Goal: Task Accomplishment & Management: Manage account settings

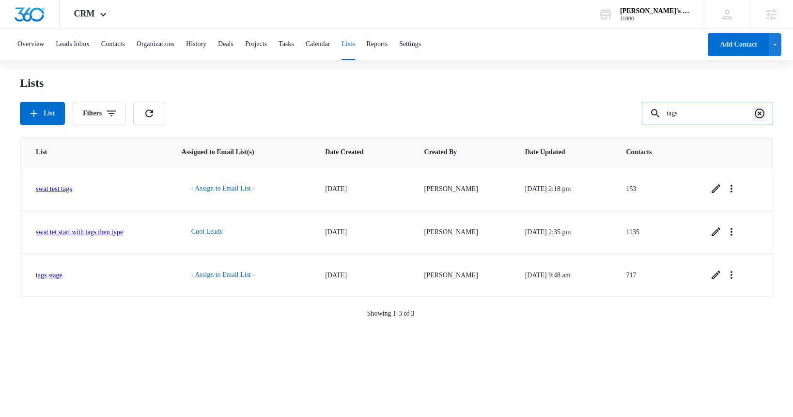
click at [758, 114] on icon "Clear" at bounding box center [760, 114] width 12 height 12
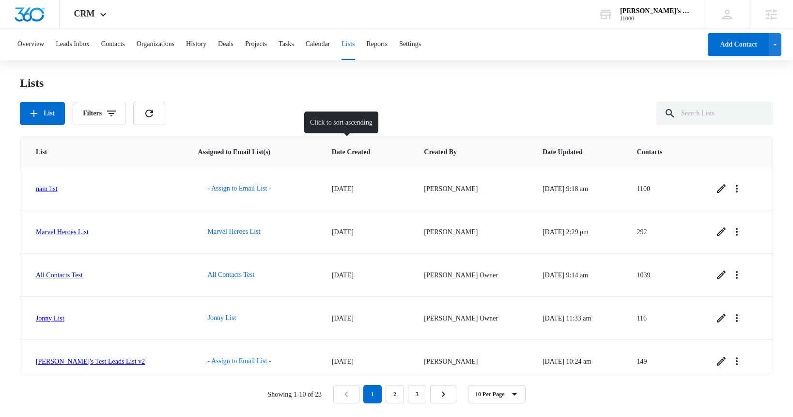
click at [337, 151] on span "Date Created" at bounding box center [359, 152] width 55 height 10
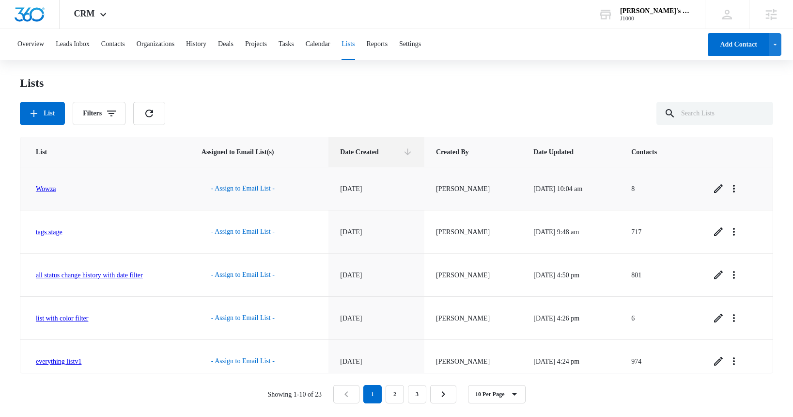
click at [48, 190] on link "Wowza" at bounding box center [46, 188] width 20 height 7
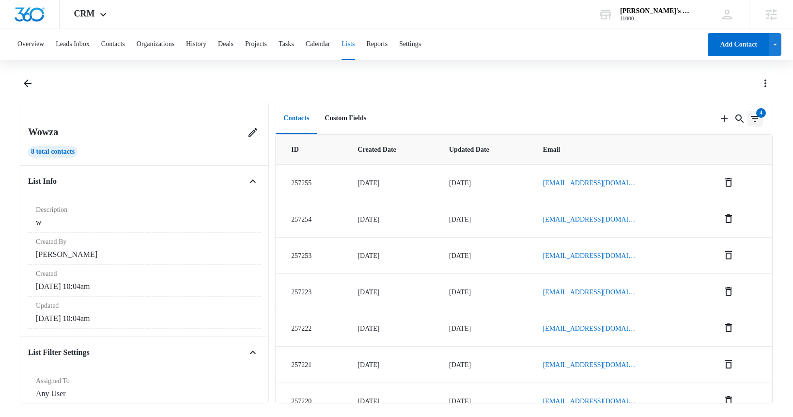
click at [756, 121] on icon "Filters" at bounding box center [755, 119] width 12 height 12
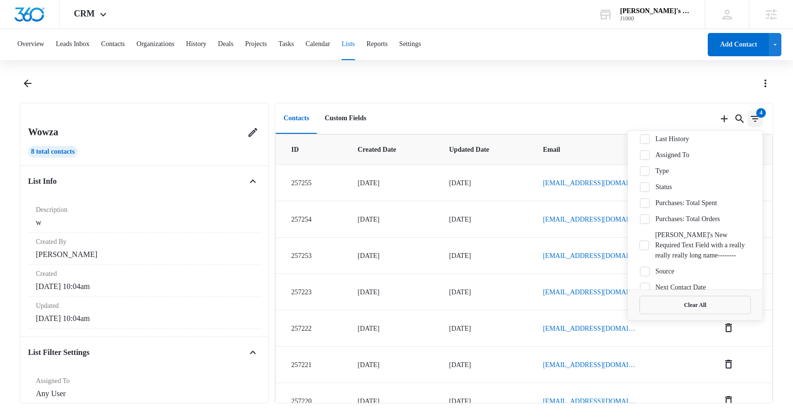
scroll to position [151, 0]
click at [647, 193] on icon at bounding box center [644, 189] width 9 height 9
click at [640, 189] on input "Status" at bounding box center [639, 188] width 0 height 0
checkbox input "true"
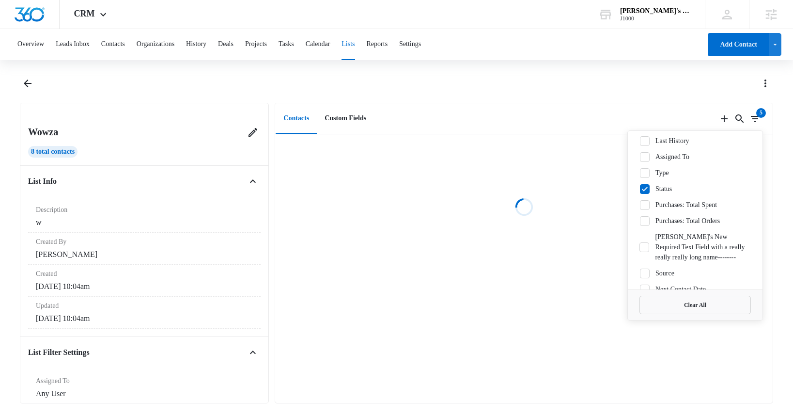
click at [645, 177] on icon at bounding box center [644, 173] width 9 height 9
click at [640, 173] on input "Type" at bounding box center [639, 172] width 0 height 0
checkbox input "true"
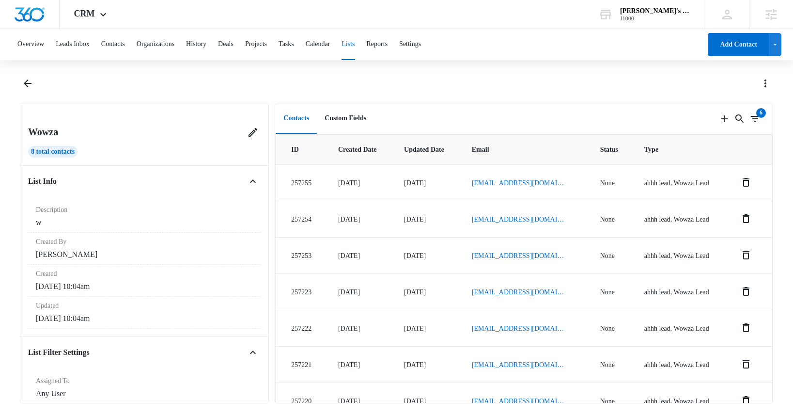
click at [651, 86] on div at bounding box center [407, 84] width 732 height 16
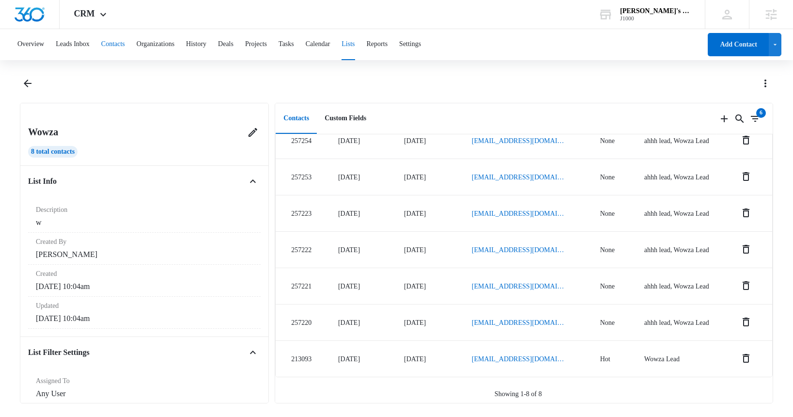
click at [124, 46] on button "Contacts" at bounding box center [113, 44] width 24 height 31
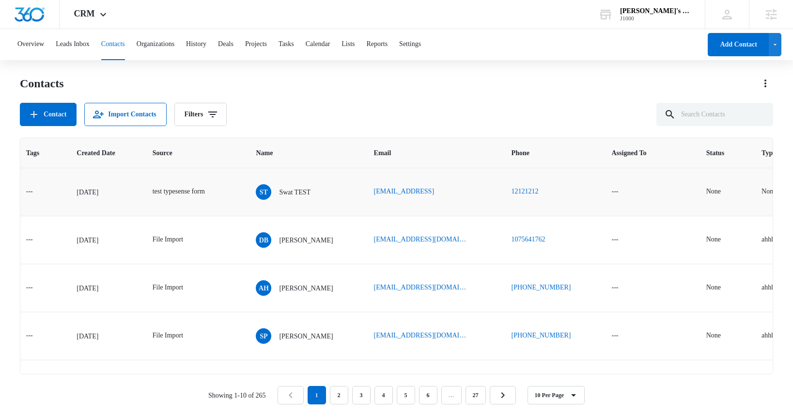
scroll to position [0, 240]
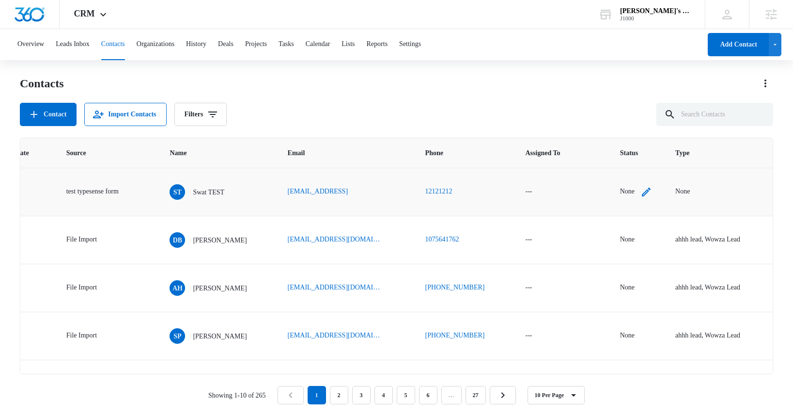
click at [633, 192] on div "None" at bounding box center [627, 191] width 15 height 10
click at [636, 127] on div at bounding box center [621, 130] width 39 height 12
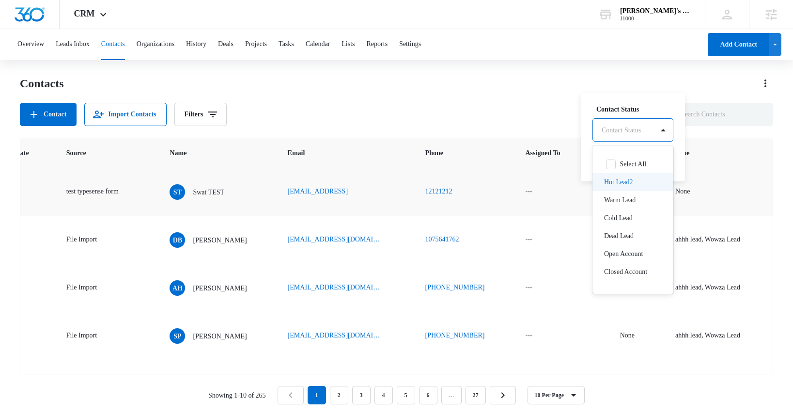
click at [626, 181] on p "Hot Lead2" at bounding box center [618, 182] width 29 height 10
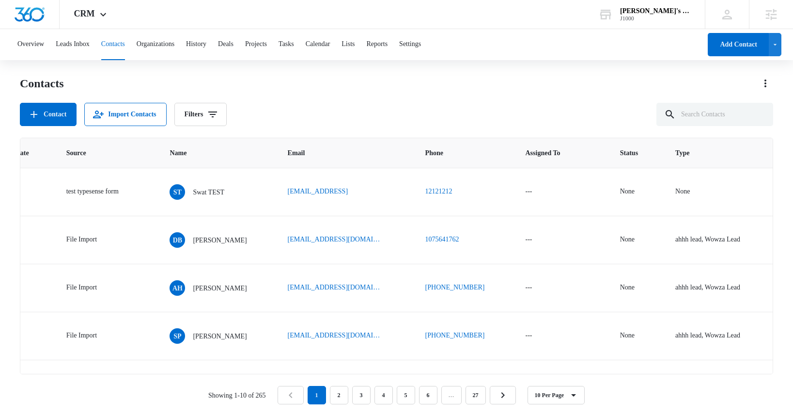
click at [612, 78] on div "Contacts" at bounding box center [396, 84] width 753 height 16
click at [631, 191] on div "None" at bounding box center [627, 191] width 15 height 10
click at [665, 165] on button "Save" at bounding box center [665, 160] width 26 height 18
click at [704, 192] on div "None" at bounding box center [696, 191] width 15 height 10
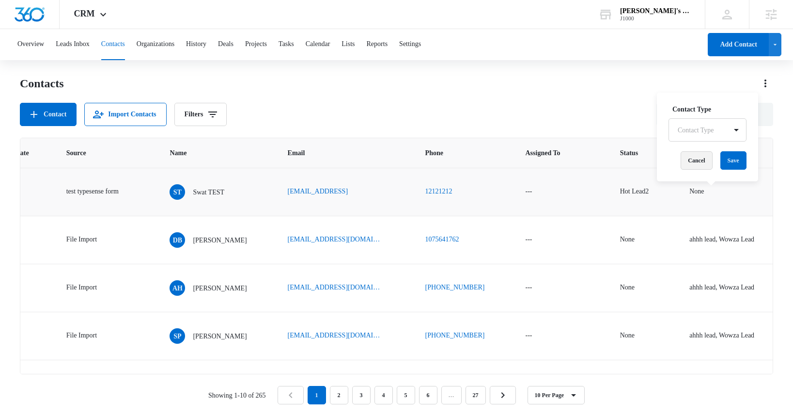
click at [702, 163] on button "Cancel" at bounding box center [696, 160] width 31 height 18
click at [704, 193] on div "None" at bounding box center [696, 191] width 15 height 10
click at [721, 134] on div "Contact Type" at bounding box center [698, 130] width 58 height 22
click at [697, 183] on p "Account" at bounding box center [691, 182] width 23 height 10
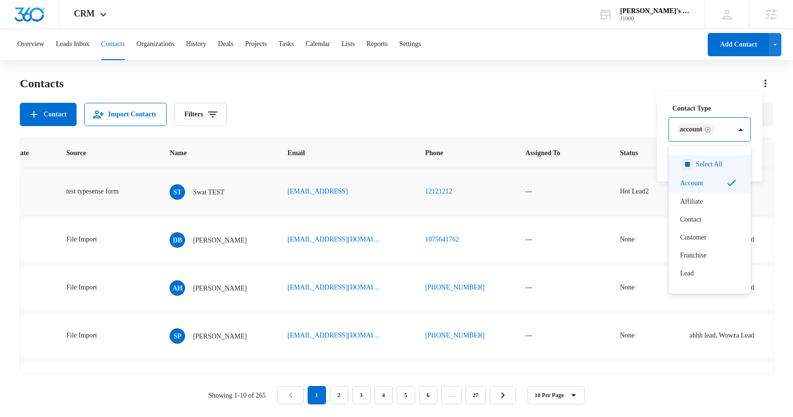
click at [731, 129] on div "Account" at bounding box center [700, 129] width 62 height 23
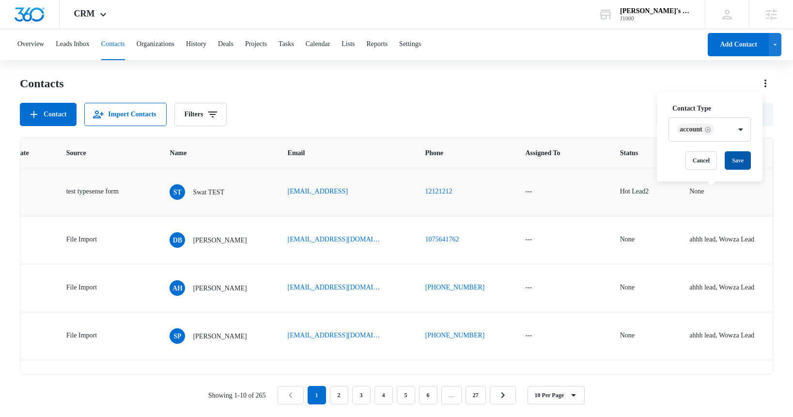
click at [734, 157] on button "Save" at bounding box center [738, 160] width 26 height 18
click at [712, 191] on div "Account" at bounding box center [700, 191] width 23 height 10
click at [715, 128] on icon "Remove Account" at bounding box center [711, 129] width 7 height 7
click at [750, 162] on button "Save" at bounding box center [737, 160] width 26 height 18
click at [665, 15] on div "J1000" at bounding box center [655, 18] width 71 height 7
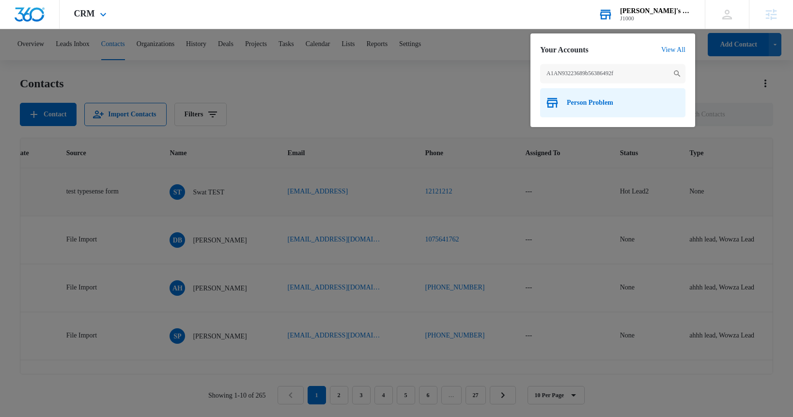
type input "A1AN93223689b56386492f"
click at [590, 104] on span "Person Problem" at bounding box center [590, 103] width 47 height 8
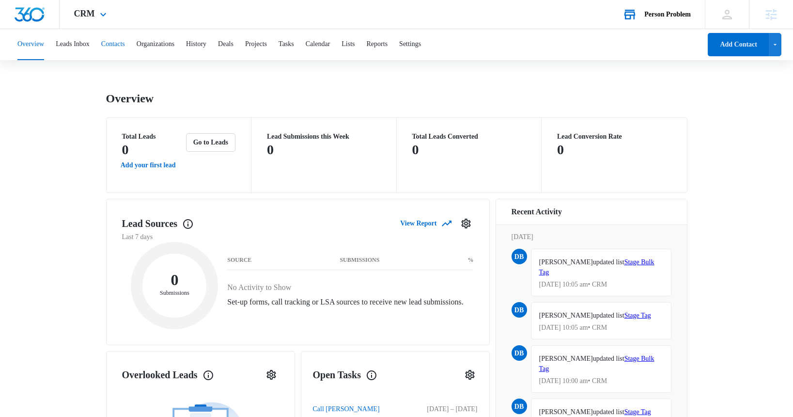
click at [123, 44] on button "Contacts" at bounding box center [113, 44] width 24 height 31
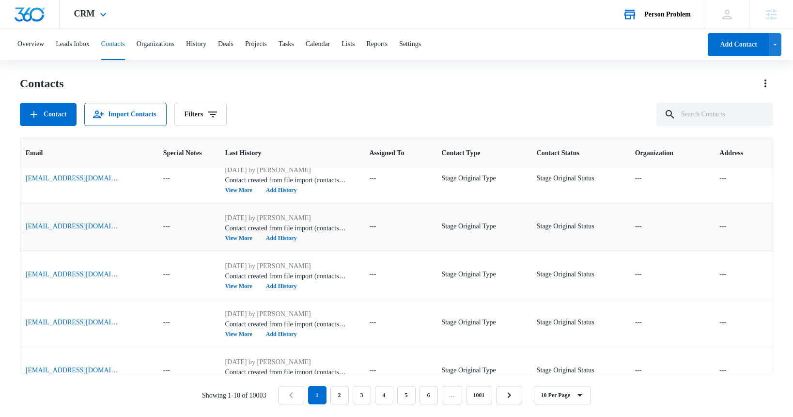
scroll to position [0, 361]
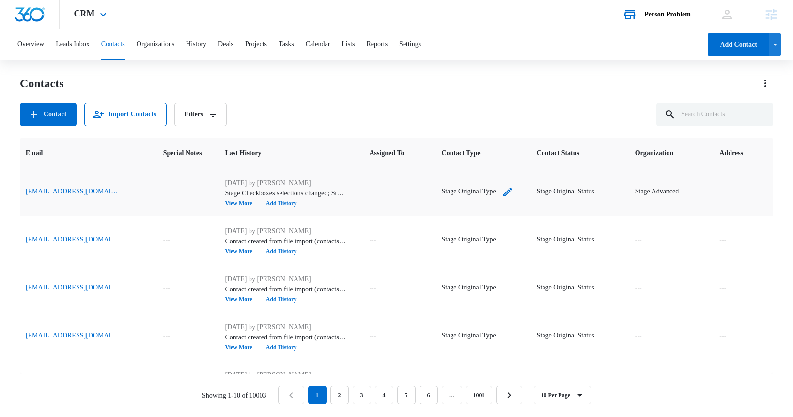
click at [441, 191] on div "Stage Original Type" at bounding box center [468, 191] width 54 height 10
click at [456, 161] on button "Cancel" at bounding box center [453, 160] width 31 height 18
click at [448, 192] on div "Stage Original Type" at bounding box center [468, 191] width 54 height 10
click at [463, 128] on icon "Remove Stage Original Type" at bounding box center [460, 129] width 6 height 6
click at [464, 165] on button "Save" at bounding box center [455, 160] width 26 height 18
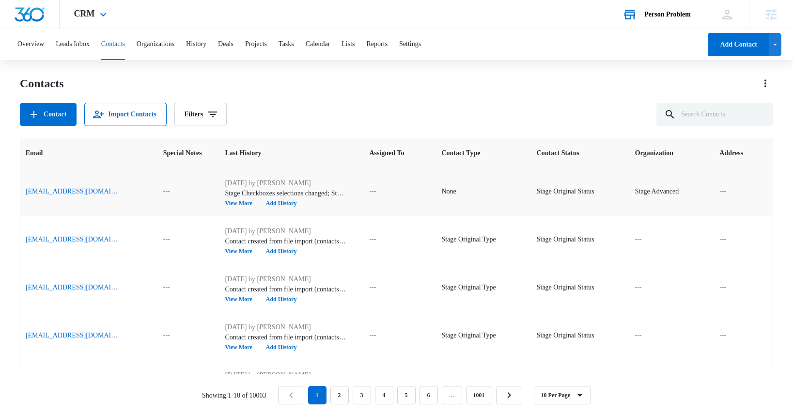
click at [668, 15] on div "Person Problem" at bounding box center [667, 15] width 47 height 8
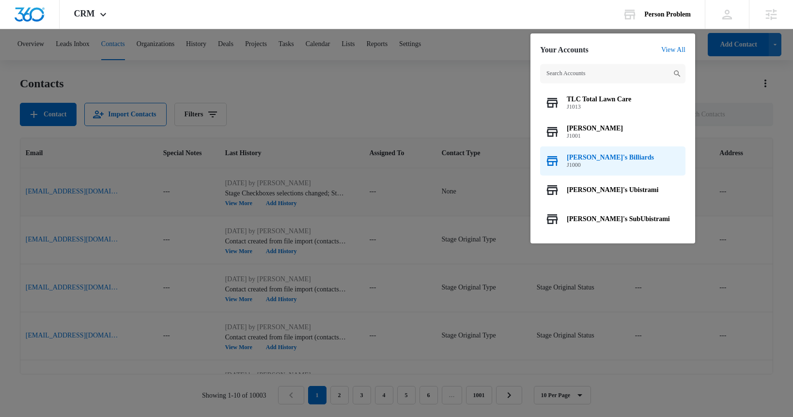
click at [605, 155] on span "Bill's Billiards" at bounding box center [610, 158] width 87 height 8
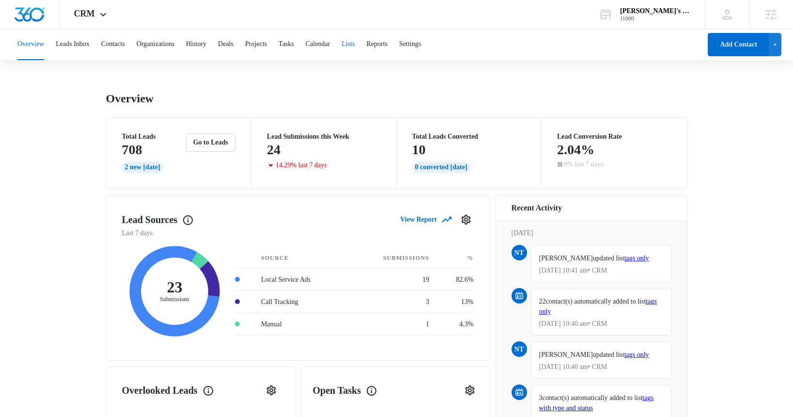
click at [355, 43] on button "Lists" at bounding box center [348, 44] width 13 height 31
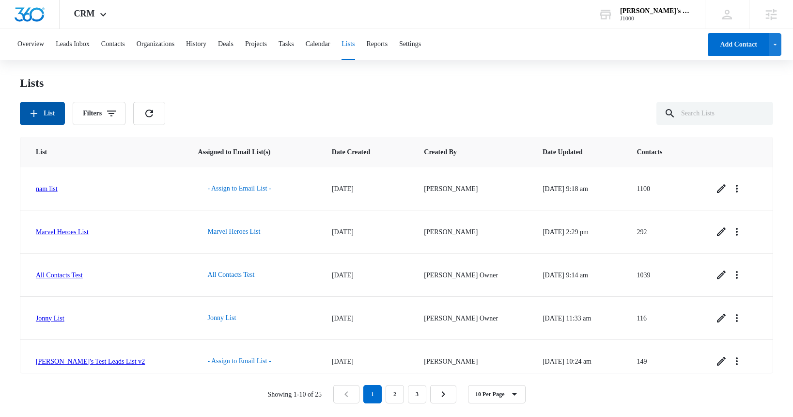
click at [42, 118] on button "List" at bounding box center [42, 113] width 45 height 23
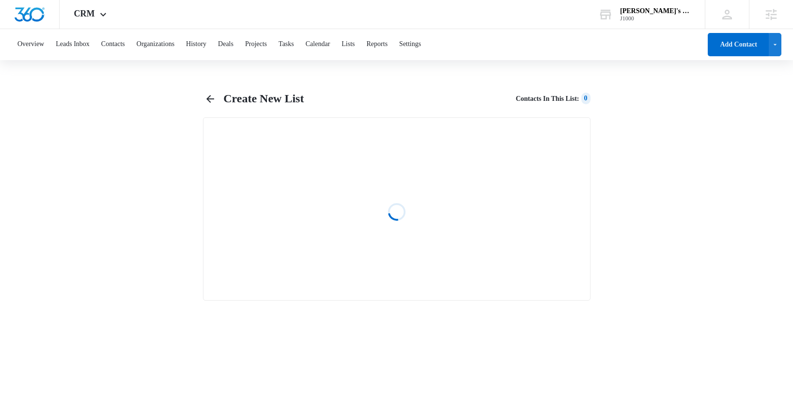
select select "31"
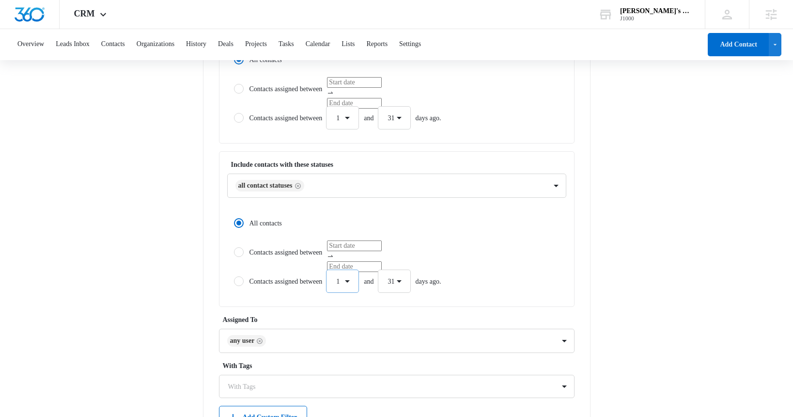
scroll to position [344, 0]
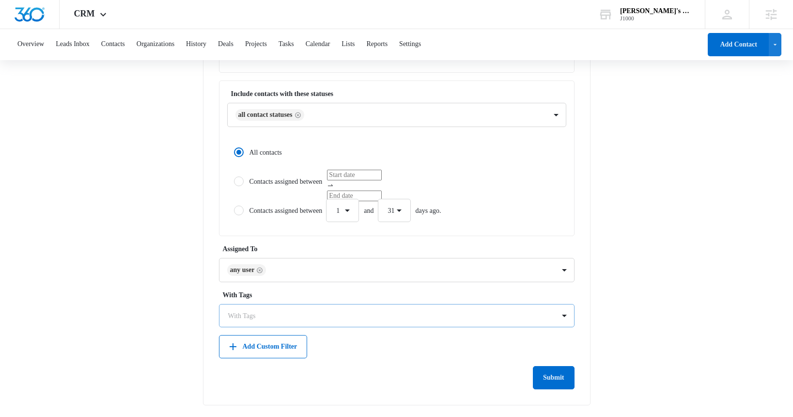
click at [247, 312] on div at bounding box center [391, 316] width 326 height 12
type input "test"
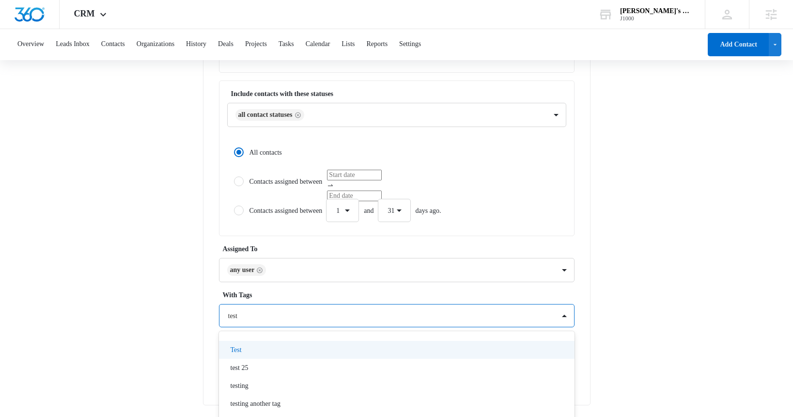
click at [263, 345] on div "Test" at bounding box center [396, 349] width 330 height 10
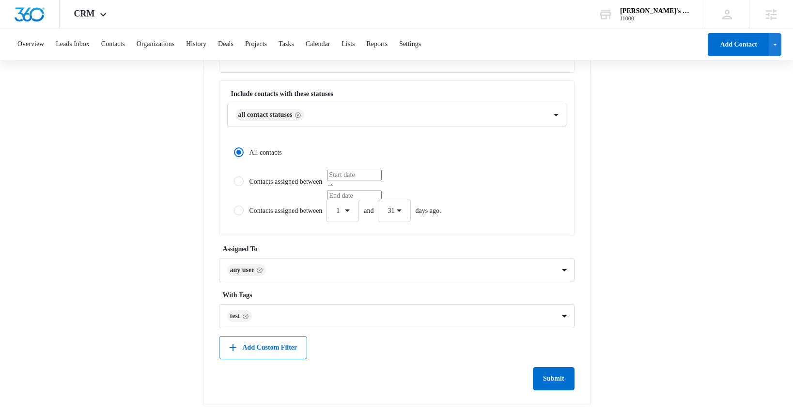
click at [184, 258] on main "Create New List Contacts In This List : 0 List Name * Description * Include con…" at bounding box center [396, 82] width 793 height 670
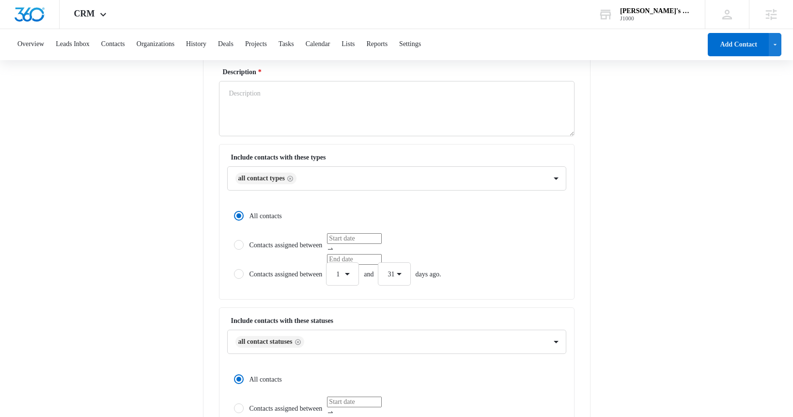
scroll to position [159, 0]
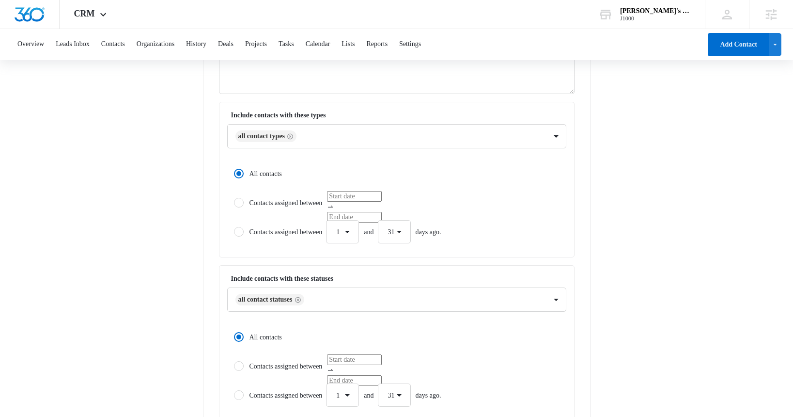
click at [266, 202] on label "Contacts assigned between" at bounding box center [396, 202] width 339 height 23
click at [234, 202] on input "Contacts assigned between" at bounding box center [230, 202] width 7 height 7
radio input "false"
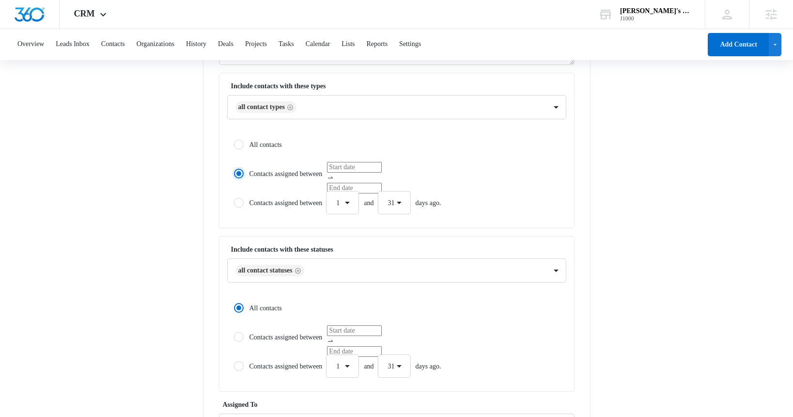
scroll to position [213, 0]
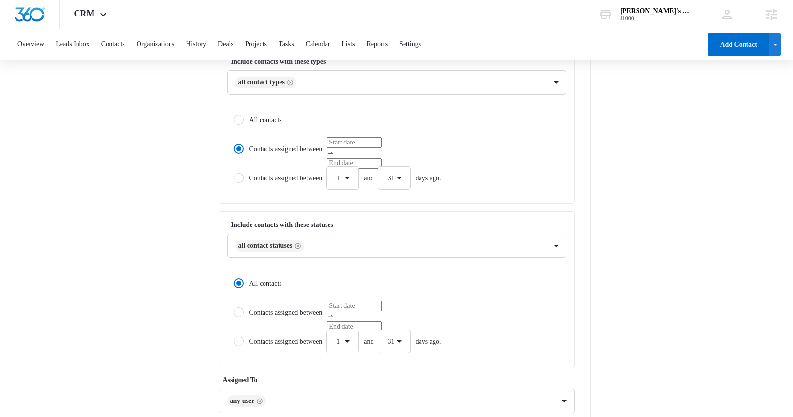
click at [301, 178] on div "Contacts assigned between 1 2 3 4 5 6 7 8 9 10 11 12 13 14 15 16 17 18 19 20 21…" at bounding box center [345, 177] width 192 height 23
click at [234, 178] on input "Contacts assigned between 1 2 3 4 5 6 7 8 9 10 11 12 13 14 15 16 17 18 19 20 21…" at bounding box center [230, 177] width 7 height 7
radio input "false"
radio input "true"
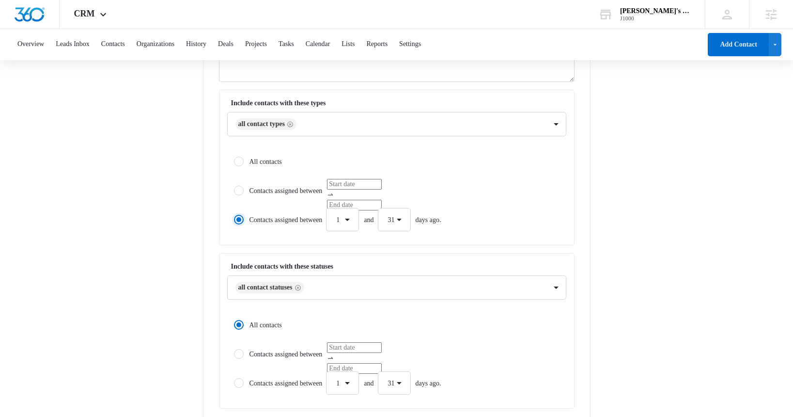
scroll to position [345, 0]
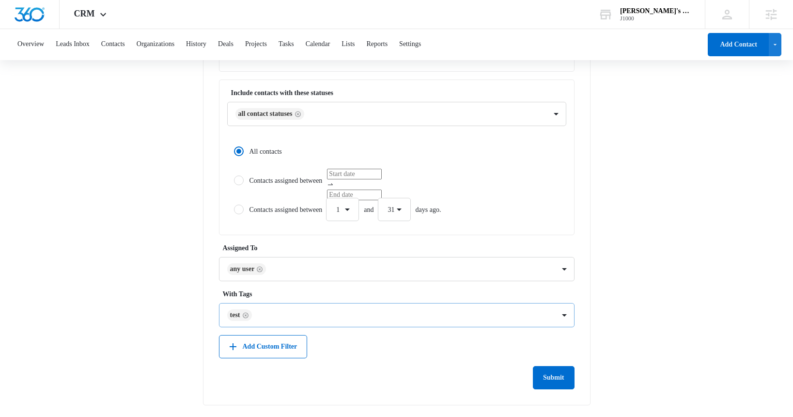
click at [248, 315] on icon "Remove Test" at bounding box center [246, 315] width 6 height 6
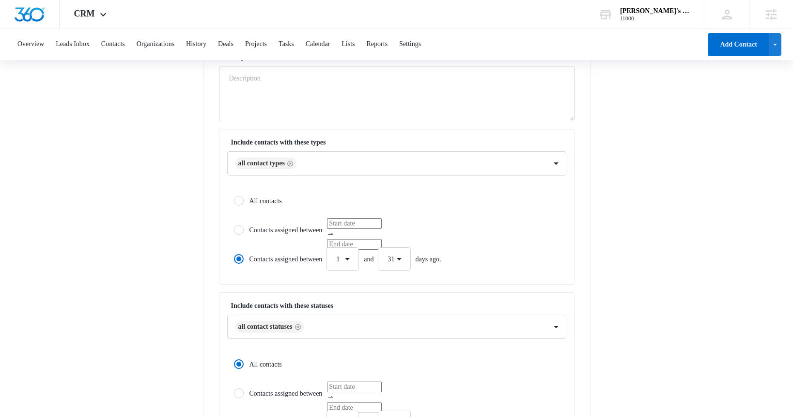
scroll to position [140, 0]
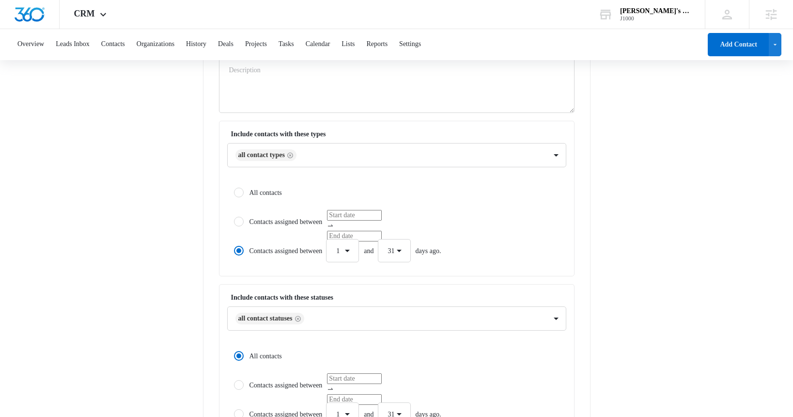
drag, startPoint x: 237, startPoint y: 193, endPoint x: 254, endPoint y: 196, distance: 17.7
click at [236, 193] on div at bounding box center [239, 192] width 10 height 10
click at [234, 193] on input "All contacts" at bounding box center [230, 192] width 7 height 7
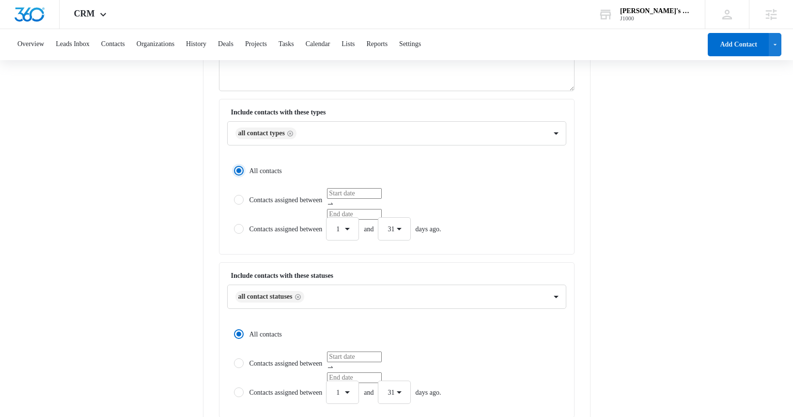
scroll to position [175, 0]
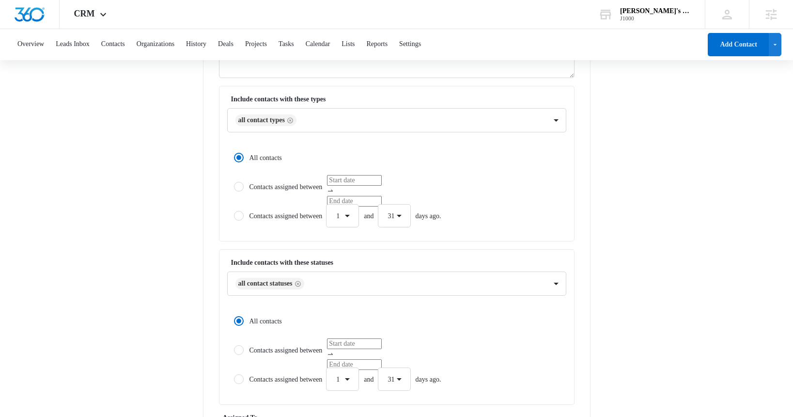
click at [239, 216] on div at bounding box center [239, 216] width 10 height 10
click at [234, 216] on input "Contacts assigned between 1 2 3 4 5 6 7 8 9 10 11 12 13 14 15 16 17 18 19 20 21…" at bounding box center [230, 215] width 7 height 7
radio input "false"
radio input "true"
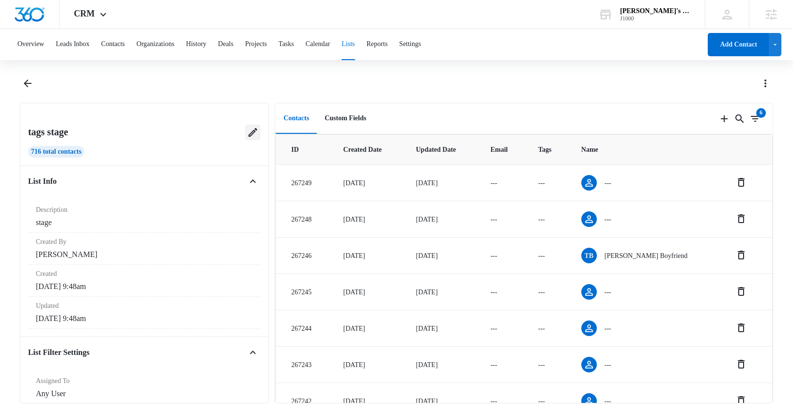
click at [257, 132] on icon at bounding box center [253, 132] width 12 height 12
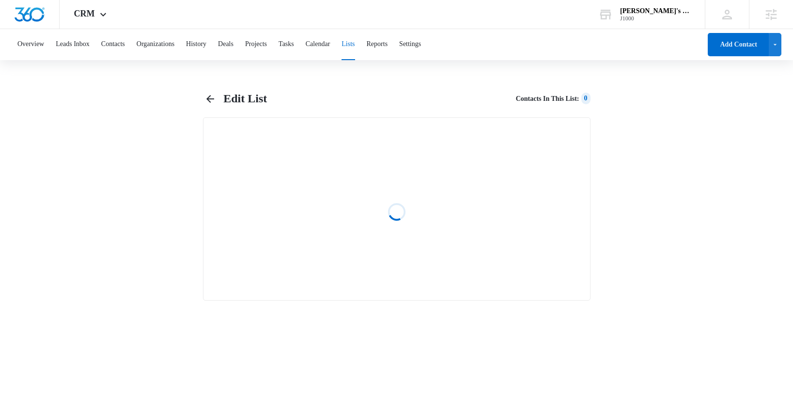
select select "31"
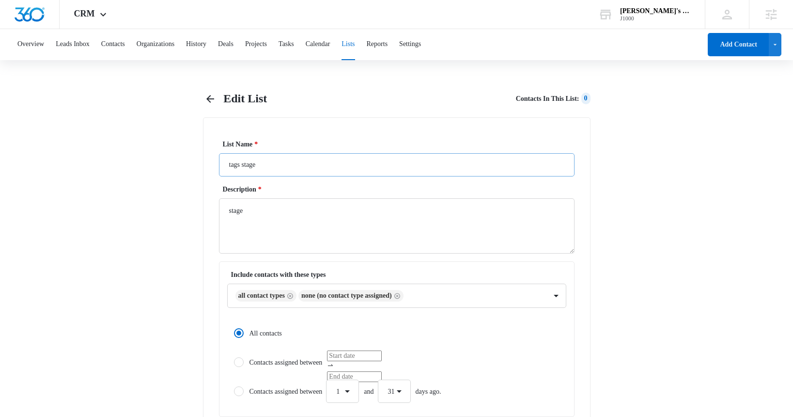
radio input "true"
click at [401, 295] on icon "Remove None (No Contact Type Assigned)" at bounding box center [397, 295] width 7 height 7
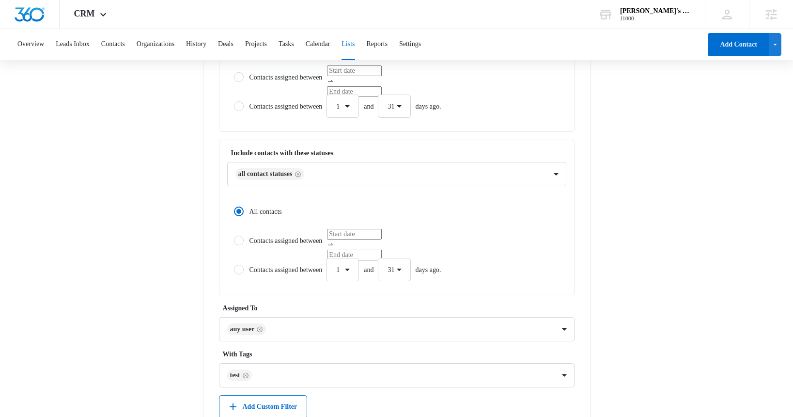
scroll to position [345, 0]
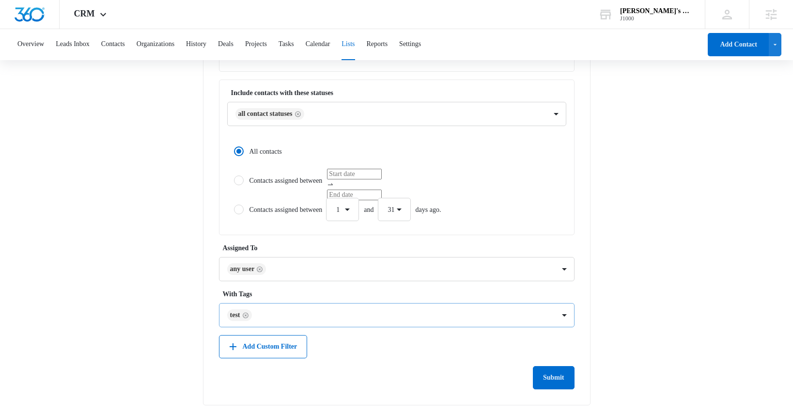
click at [245, 316] on icon "Remove Test" at bounding box center [245, 314] width 7 height 7
click at [250, 314] on div at bounding box center [391, 316] width 326 height 12
type input "test"
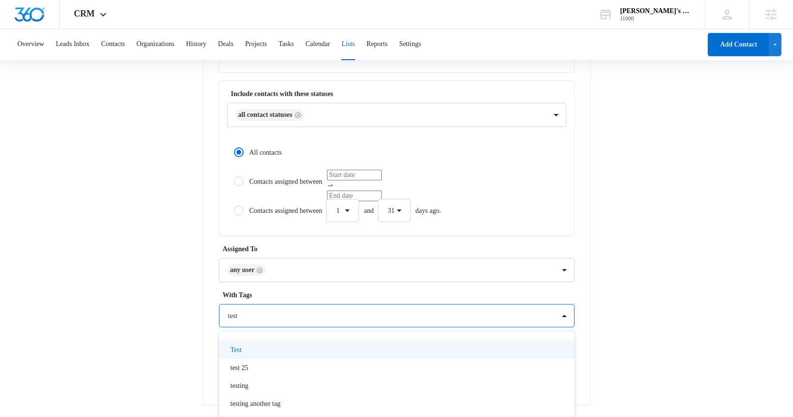
scroll to position [345, 0]
click at [249, 347] on div "Test" at bounding box center [396, 348] width 330 height 10
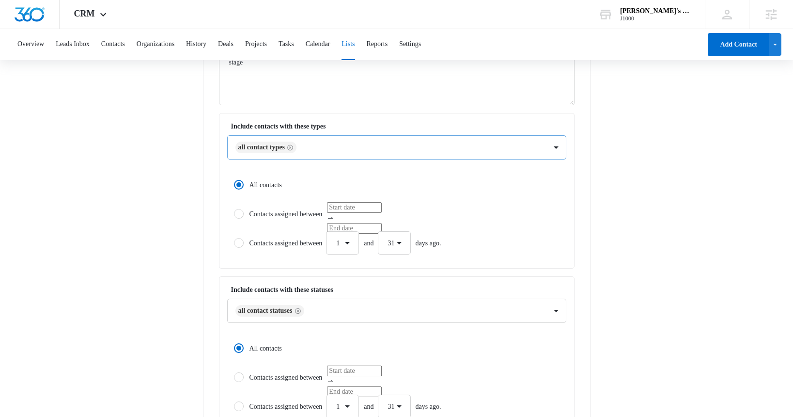
scroll to position [0, 0]
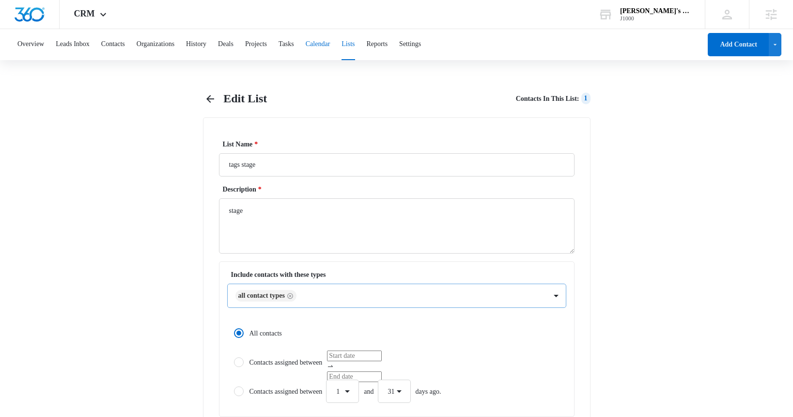
click at [330, 44] on button "Calendar" at bounding box center [318, 44] width 25 height 31
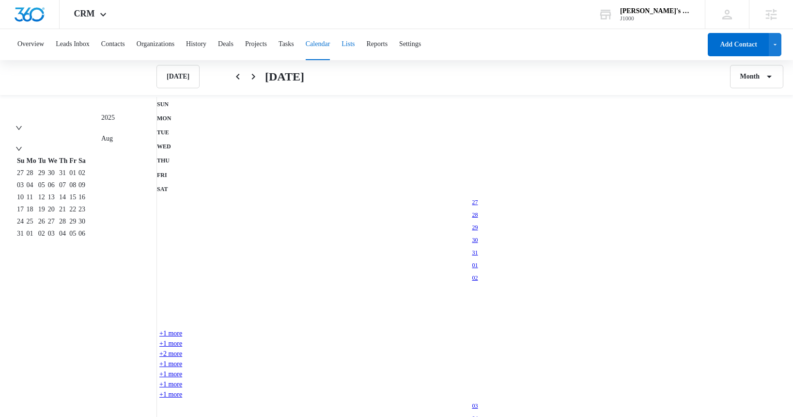
click at [355, 46] on button "Lists" at bounding box center [348, 44] width 13 height 31
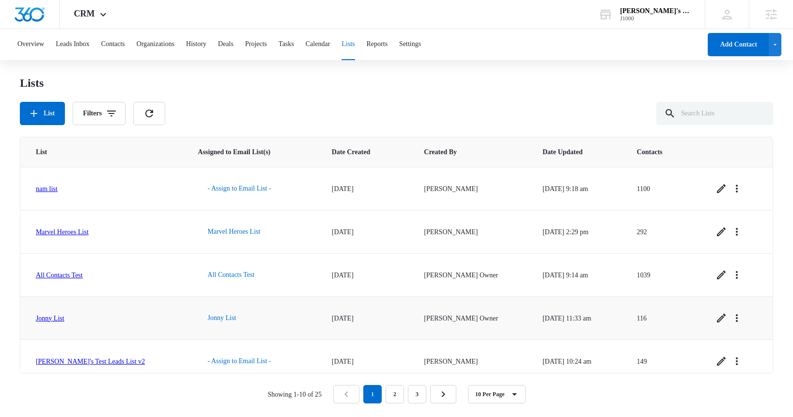
scroll to position [225, 0]
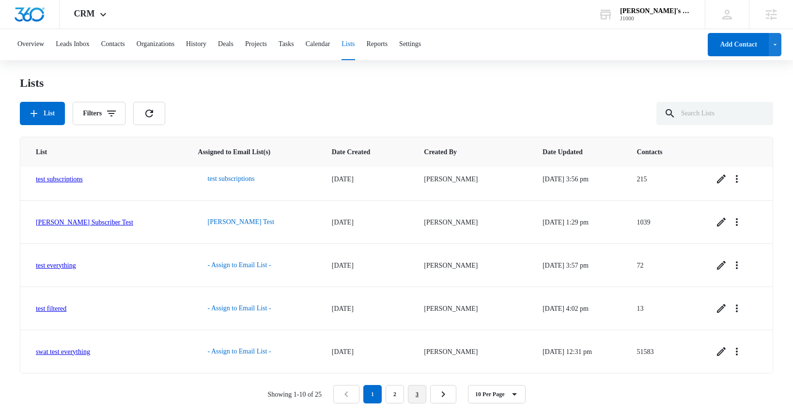
click at [423, 394] on link "3" at bounding box center [417, 394] width 18 height 18
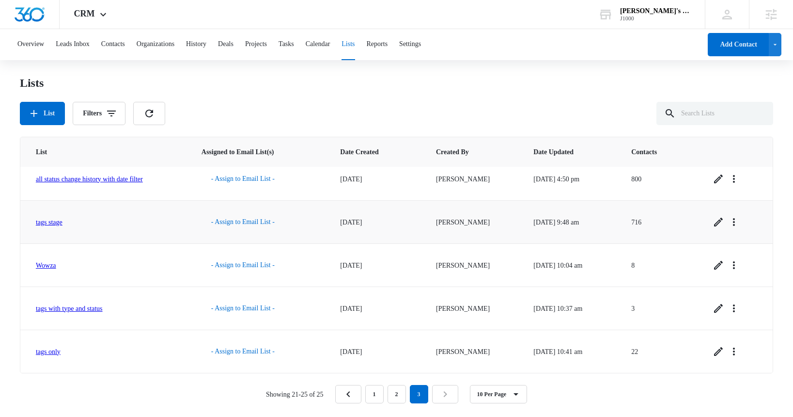
scroll to position [9, 0]
click at [740, 224] on icon "Overflow Menu" at bounding box center [734, 223] width 12 height 12
click at [703, 280] on div "Delete List" at bounding box center [704, 279] width 39 height 7
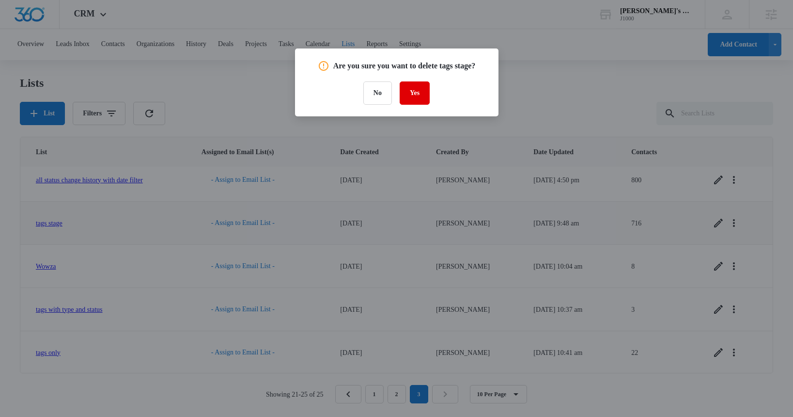
click at [411, 93] on button "Yes" at bounding box center [415, 92] width 30 height 23
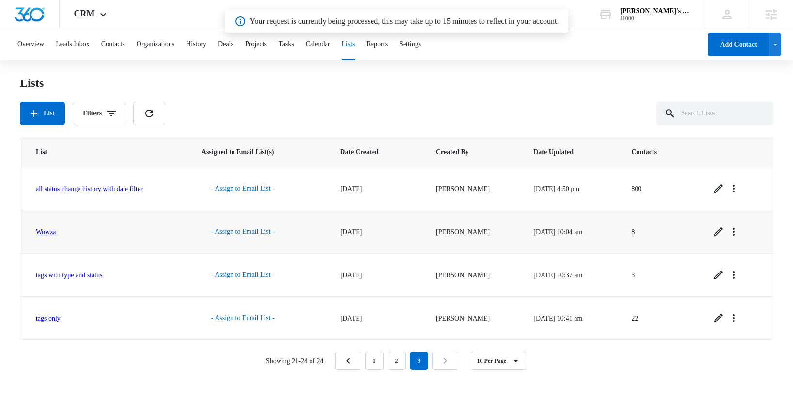
scroll to position [0, 0]
click at [47, 114] on button "List" at bounding box center [42, 113] width 45 height 23
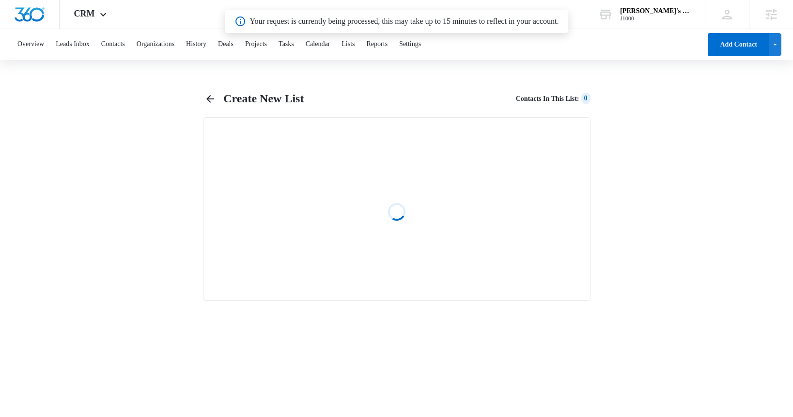
select select "31"
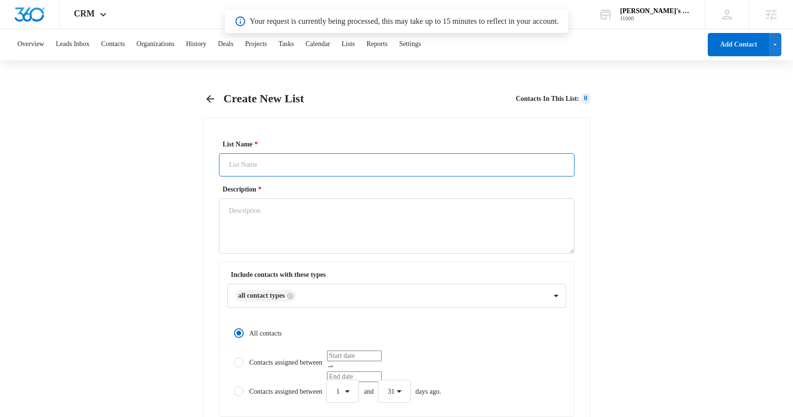
click at [266, 165] on input "List Name *" at bounding box center [397, 164] width 356 height 23
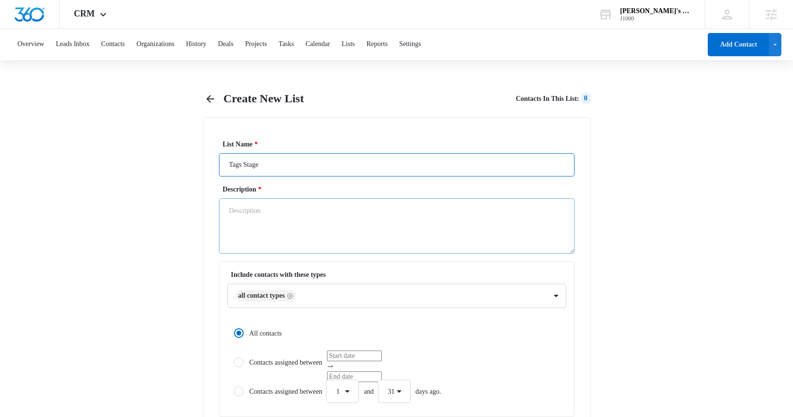
type input "Tags Stage"
click at [269, 215] on textarea "Description *" at bounding box center [397, 225] width 356 height 55
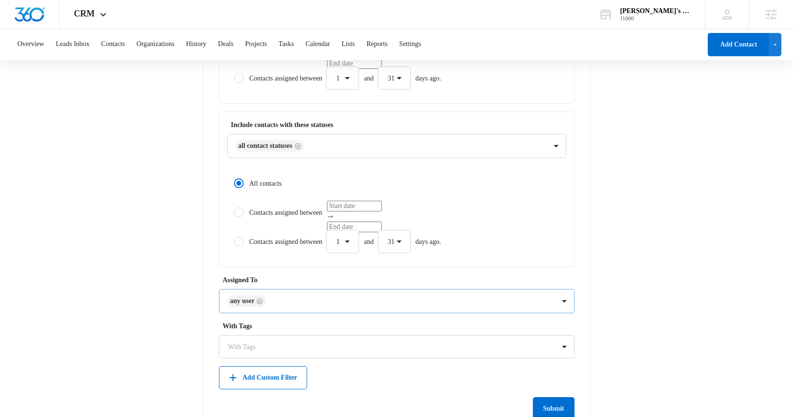
scroll to position [344, 0]
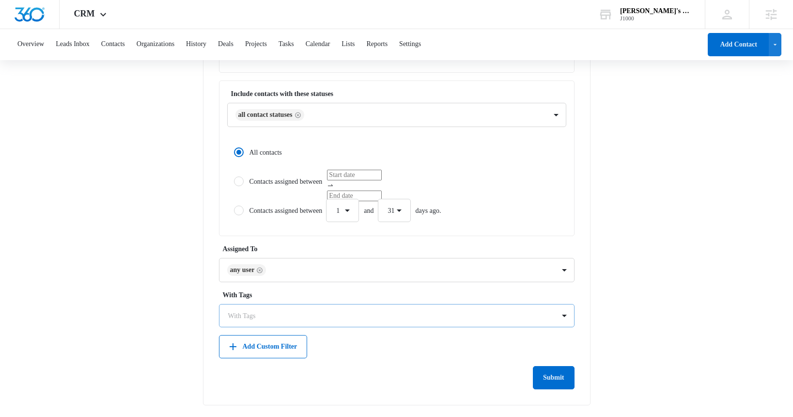
type textarea "Tags Stage 2"
click at [245, 315] on div at bounding box center [391, 316] width 326 height 12
type input "test"
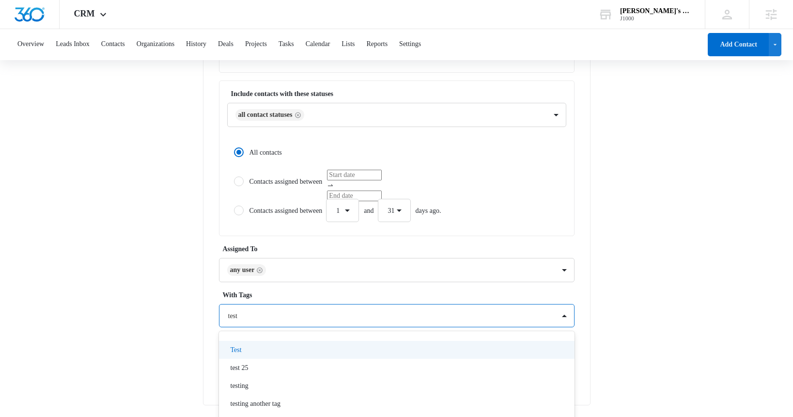
click at [244, 351] on div "Test" at bounding box center [396, 349] width 330 height 10
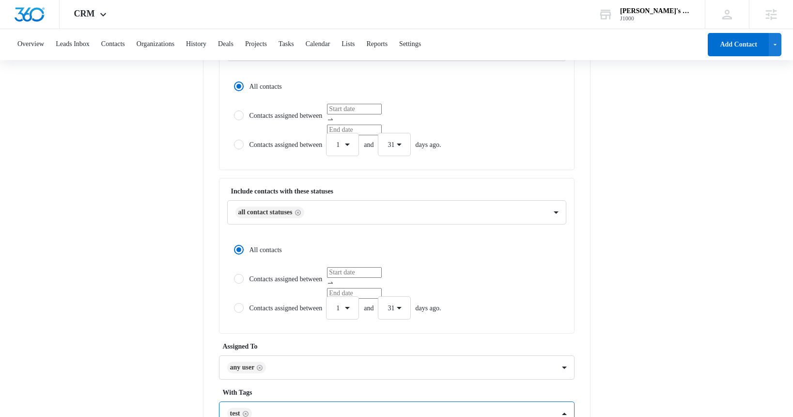
scroll to position [0, 0]
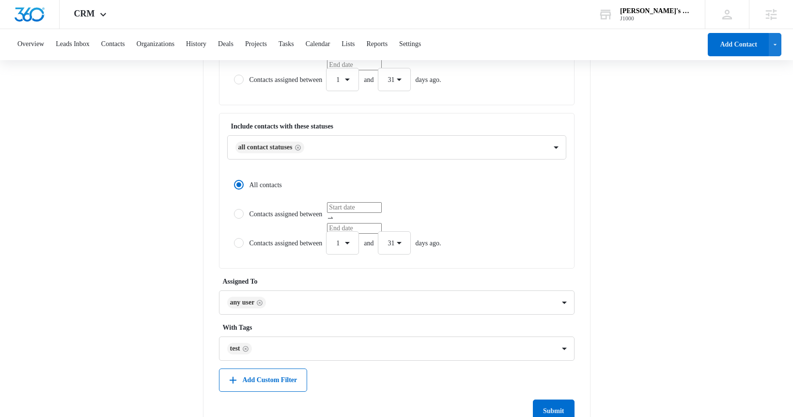
scroll to position [345, 0]
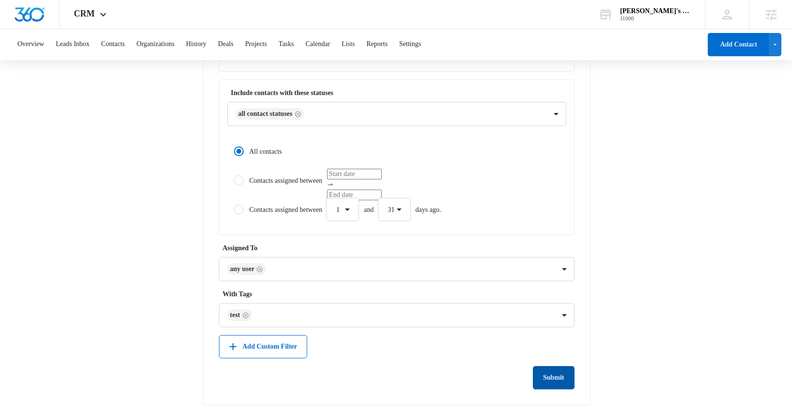
click at [549, 379] on button "Submit" at bounding box center [554, 377] width 42 height 23
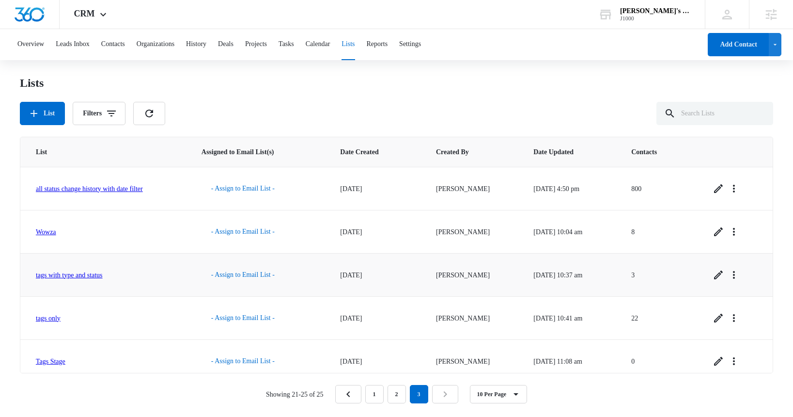
scroll to position [10, 0]
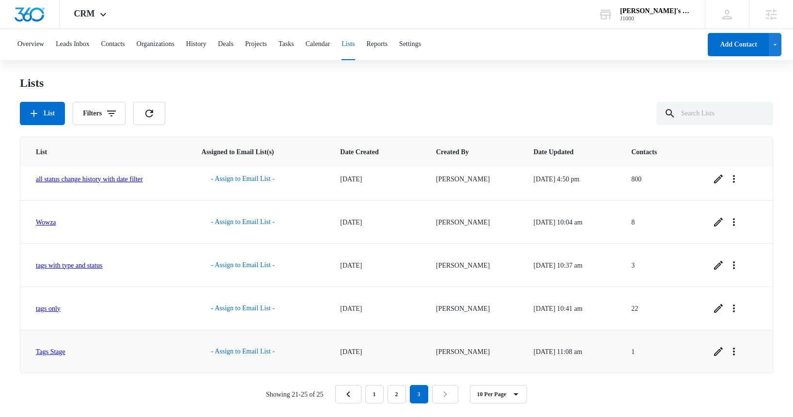
click at [56, 352] on link "Tags Stage" at bounding box center [51, 351] width 30 height 7
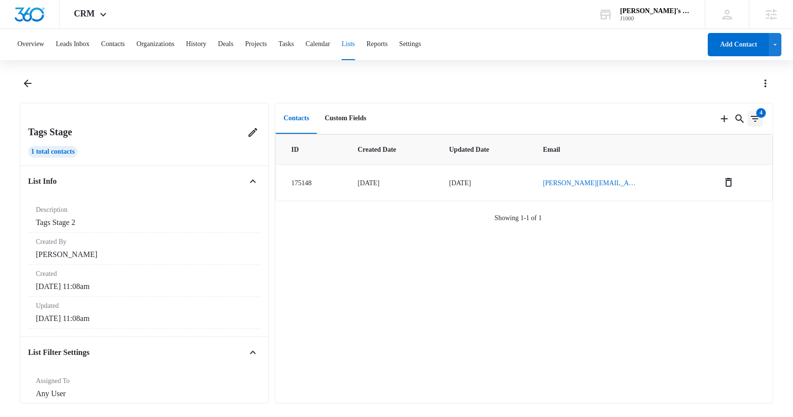
click at [755, 115] on icon "Filters" at bounding box center [755, 119] width 12 height 12
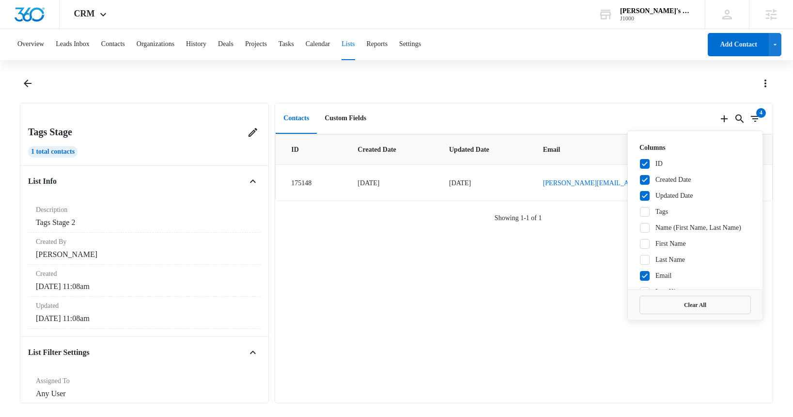
click at [663, 212] on label "Tags" at bounding box center [694, 211] width 111 height 10
click at [640, 212] on input "Tags" at bounding box center [639, 211] width 0 height 0
checkbox input "true"
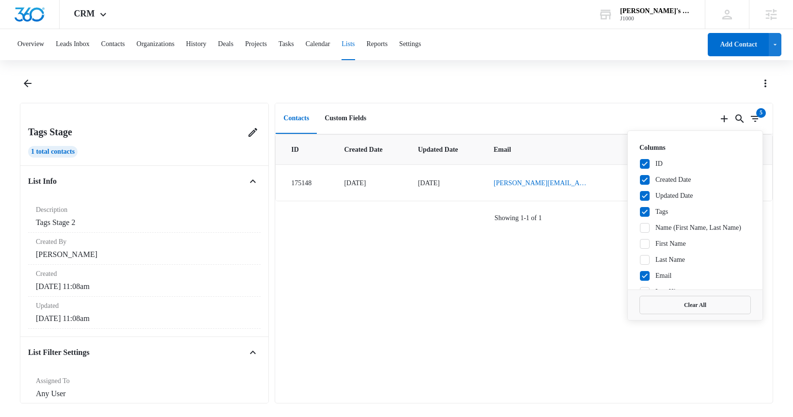
click at [668, 87] on div at bounding box center [407, 84] width 732 height 16
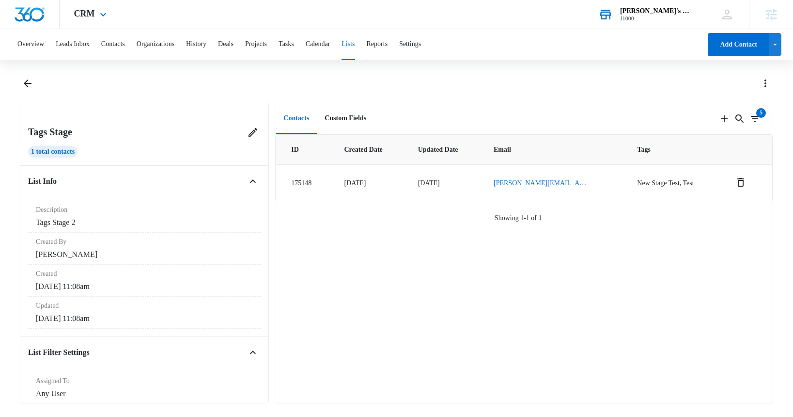
click at [664, 19] on div "J1000" at bounding box center [655, 18] width 71 height 7
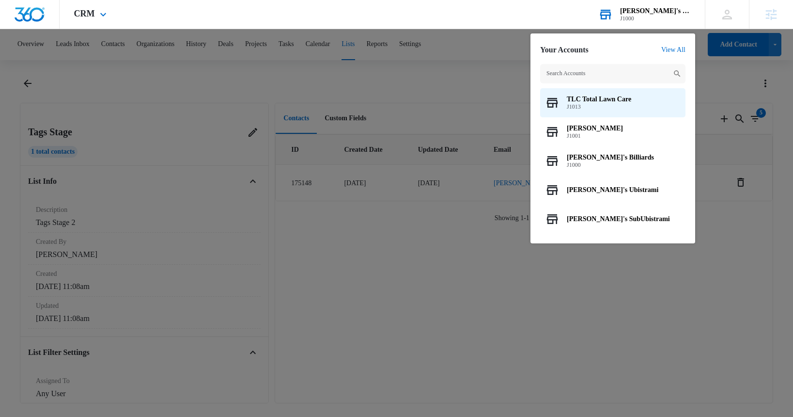
click at [609, 71] on input "text" at bounding box center [612, 73] width 145 height 19
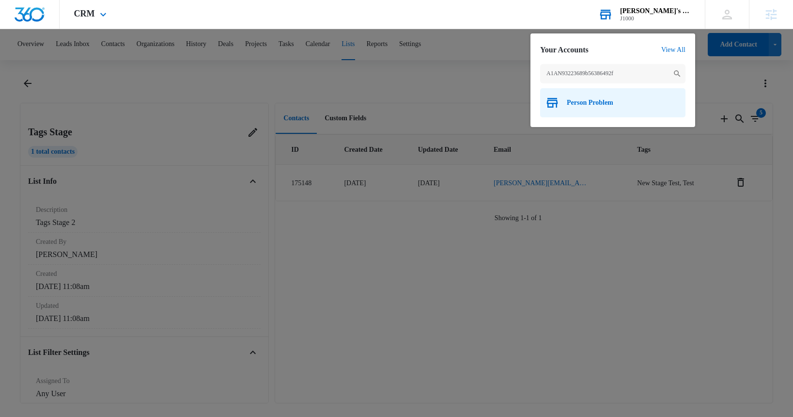
type input "A1AN93223689b56386492f"
click at [600, 104] on span "Person Problem" at bounding box center [590, 103] width 47 height 8
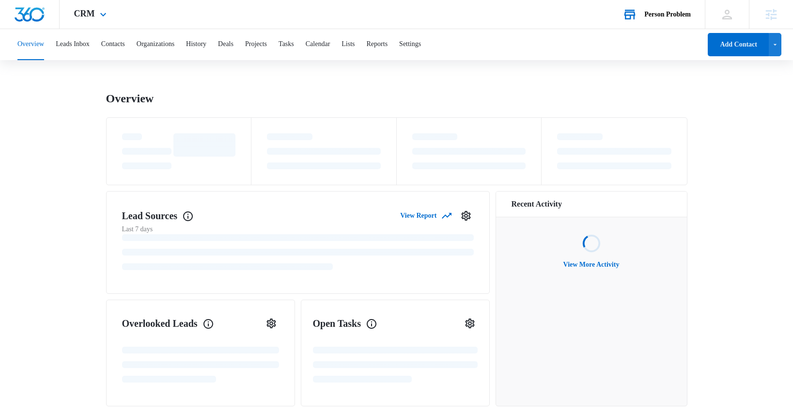
scroll to position [3, 0]
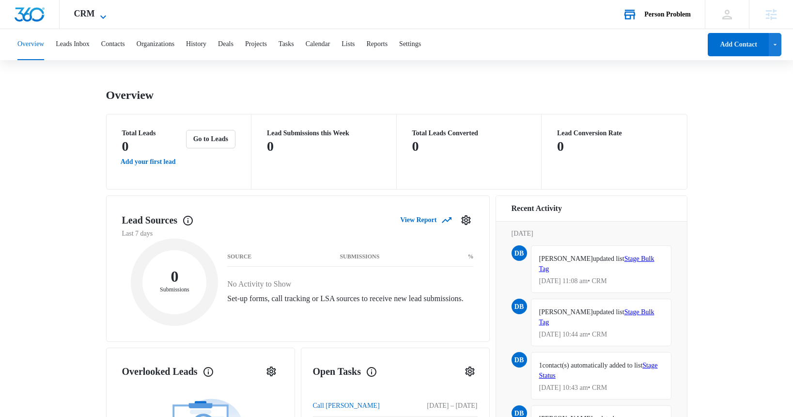
click at [93, 14] on span "CRM" at bounding box center [84, 14] width 21 height 10
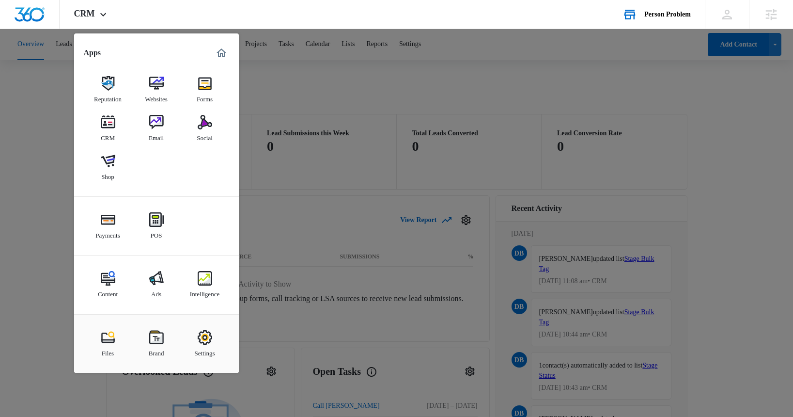
click at [155, 123] on img at bounding box center [156, 122] width 15 height 15
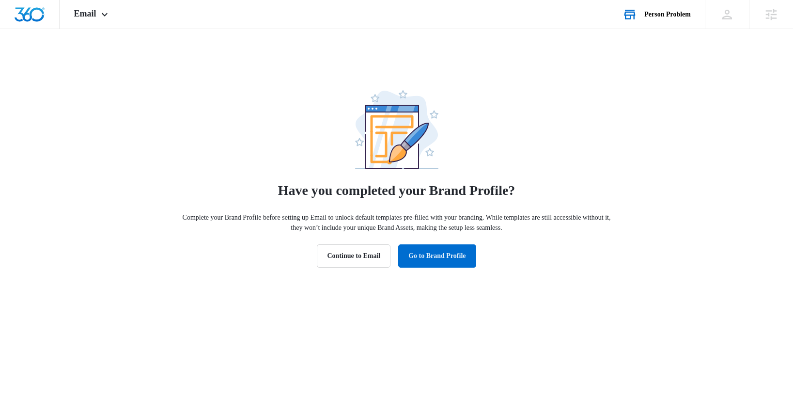
click at [668, 14] on div "Person Problem" at bounding box center [667, 15] width 47 height 8
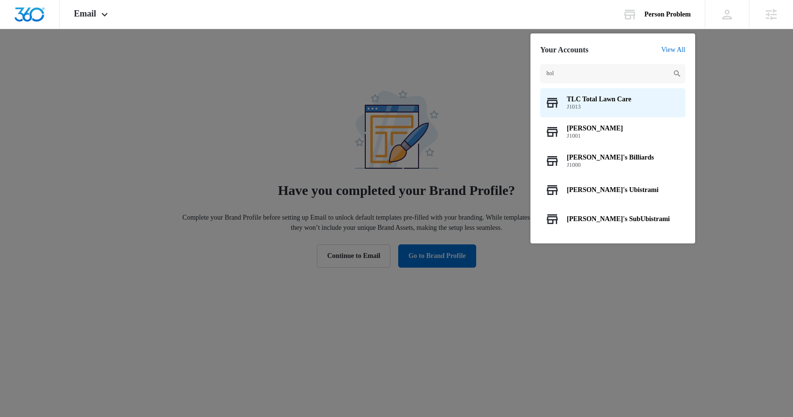
type input "hole"
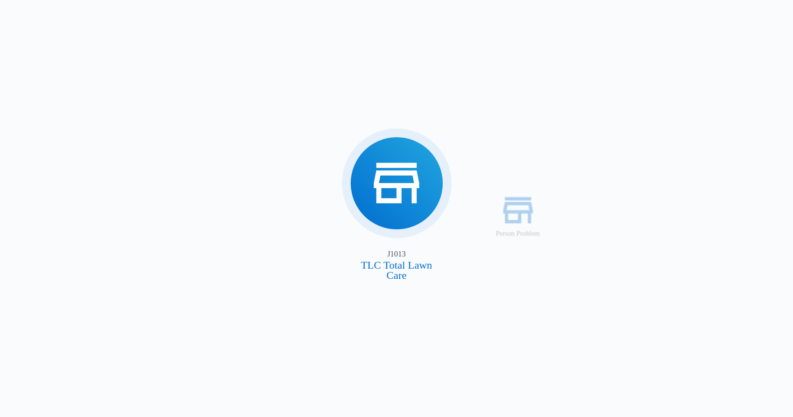
click at [649, 26] on div "Person Problem J1013 TLC Total Lawn Care" at bounding box center [396, 208] width 793 height 417
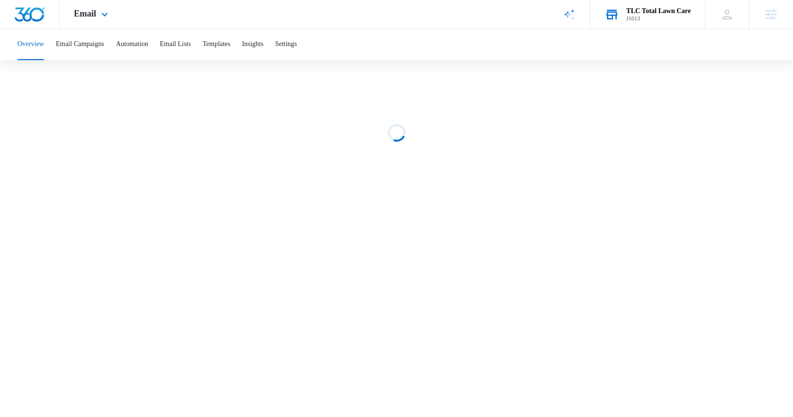
click at [647, 17] on div "J1013" at bounding box center [658, 18] width 64 height 7
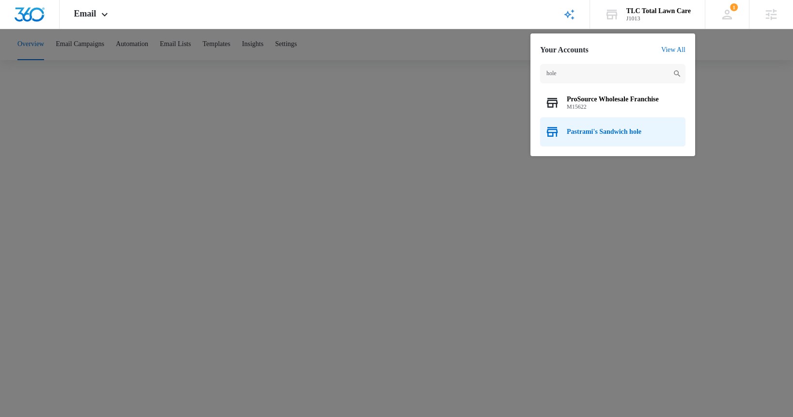
type input "hole"
click at [629, 130] on span "Pastrami's Sandwich hole" at bounding box center [604, 132] width 75 height 8
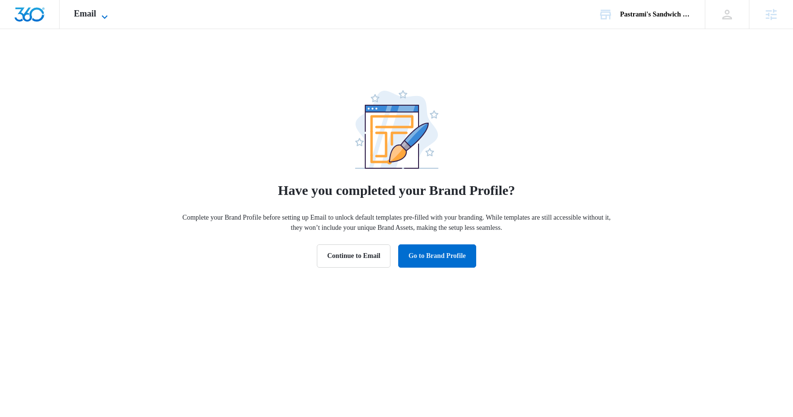
click at [100, 13] on icon at bounding box center [105, 17] width 12 height 12
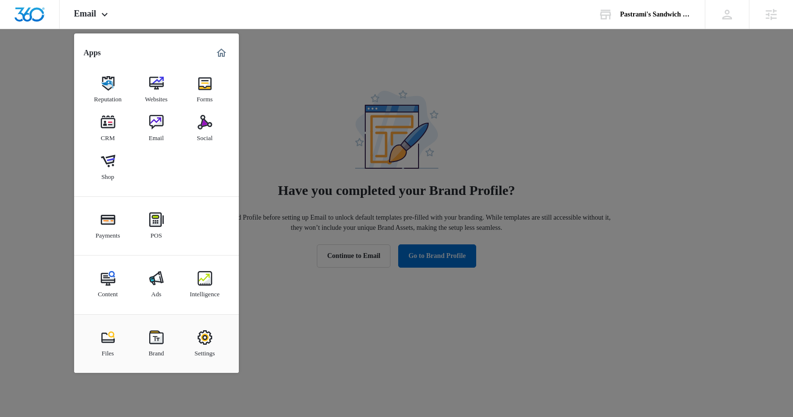
click at [158, 124] on img at bounding box center [156, 122] width 15 height 15
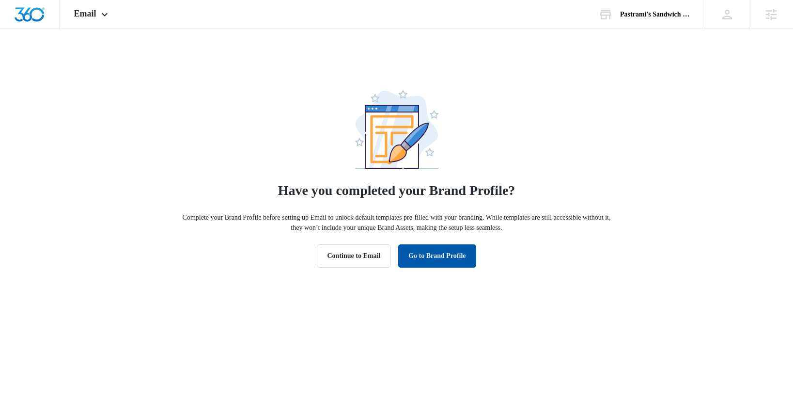
click at [433, 253] on button "Go to Brand Profile" at bounding box center [437, 255] width 78 height 23
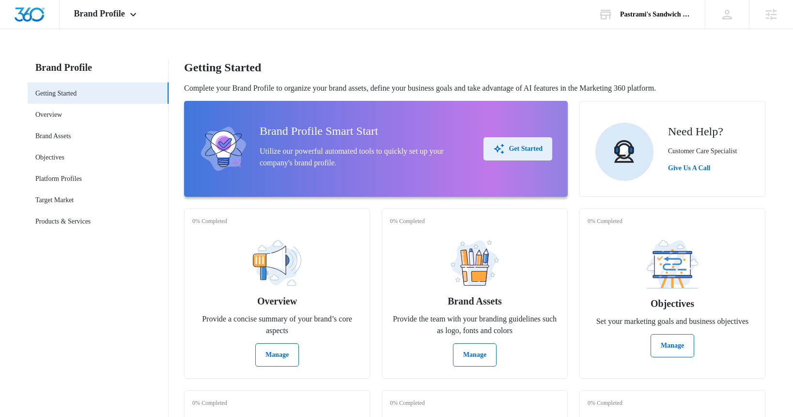
click at [523, 147] on div "Get Started" at bounding box center [517, 149] width 49 height 12
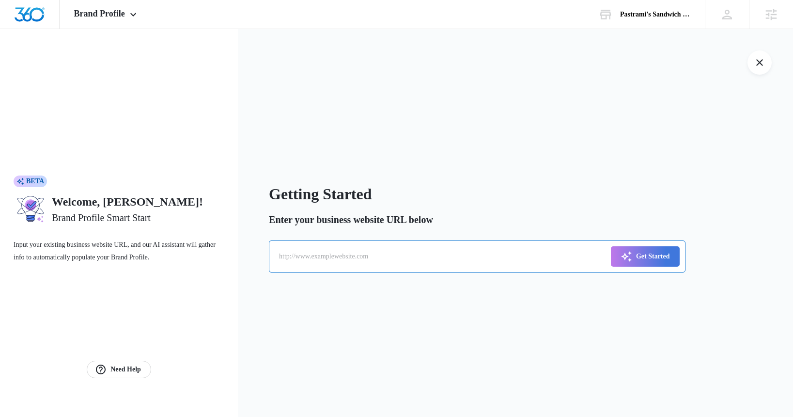
click at [386, 257] on input "text" at bounding box center [477, 256] width 416 height 32
type input "zombo.com"
click at [647, 256] on div "Get Started" at bounding box center [645, 256] width 49 height 12
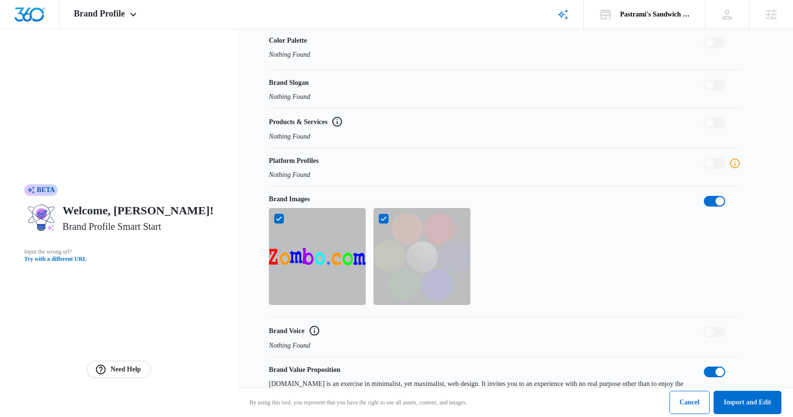
scroll to position [366, 0]
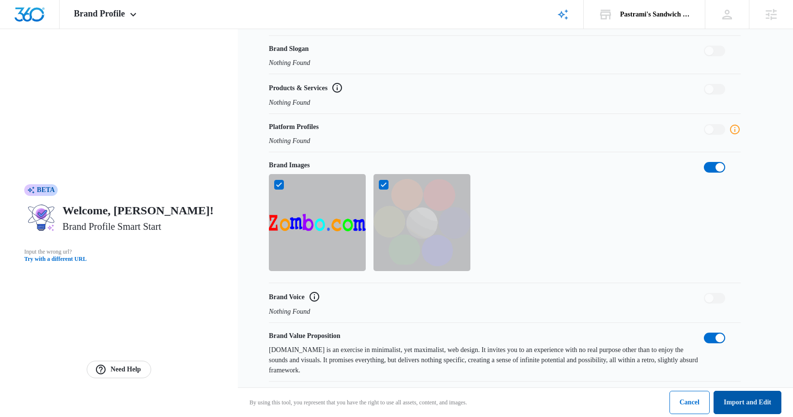
click at [737, 395] on button "Import and Edit" at bounding box center [748, 401] width 68 height 23
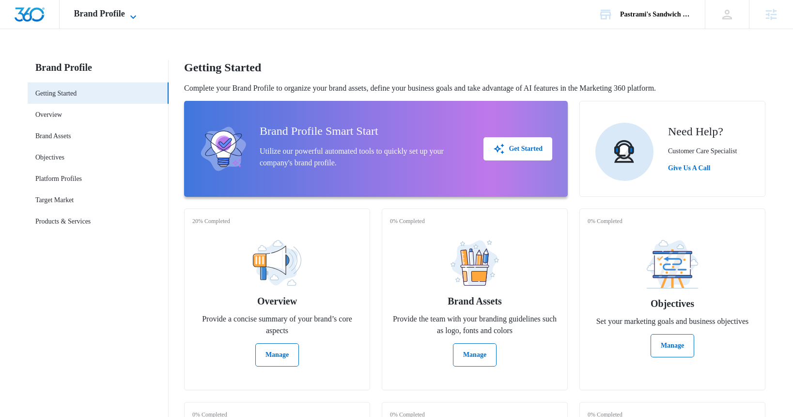
click at [133, 14] on icon at bounding box center [133, 17] width 12 height 12
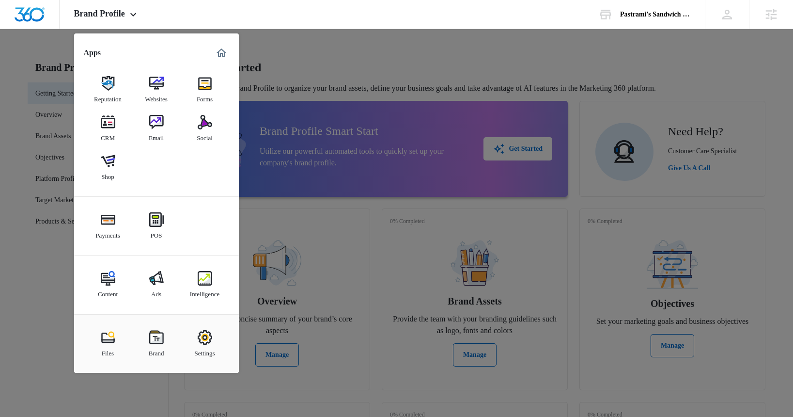
click at [153, 116] on img at bounding box center [156, 122] width 15 height 15
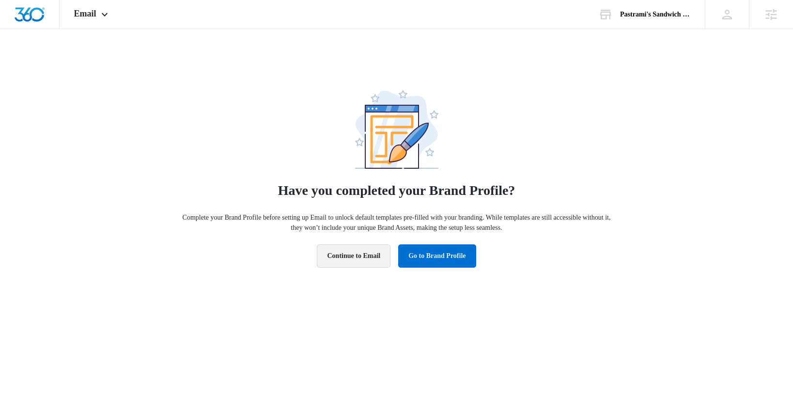
click at [364, 260] on button "Continue to Email" at bounding box center [354, 255] width 74 height 23
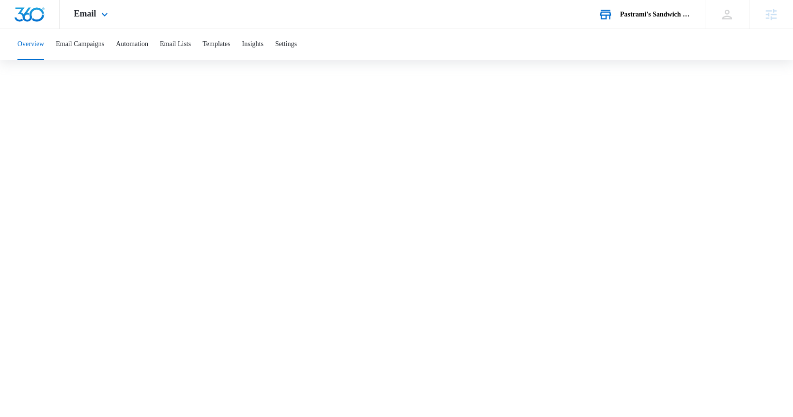
click at [649, 14] on div "Pastrami's Sandwich hole" at bounding box center [655, 15] width 71 height 8
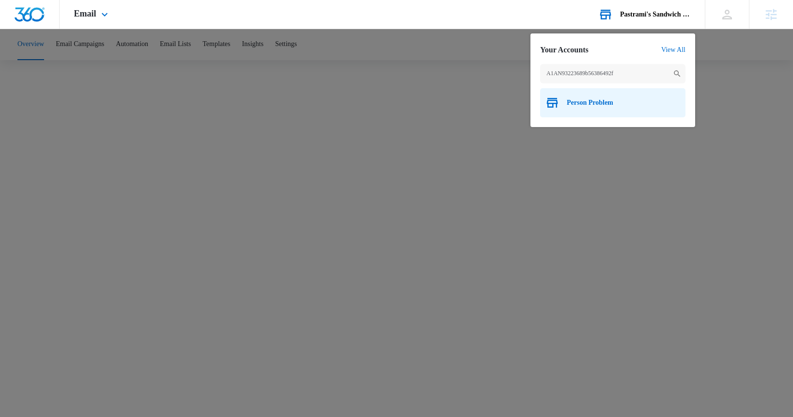
type input "A1AN93223689b56386492f"
click at [601, 101] on span "Person Problem" at bounding box center [590, 103] width 47 height 8
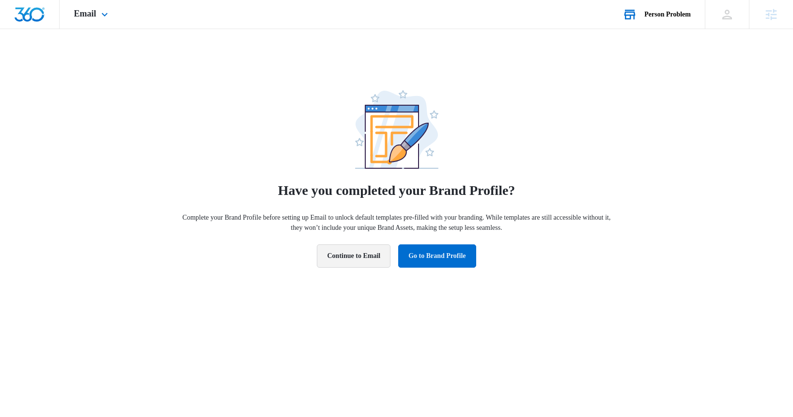
click at [357, 255] on button "Continue to Email" at bounding box center [354, 255] width 74 height 23
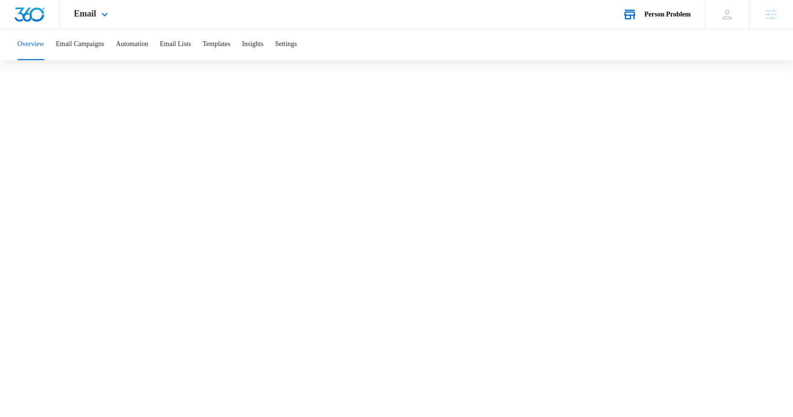
click at [663, 15] on div "Person Problem" at bounding box center [667, 15] width 47 height 8
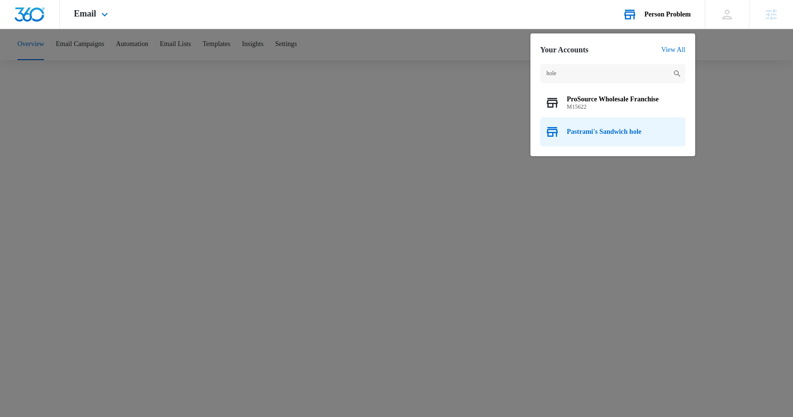
type input "hole"
click at [619, 130] on span "Pastrami's Sandwich hole" at bounding box center [604, 132] width 75 height 8
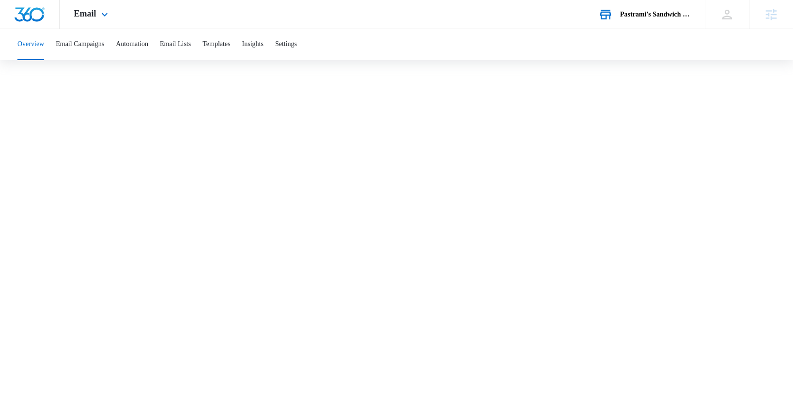
click at [26, 12] on img "Dashboard" at bounding box center [29, 14] width 31 height 15
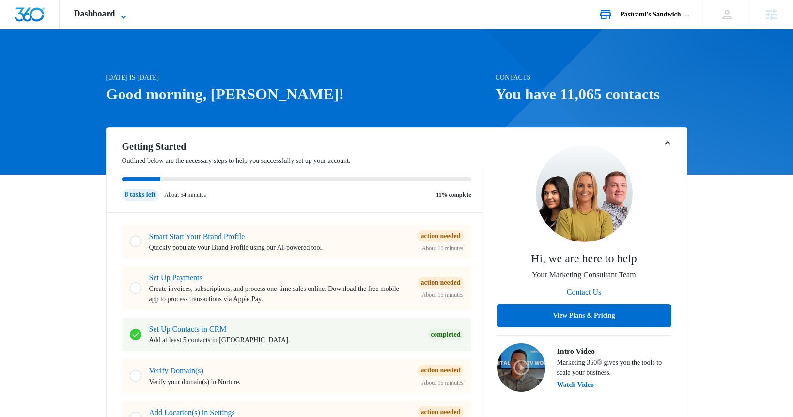
click at [115, 14] on span "Dashboard" at bounding box center [94, 14] width 41 height 10
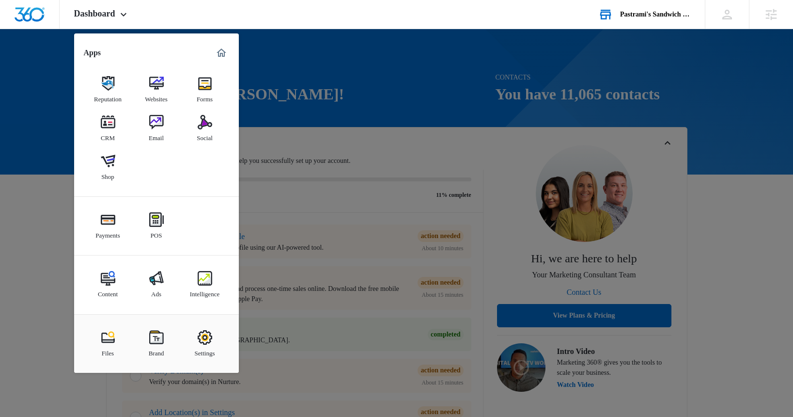
click at [160, 126] on img at bounding box center [156, 122] width 15 height 15
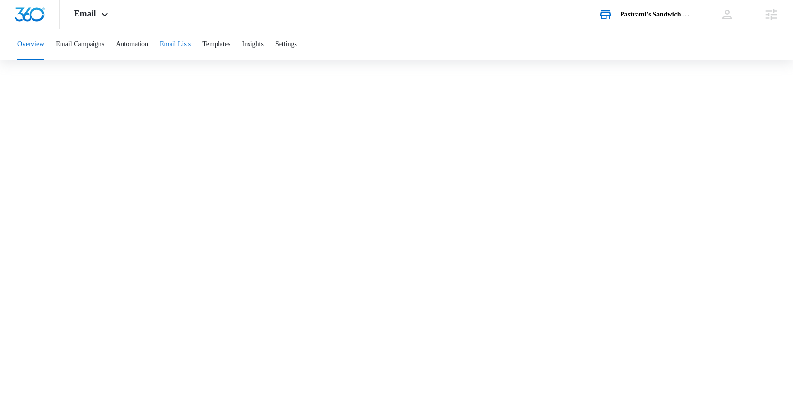
click at [191, 46] on button "Email Lists" at bounding box center [175, 44] width 31 height 31
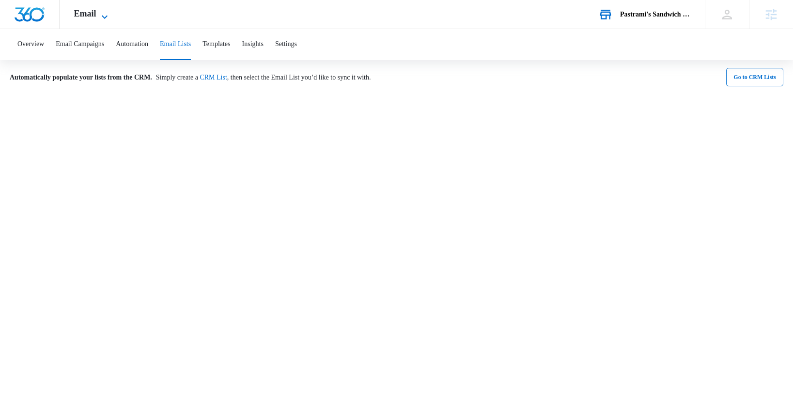
click at [100, 20] on icon at bounding box center [105, 17] width 12 height 12
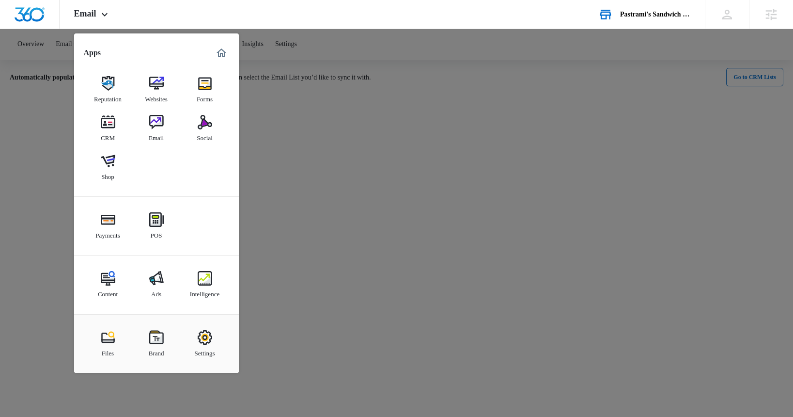
click at [114, 129] on img at bounding box center [108, 122] width 15 height 15
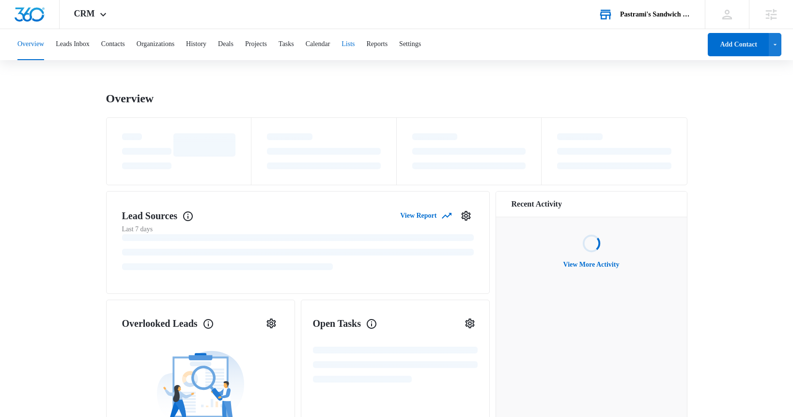
click at [355, 47] on button "Lists" at bounding box center [348, 44] width 13 height 31
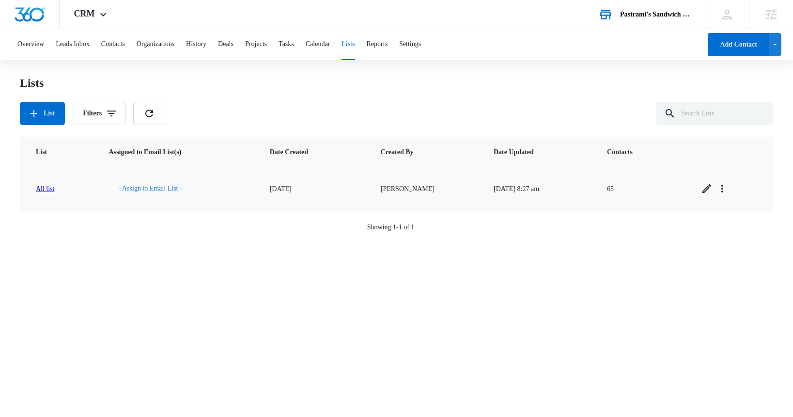
click at [158, 189] on button "- Assign to Email List -" at bounding box center [150, 188] width 83 height 23
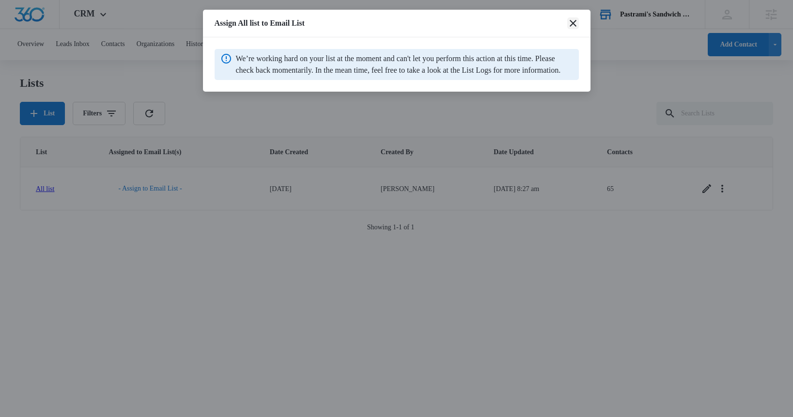
click at [575, 25] on icon "close" at bounding box center [573, 23] width 7 height 7
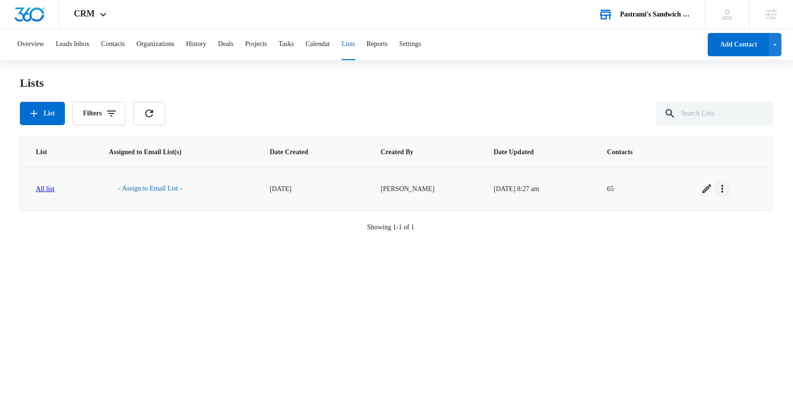
click at [728, 190] on icon "Overflow Menu" at bounding box center [722, 189] width 12 height 12
click at [713, 231] on button "View List Log" at bounding box center [698, 230] width 74 height 15
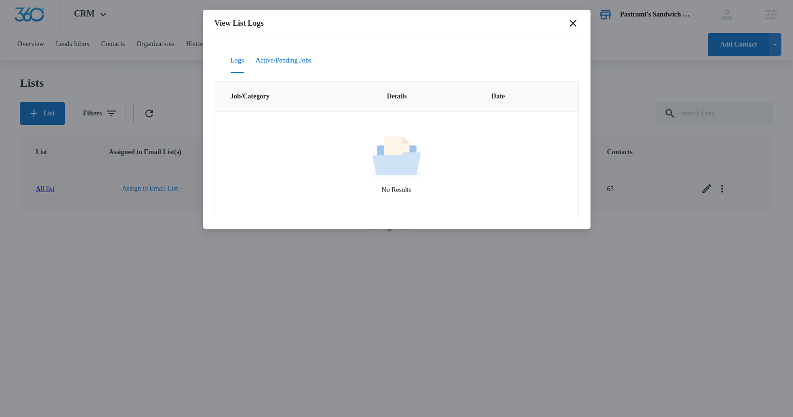
click at [312, 62] on button "Active/Pending Jobs" at bounding box center [284, 60] width 56 height 23
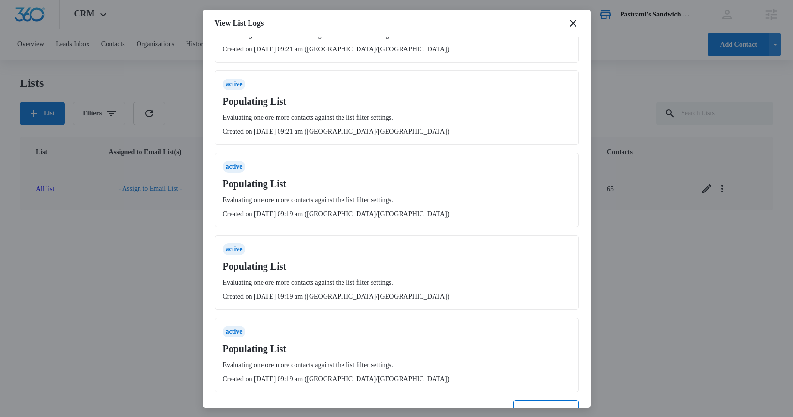
scroll to position [614, 0]
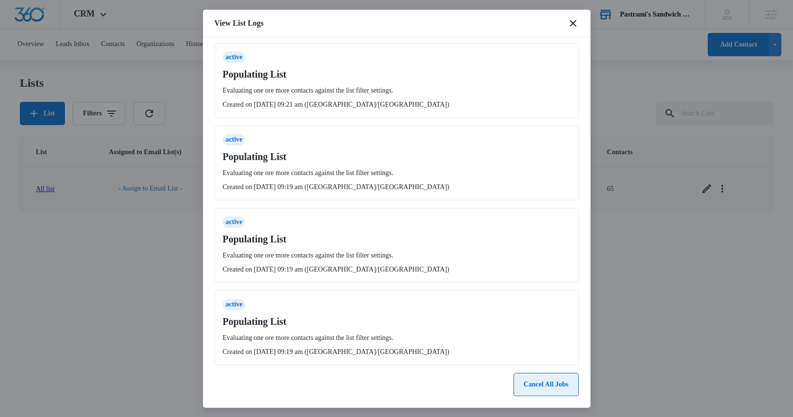
click at [537, 384] on button "Cancel All Jobs" at bounding box center [545, 384] width 65 height 23
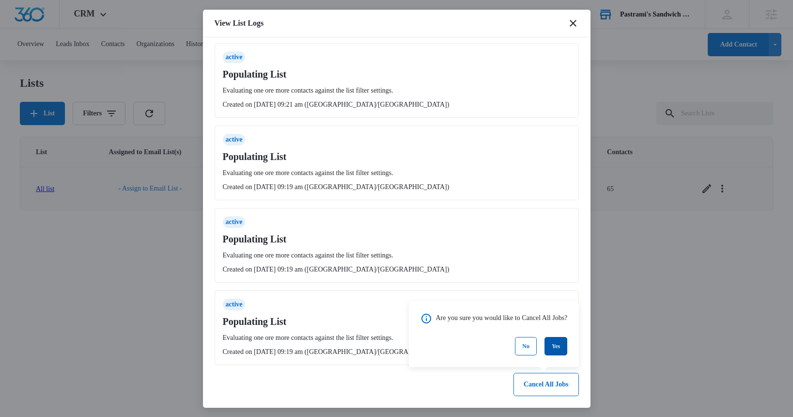
click at [567, 347] on button "Yes" at bounding box center [555, 346] width 23 height 18
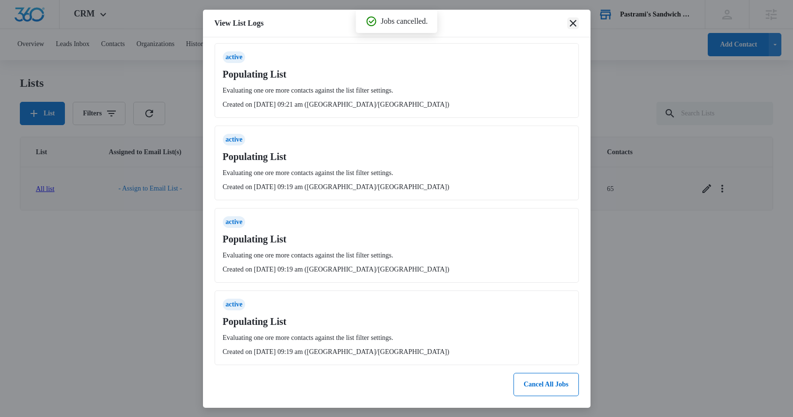
scroll to position [0, 0]
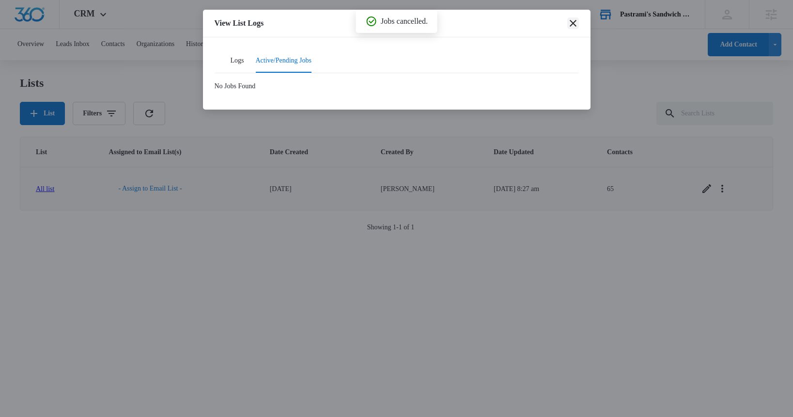
click at [577, 25] on icon "close" at bounding box center [573, 23] width 12 height 12
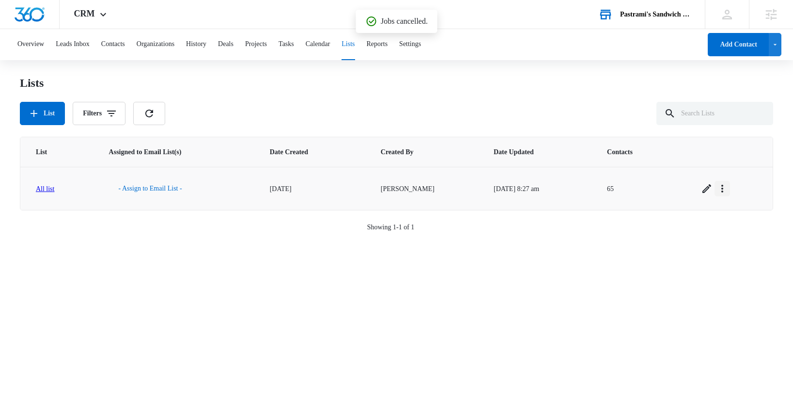
click at [728, 187] on icon "Overflow Menu" at bounding box center [722, 189] width 12 height 12
click at [707, 215] on div "Refresh List" at bounding box center [692, 215] width 39 height 7
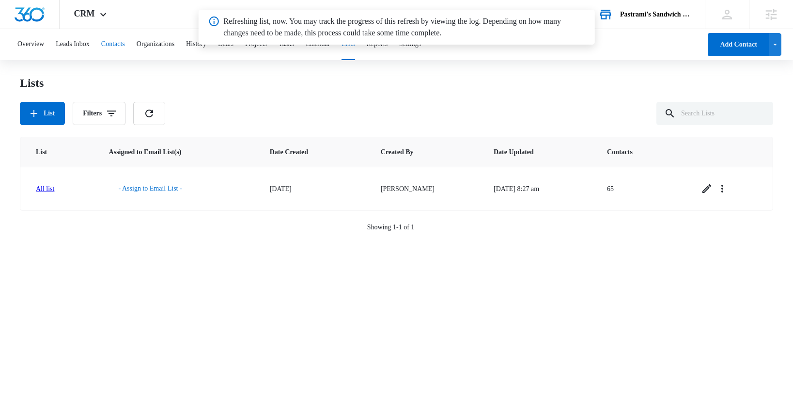
click at [125, 46] on button "Contacts" at bounding box center [113, 44] width 24 height 31
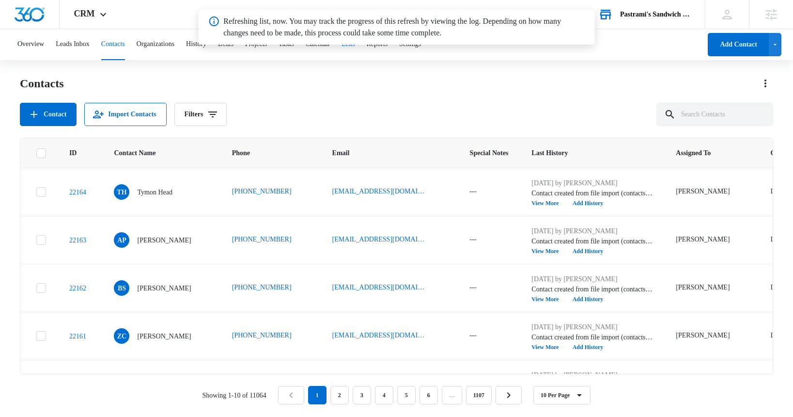
click at [355, 50] on button "Lists" at bounding box center [348, 44] width 13 height 31
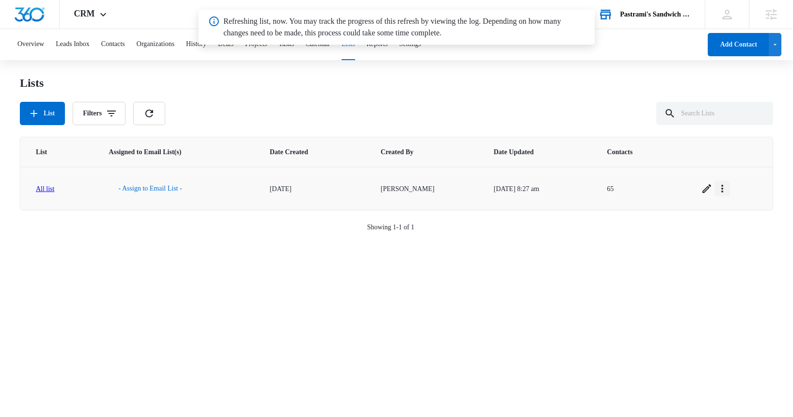
click at [730, 190] on button "Overflow Menu" at bounding box center [723, 189] width 16 height 16
click at [46, 188] on link "All list" at bounding box center [45, 188] width 19 height 7
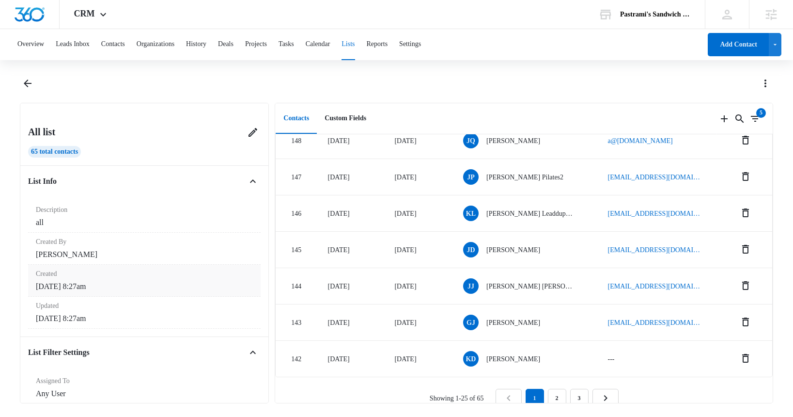
scroll to position [77, 0]
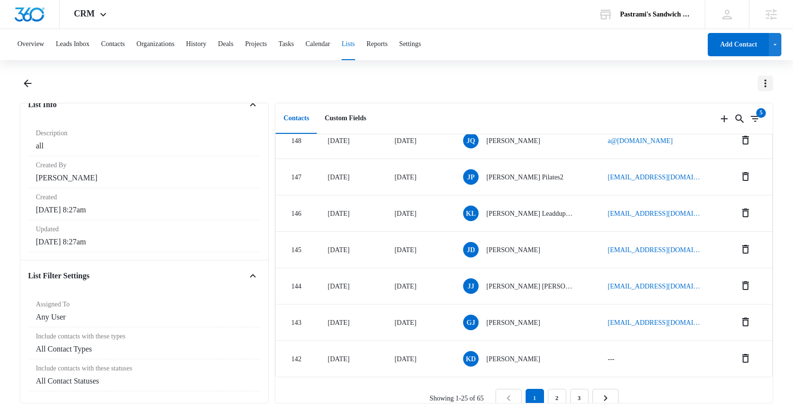
click at [767, 84] on icon "Actions" at bounding box center [766, 84] width 12 height 12
click at [712, 166] on div "Delete List" at bounding box center [722, 168] width 56 height 7
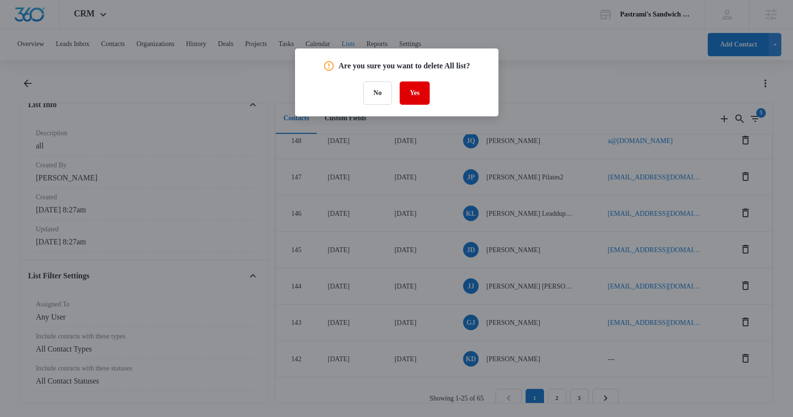
click at [412, 93] on button "Yes" at bounding box center [415, 92] width 30 height 23
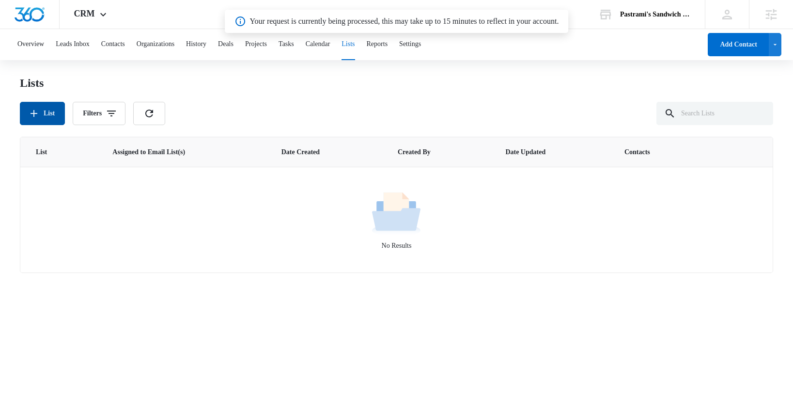
click at [52, 113] on button "List" at bounding box center [42, 113] width 45 height 23
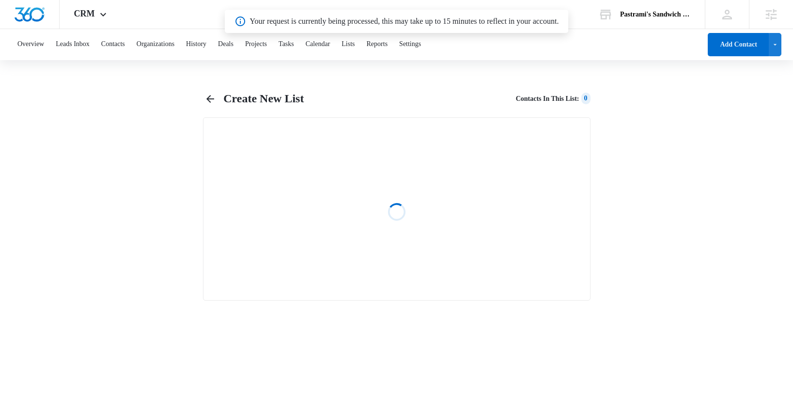
select select "31"
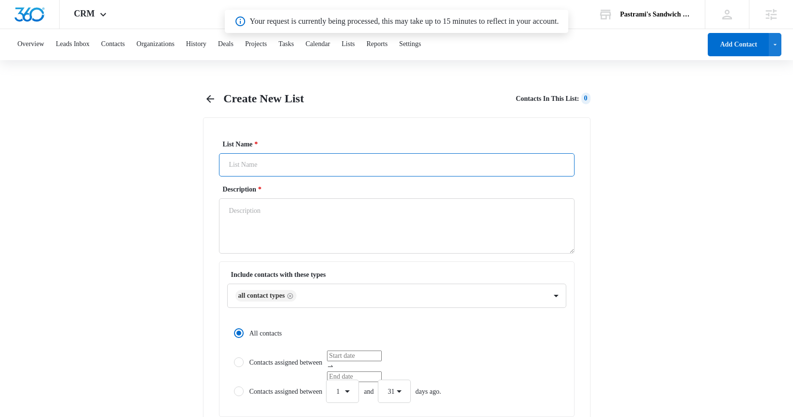
click at [291, 171] on input "List Name *" at bounding box center [397, 164] width 356 height 23
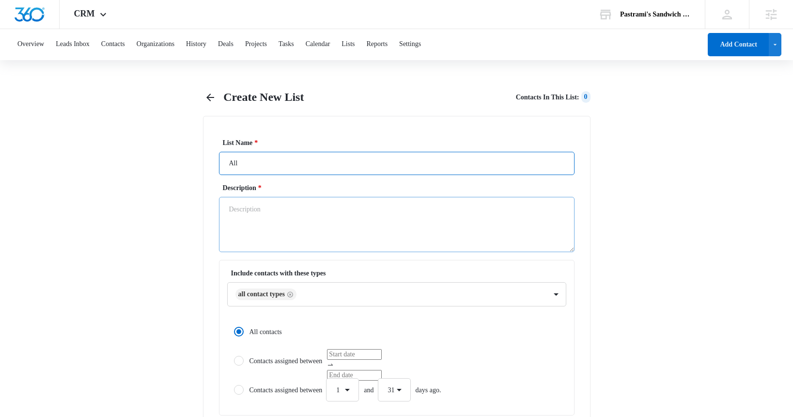
type input "All"
click at [261, 209] on textarea "Description *" at bounding box center [397, 224] width 356 height 55
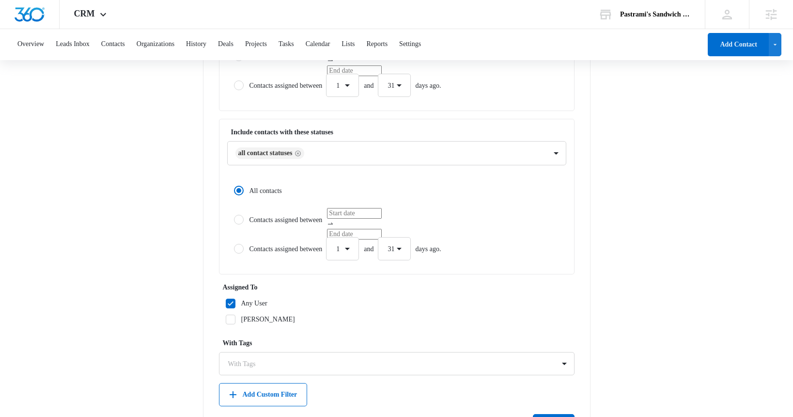
scroll to position [354, 0]
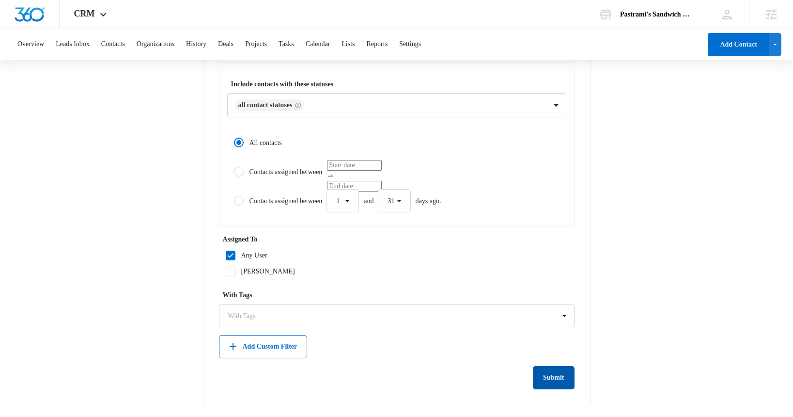
type textarea "All"
click at [547, 377] on button "Submit" at bounding box center [554, 377] width 42 height 23
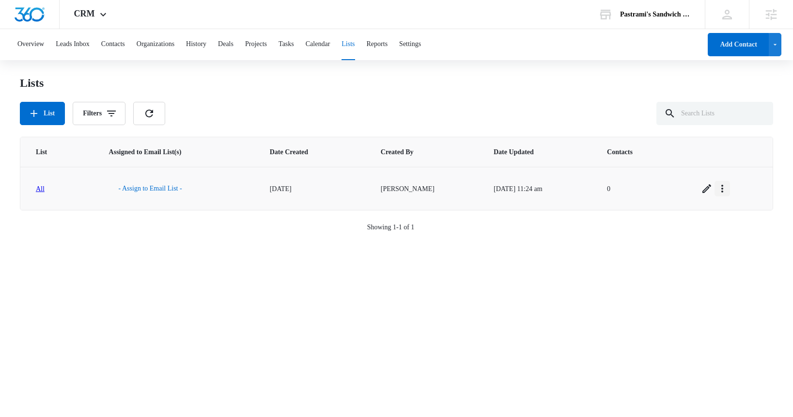
click at [723, 188] on icon "Overflow Menu" at bounding box center [722, 189] width 2 height 8
click at [702, 228] on div "View List Log" at bounding box center [692, 230] width 39 height 7
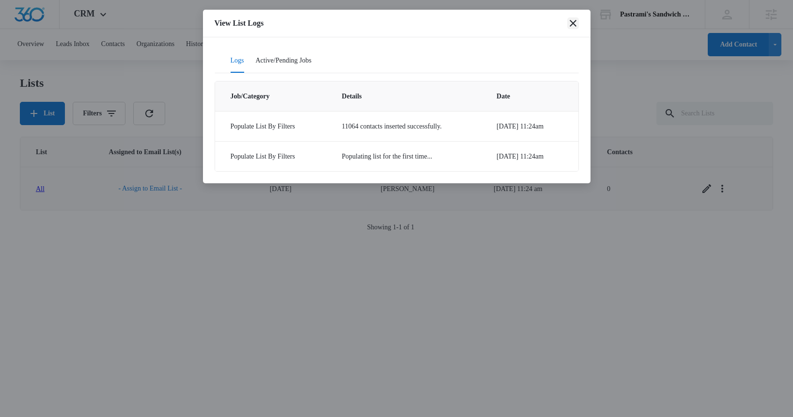
drag, startPoint x: 576, startPoint y: 25, endPoint x: 565, endPoint y: 25, distance: 11.2
click at [576, 25] on icon "close" at bounding box center [573, 23] width 12 height 12
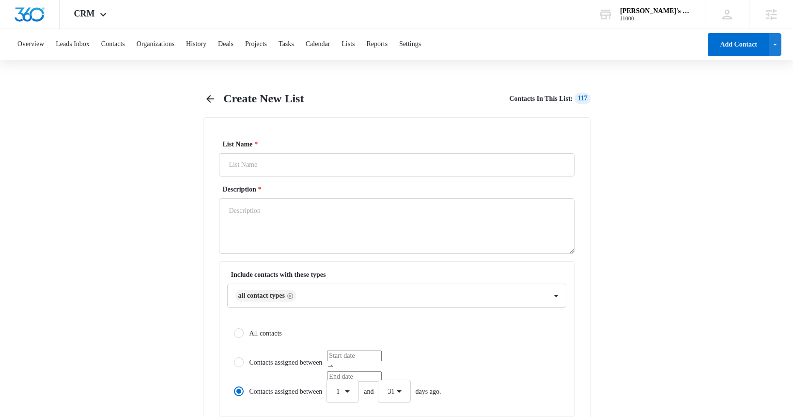
select select "31"
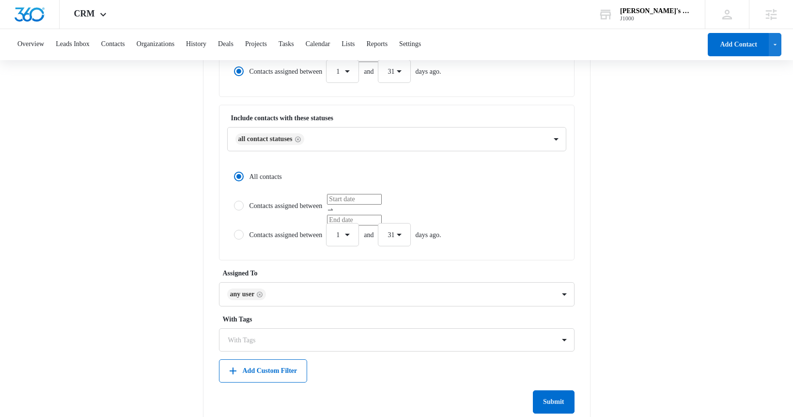
scroll to position [344, 0]
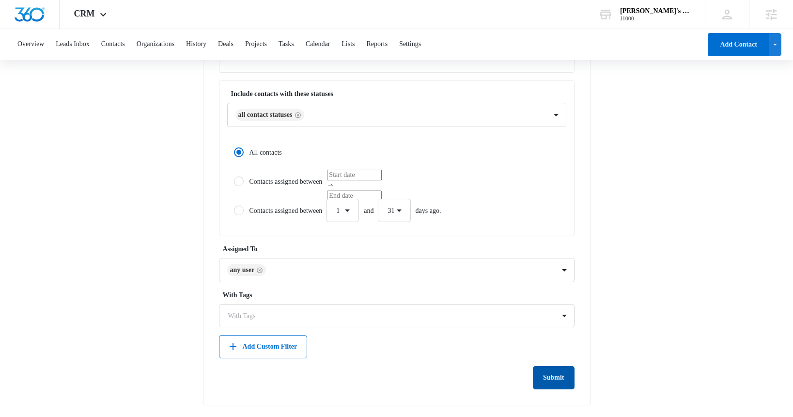
click at [562, 382] on button "Submit" at bounding box center [554, 377] width 42 height 23
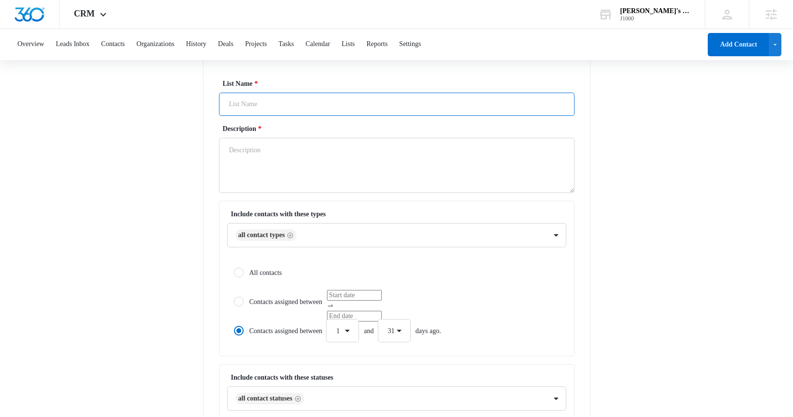
scroll to position [0, 0]
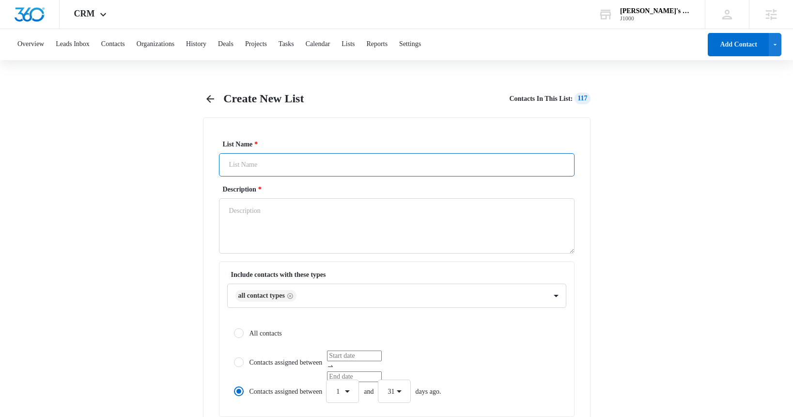
click at [283, 171] on input "List Name *" at bounding box center [397, 164] width 356 height 23
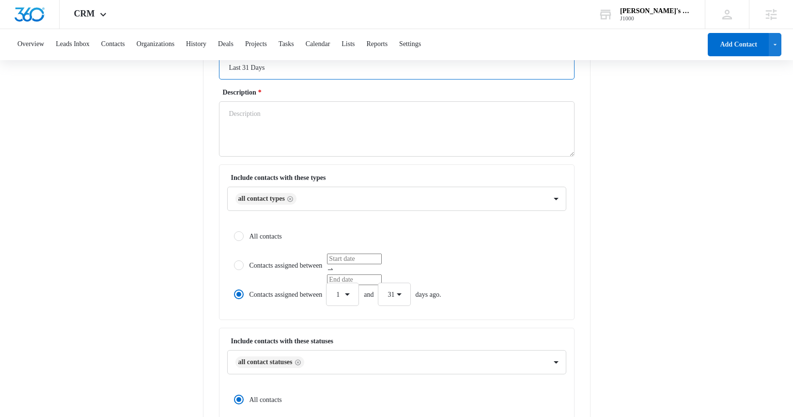
scroll to position [42, 0]
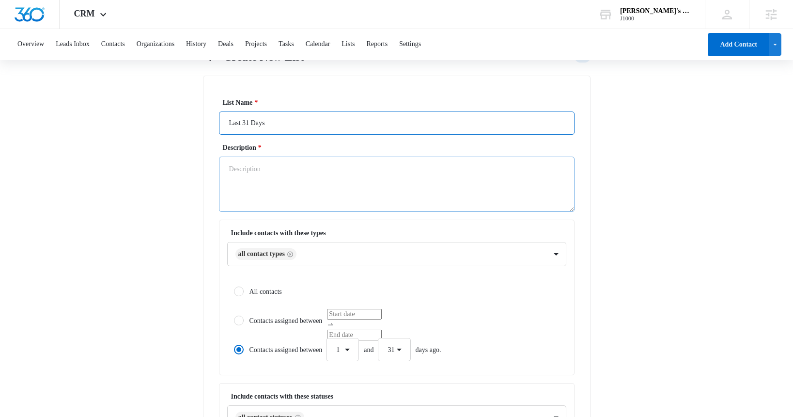
type input "Last 31 Days"
click at [304, 175] on textarea "Description *" at bounding box center [397, 183] width 356 height 55
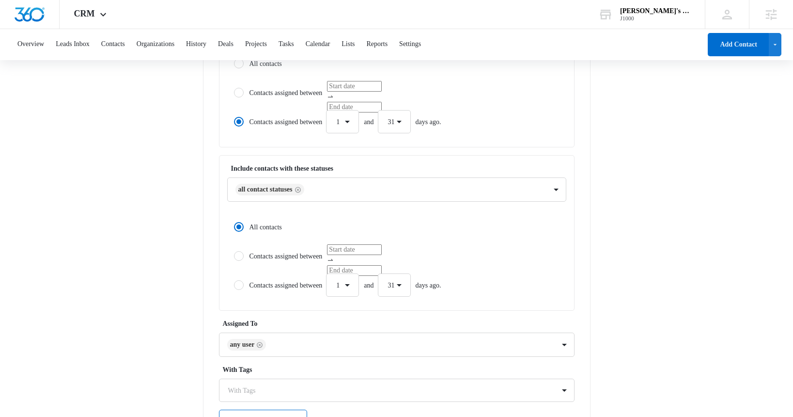
scroll to position [344, 0]
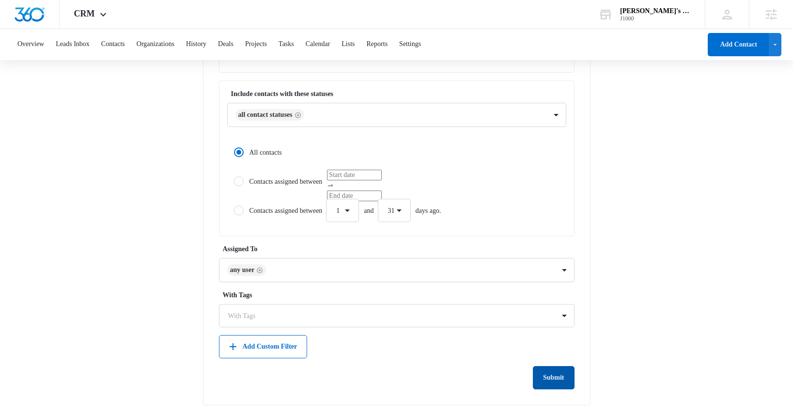
type textarea "test"
click at [561, 376] on button "Submit" at bounding box center [554, 377] width 42 height 23
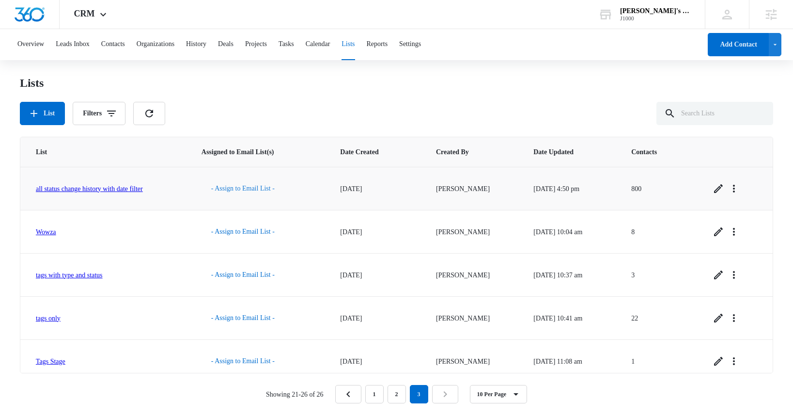
click at [248, 185] on button "- Assign to Email List -" at bounding box center [243, 188] width 83 height 23
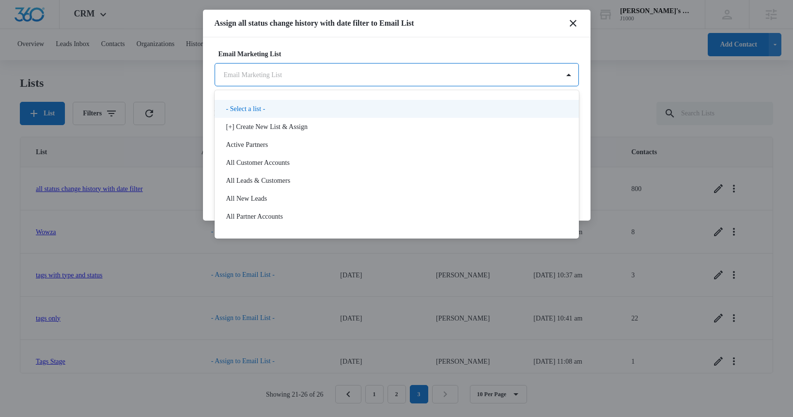
click at [379, 80] on body "CRM Apps Reputation Websites Forms CRM Email Social Shop Payments POS Content A…" at bounding box center [396, 207] width 793 height 415
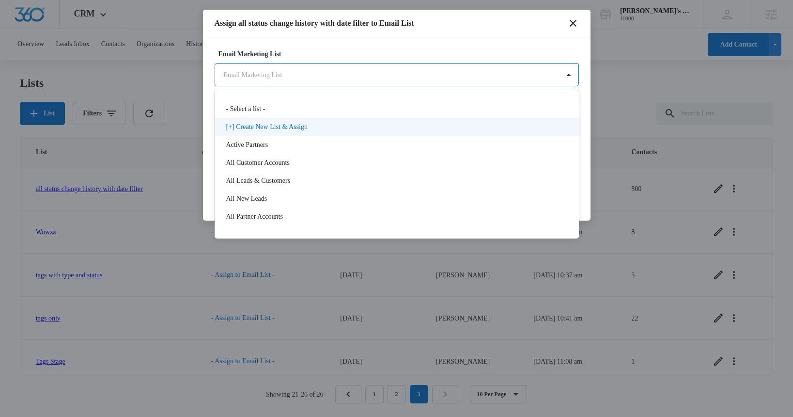
click at [334, 133] on div "[+] Create New List & Assign" at bounding box center [397, 127] width 364 height 18
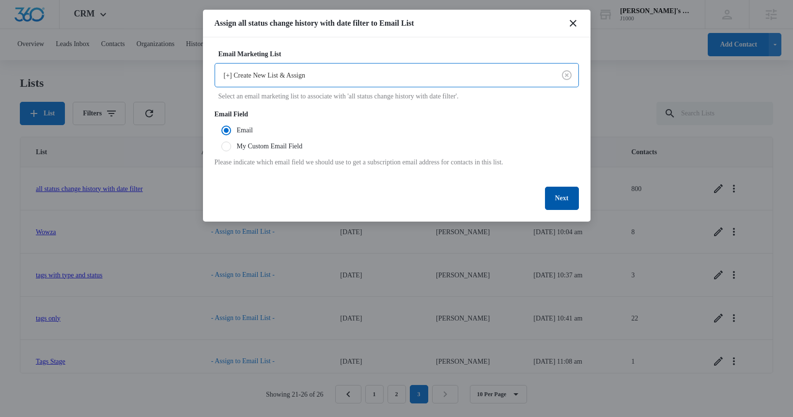
click at [560, 202] on button "Next" at bounding box center [562, 197] width 34 height 23
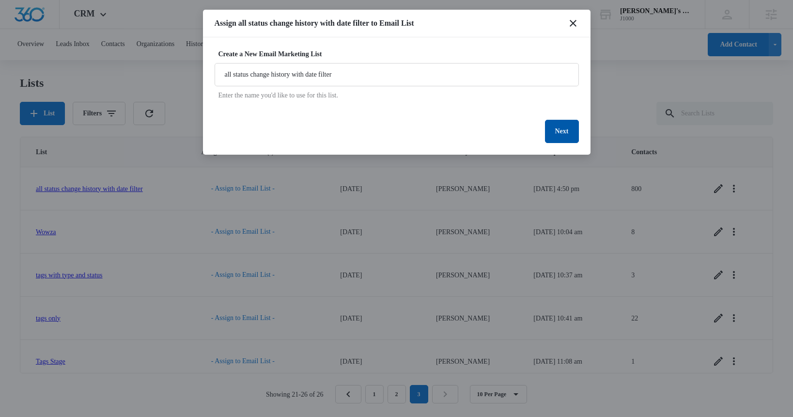
click at [566, 136] on button "Next" at bounding box center [562, 131] width 34 height 23
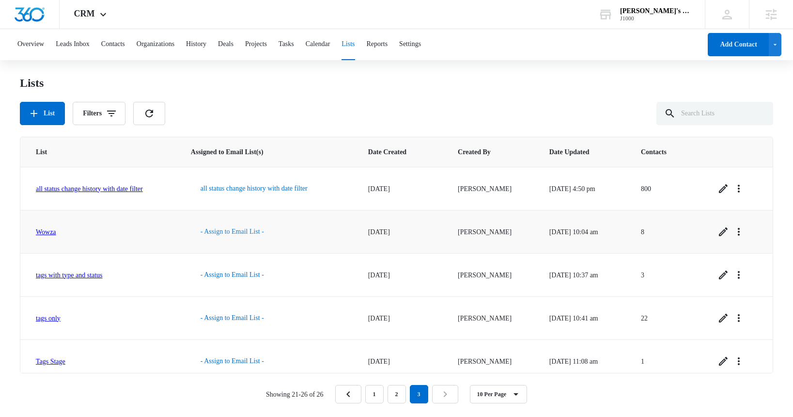
click at [248, 231] on button "- Assign to Email List -" at bounding box center [232, 231] width 83 height 23
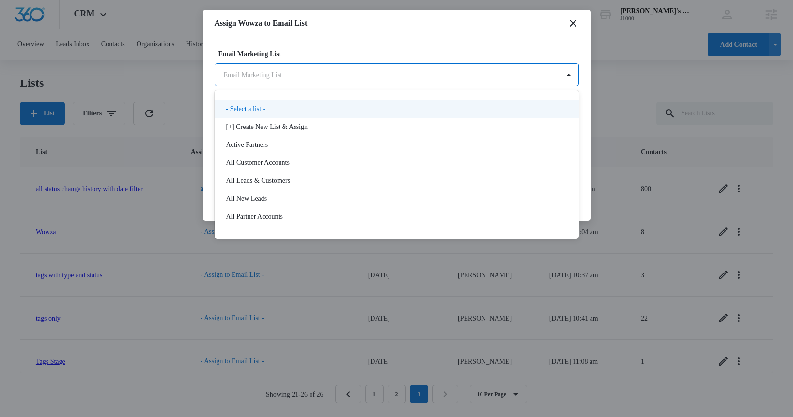
click at [335, 78] on body "CRM Apps Reputation Websites Forms CRM Email Social Shop Payments POS Content A…" at bounding box center [396, 207] width 793 height 415
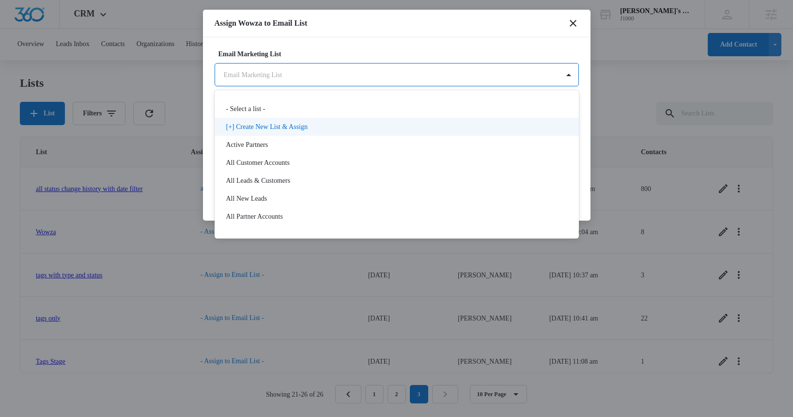
click at [308, 126] on p "[+] Create New List & Assign" at bounding box center [266, 127] width 81 height 10
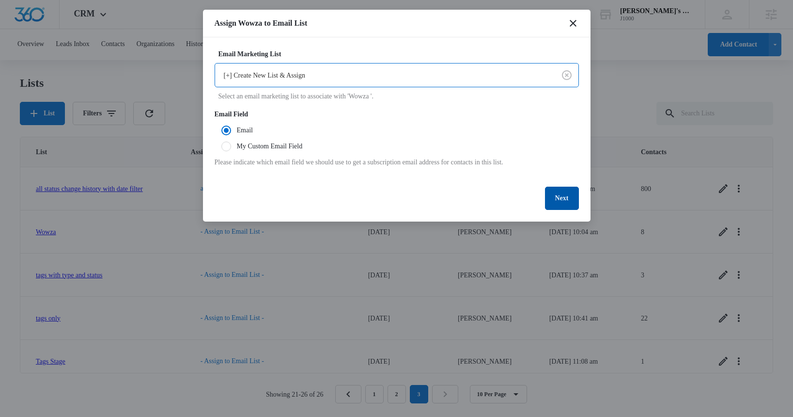
click at [559, 198] on button "Next" at bounding box center [562, 197] width 34 height 23
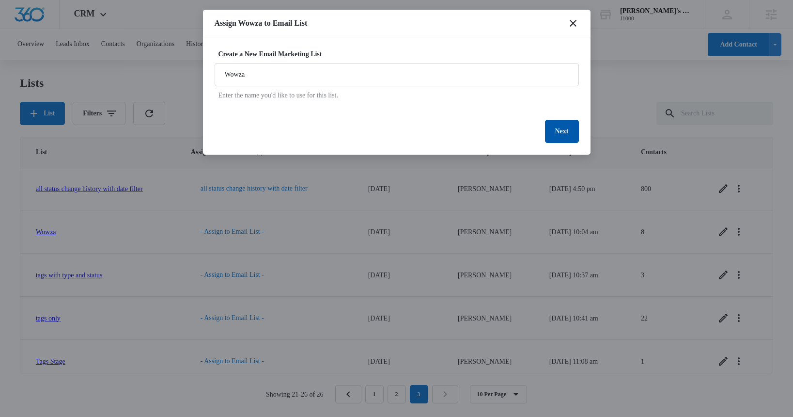
click at [567, 137] on button "Next" at bounding box center [562, 131] width 34 height 23
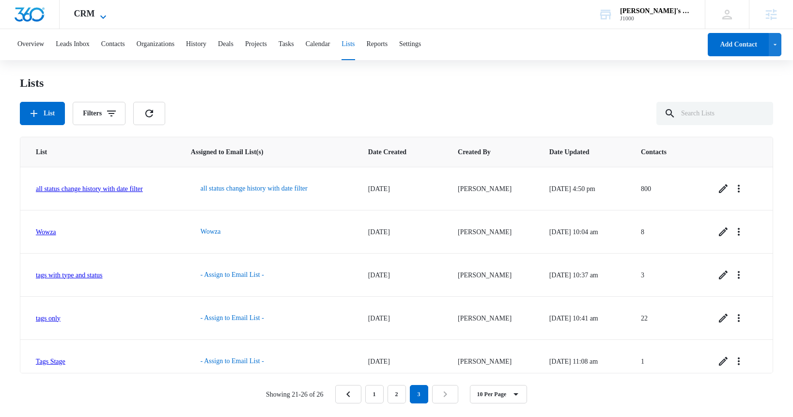
click at [93, 16] on span "CRM" at bounding box center [84, 14] width 21 height 10
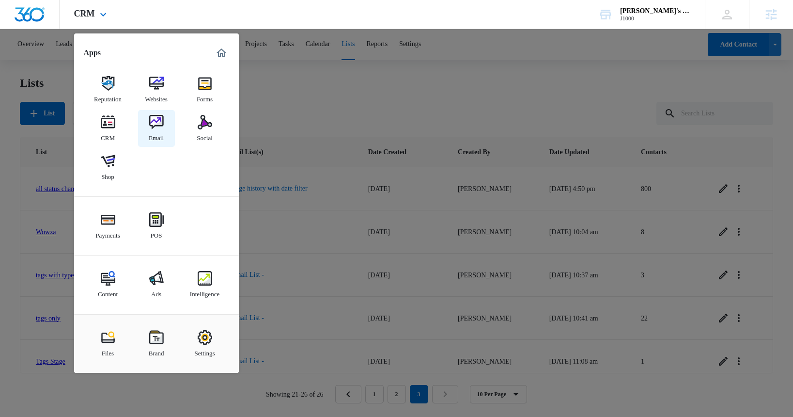
click at [156, 123] on img at bounding box center [156, 122] width 15 height 15
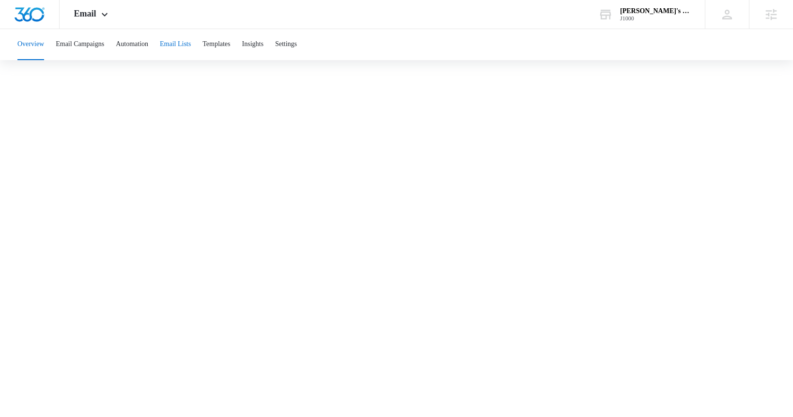
click at [191, 42] on button "Email Lists" at bounding box center [175, 44] width 31 height 31
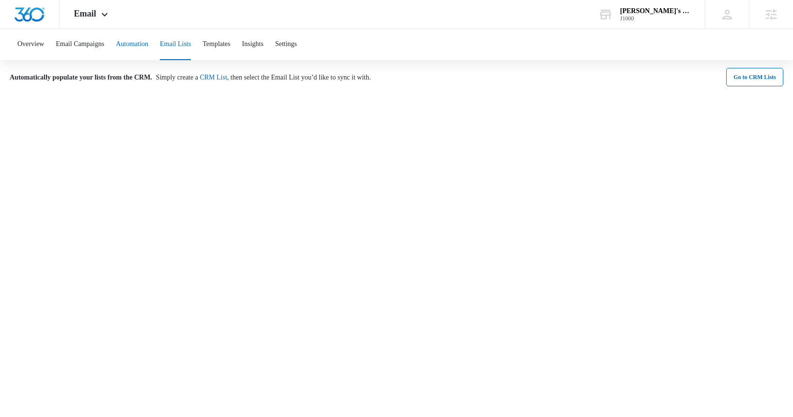
click at [148, 46] on button "Automation" at bounding box center [132, 44] width 32 height 31
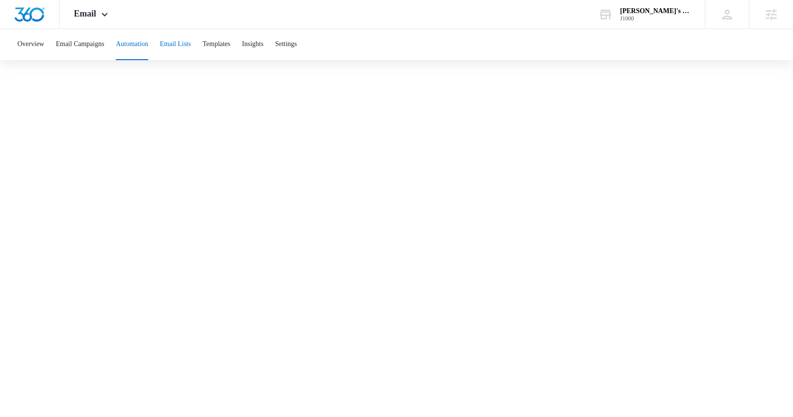
click at [191, 45] on button "Email Lists" at bounding box center [175, 44] width 31 height 31
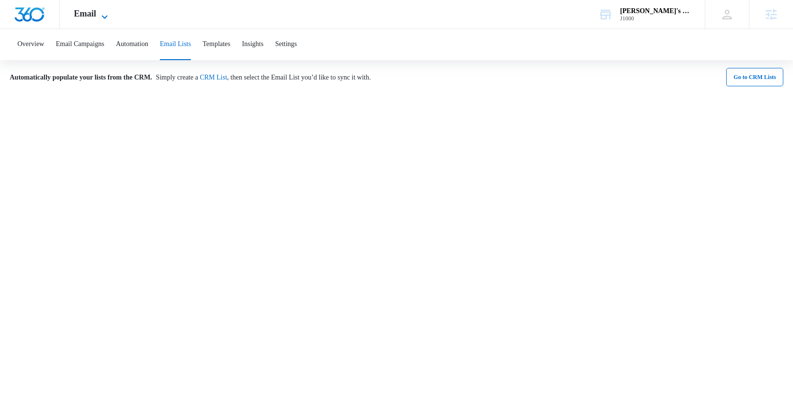
click at [103, 14] on icon at bounding box center [105, 17] width 12 height 12
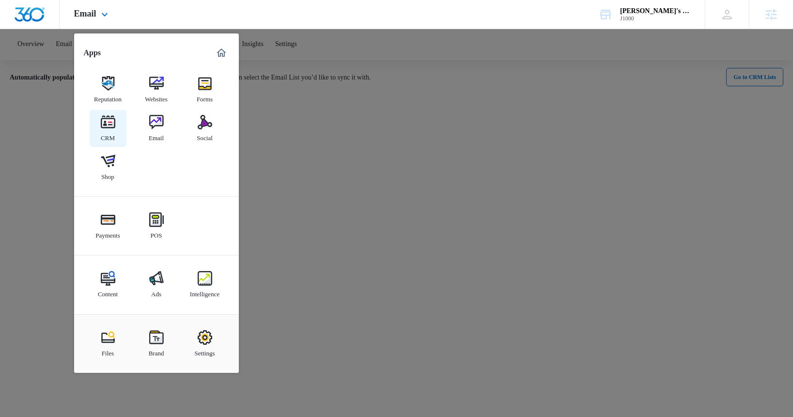
click at [110, 119] on img at bounding box center [108, 122] width 15 height 15
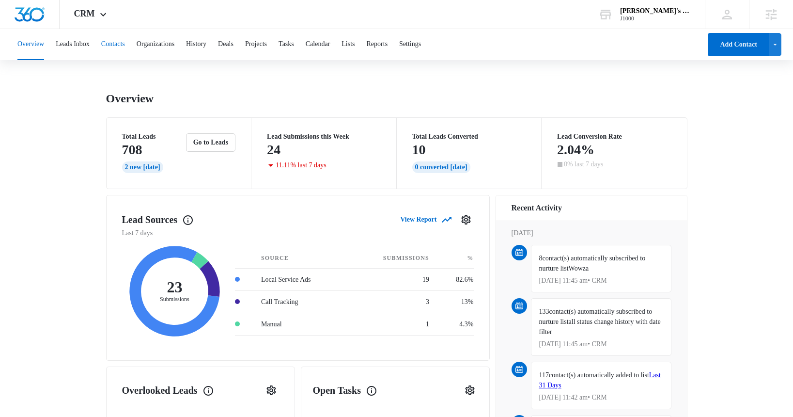
click at [125, 46] on button "Contacts" at bounding box center [113, 44] width 24 height 31
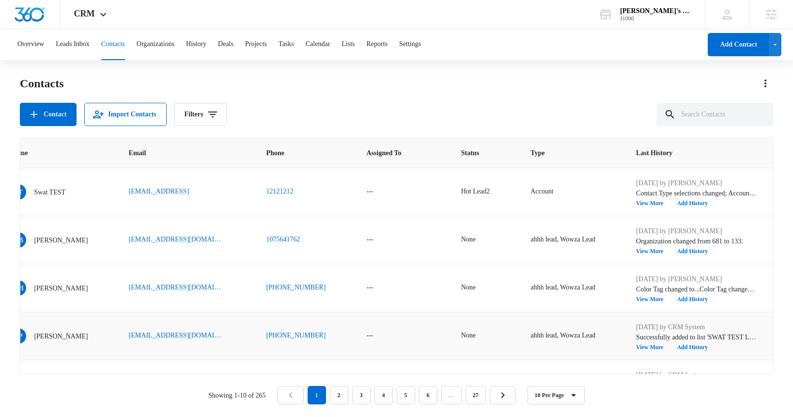
scroll to position [274, 415]
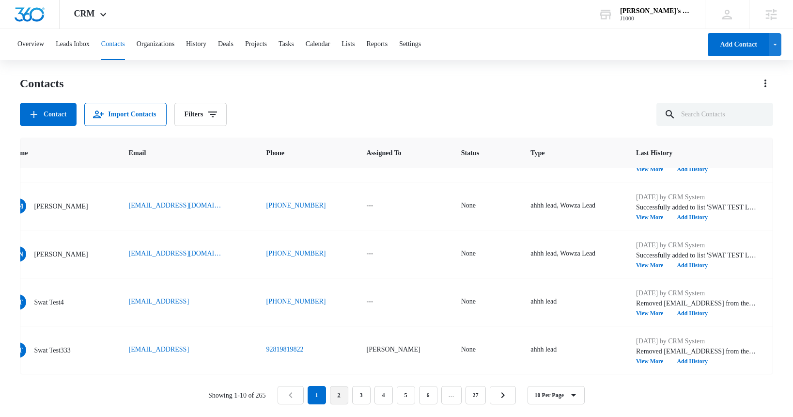
click at [342, 393] on link "2" at bounding box center [339, 395] width 18 height 18
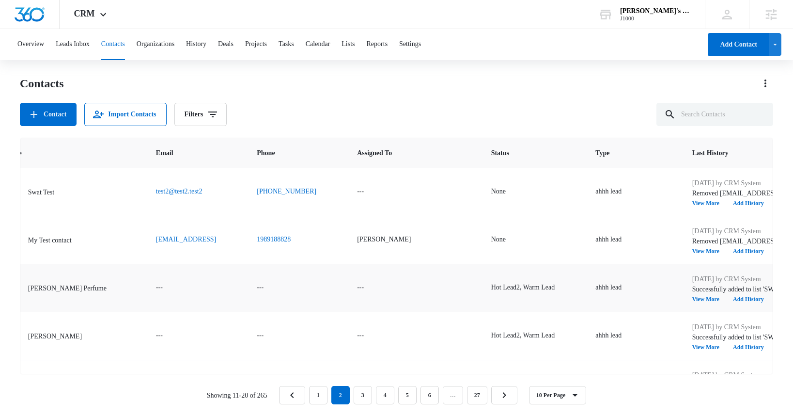
scroll to position [0, 504]
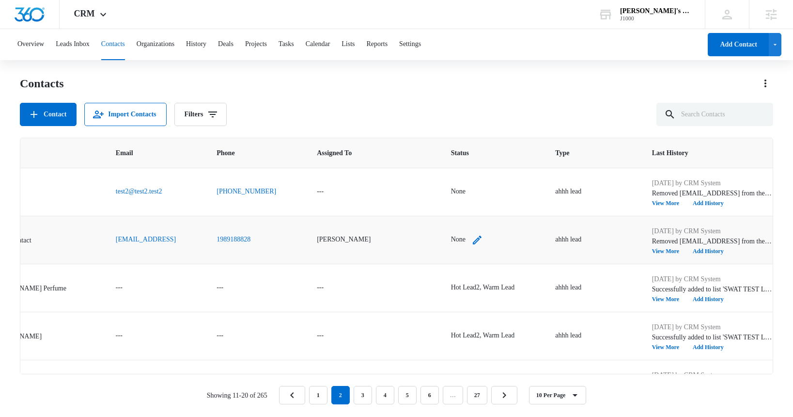
click at [471, 239] on icon "Status - None - Select to Edit Field" at bounding box center [477, 240] width 12 height 12
click at [432, 210] on button "Cancel" at bounding box center [419, 208] width 31 height 18
click at [587, 288] on icon "Type - ahhh lead - Select to Edit Field" at bounding box center [593, 288] width 12 height 12
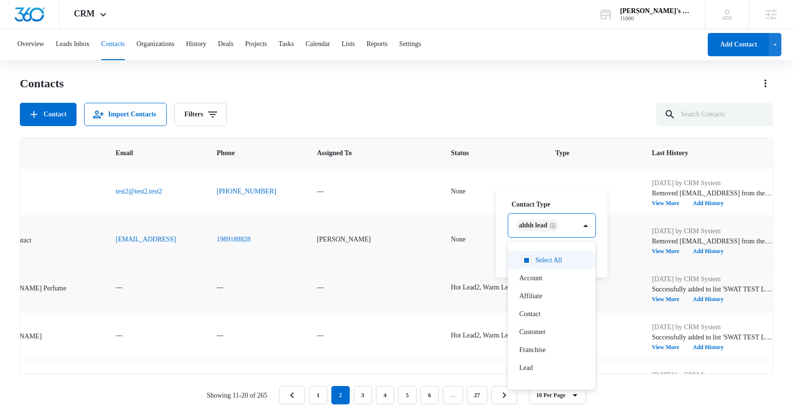
click at [571, 227] on div "ahhh lead" at bounding box center [542, 225] width 68 height 23
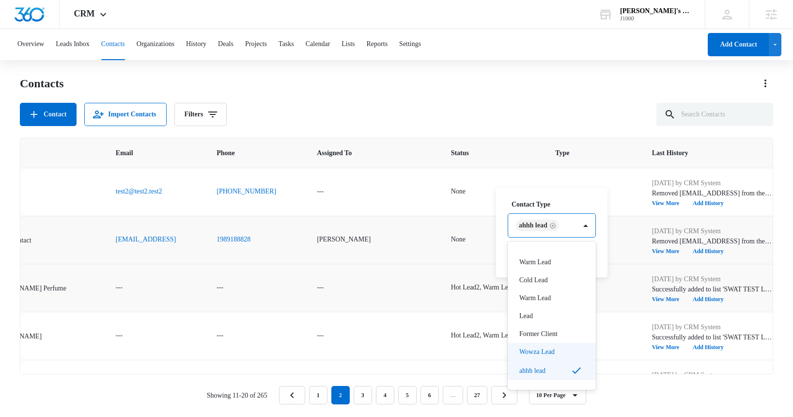
click at [539, 350] on p "Wowza Lead" at bounding box center [536, 351] width 35 height 10
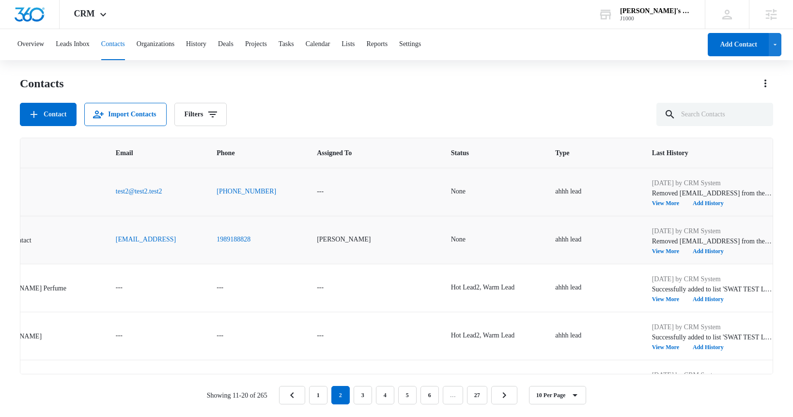
click at [590, 177] on td "ahhh lead" at bounding box center [592, 192] width 96 height 48
click at [587, 242] on icon "Type - ahhh lead - Select to Edit Field" at bounding box center [593, 240] width 12 height 12
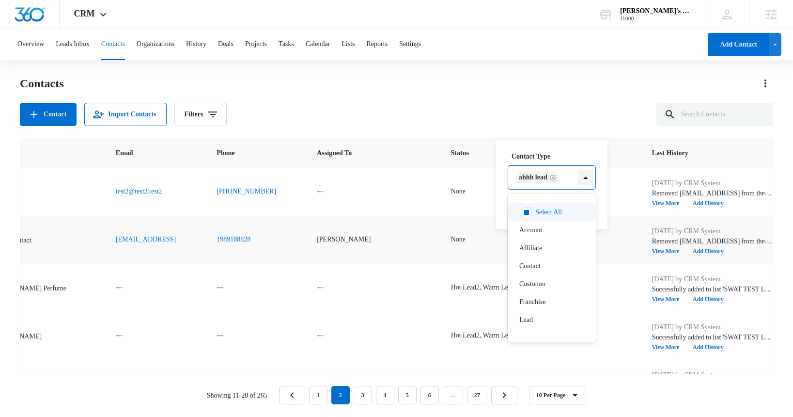
click at [587, 178] on div at bounding box center [586, 178] width 16 height 16
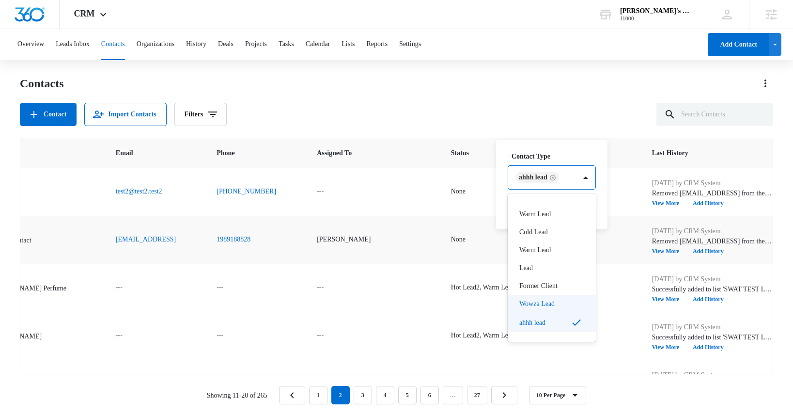
click at [554, 301] on p "Wowza Lead" at bounding box center [536, 303] width 35 height 10
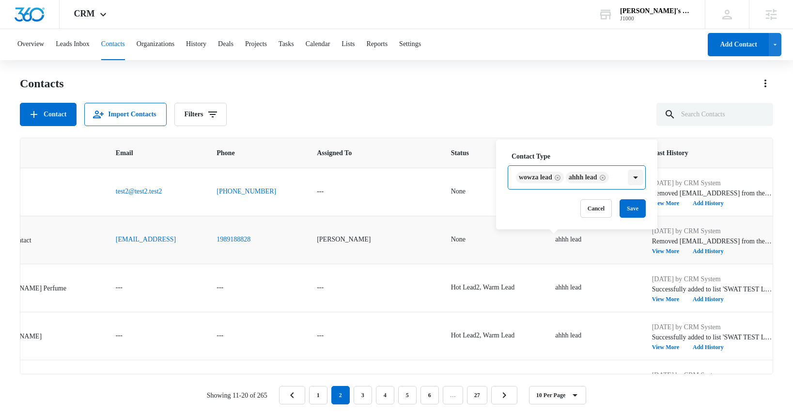
click at [643, 178] on div at bounding box center [636, 178] width 16 height 16
click at [636, 210] on button "Save" at bounding box center [633, 208] width 26 height 18
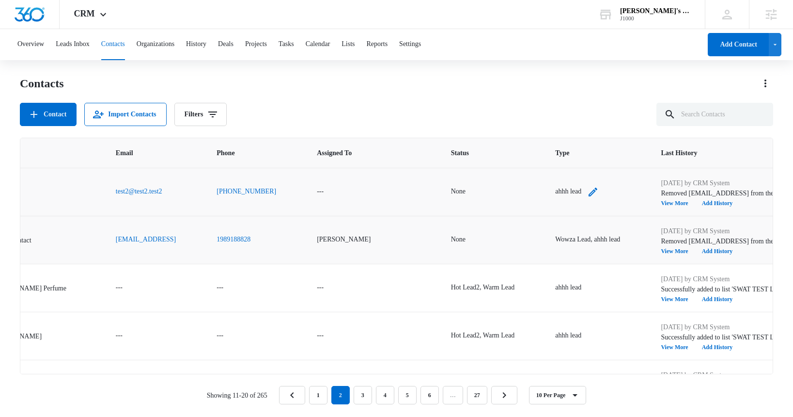
click at [587, 191] on icon "Type - ahhh lead - Select to Edit Field" at bounding box center [593, 192] width 12 height 12
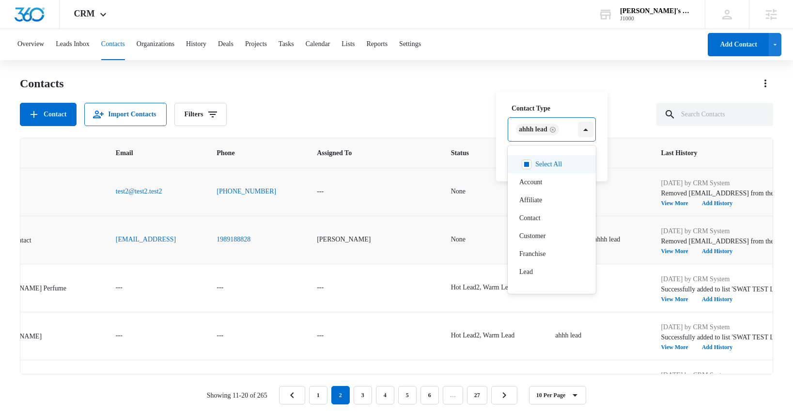
click at [593, 131] on div at bounding box center [586, 130] width 16 height 16
click at [568, 252] on div "Wowza Lead" at bounding box center [550, 255] width 63 height 10
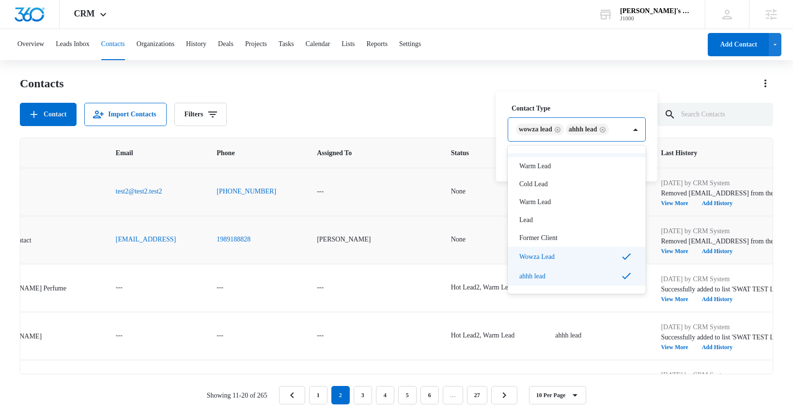
click at [604, 99] on div "Contact Type option Wowza Lead, selected. Hot Lead, 12 of 19. 19 results availa…" at bounding box center [576, 137] width 161 height 90
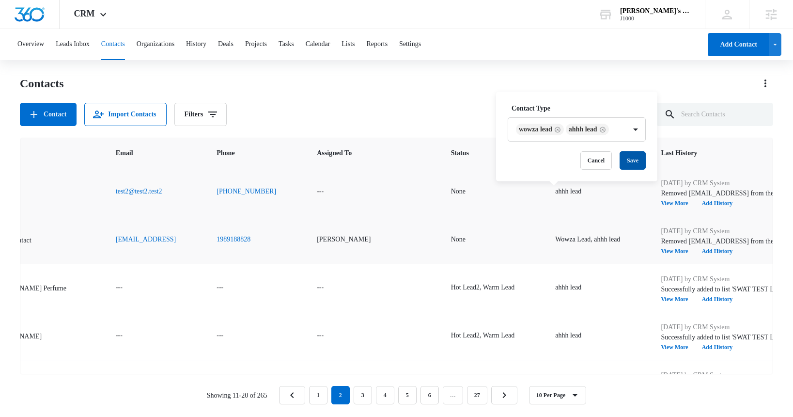
click at [636, 158] on button "Save" at bounding box center [633, 160] width 26 height 18
click at [355, 46] on button "Lists" at bounding box center [348, 44] width 13 height 31
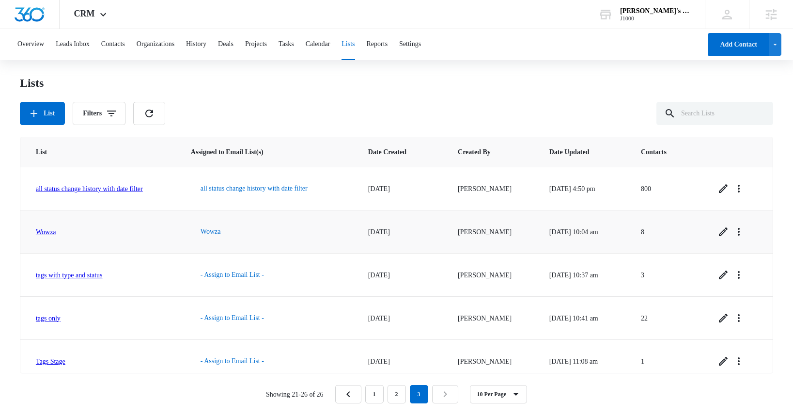
click at [47, 231] on link "Wowza" at bounding box center [46, 231] width 20 height 7
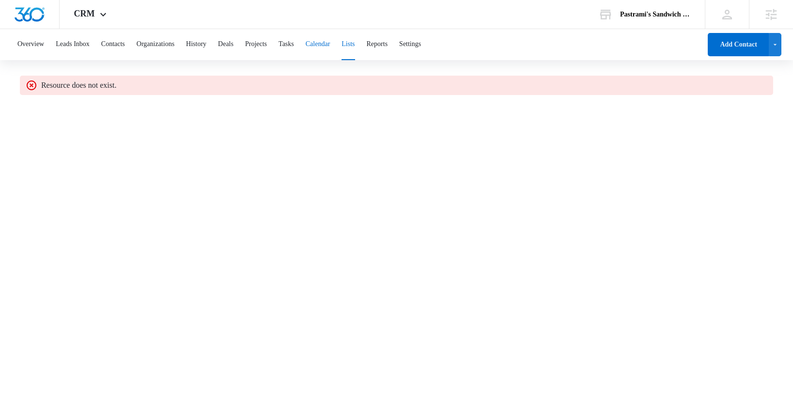
click at [330, 45] on button "Calendar" at bounding box center [318, 44] width 25 height 31
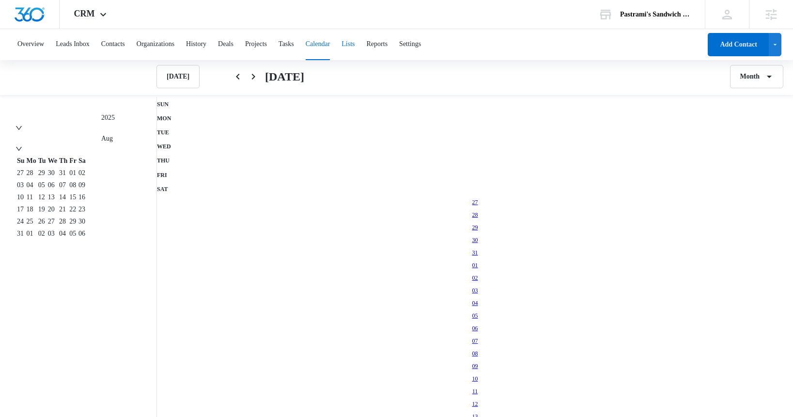
click at [355, 44] on button "Lists" at bounding box center [348, 44] width 13 height 31
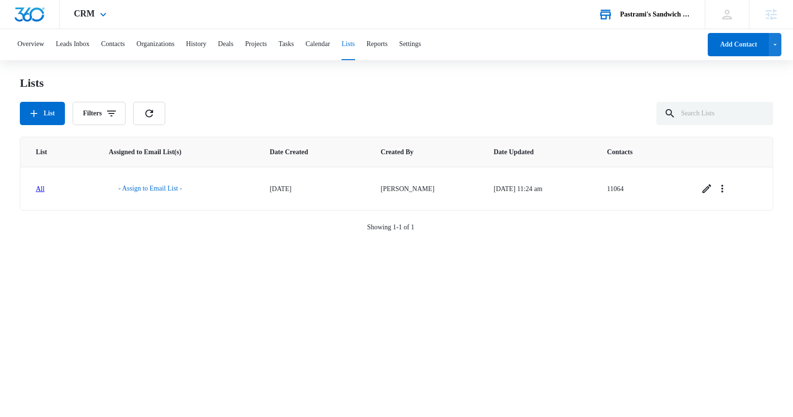
click at [637, 15] on div "Pastrami's Sandwich hole" at bounding box center [655, 15] width 71 height 8
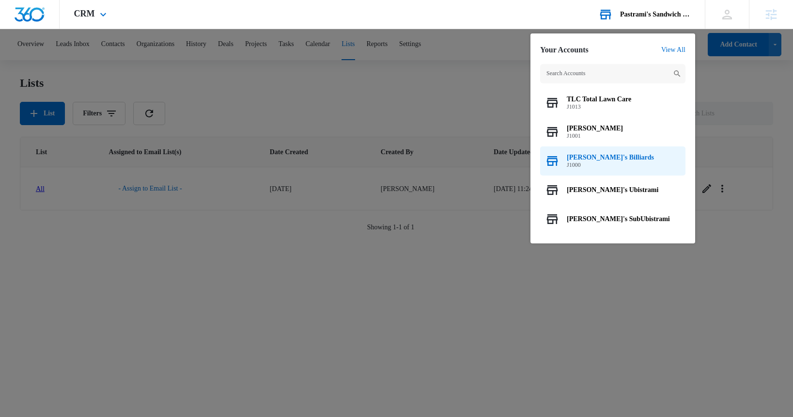
click at [593, 157] on span "[PERSON_NAME]'s Billiards" at bounding box center [610, 158] width 87 height 8
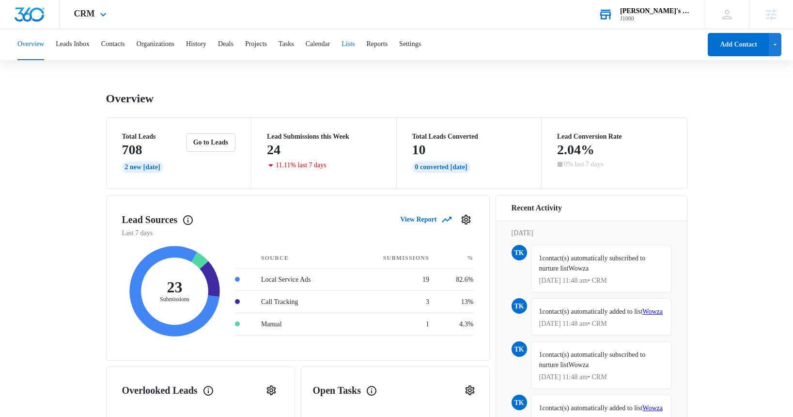
click at [355, 46] on button "Lists" at bounding box center [348, 44] width 13 height 31
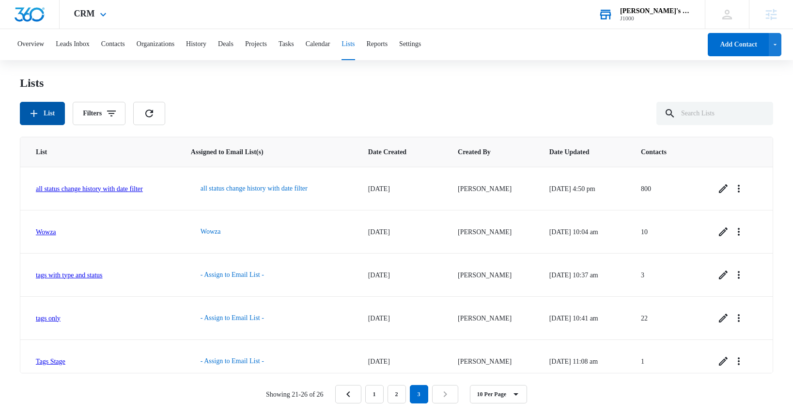
click at [32, 115] on icon "button" at bounding box center [34, 114] width 12 height 12
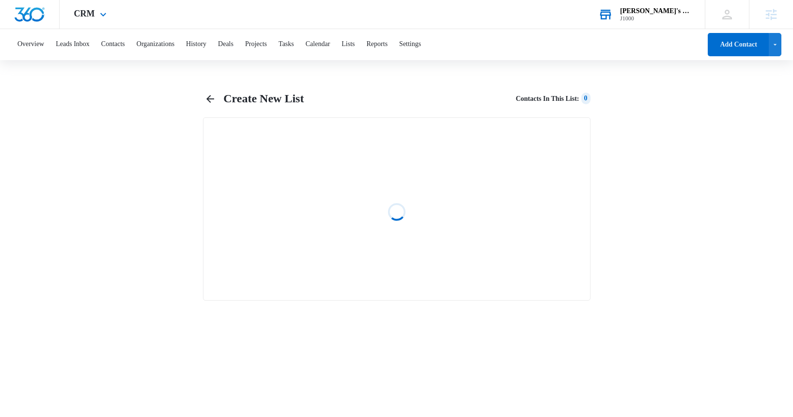
select select "31"
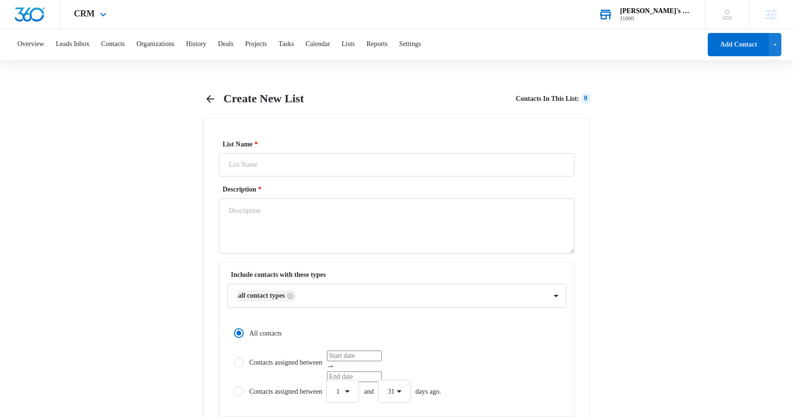
click at [654, 16] on div "J1000" at bounding box center [655, 18] width 71 height 7
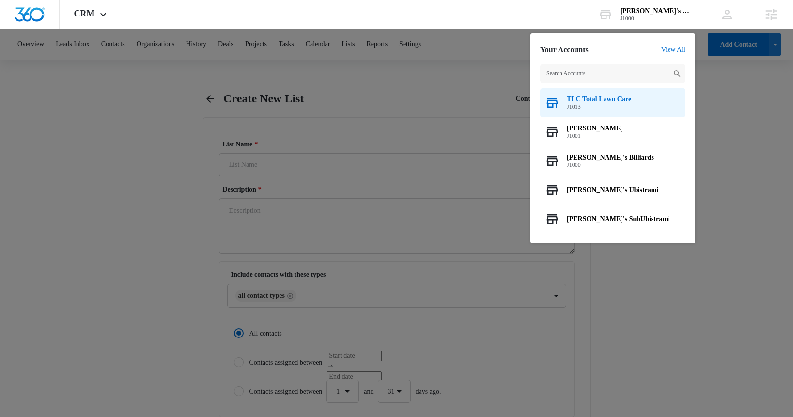
click at [588, 103] on span "J1013" at bounding box center [599, 106] width 64 height 7
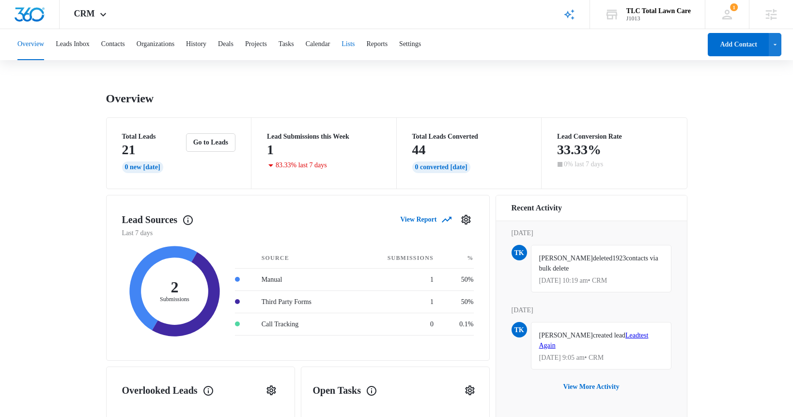
click at [355, 44] on button "Lists" at bounding box center [348, 44] width 13 height 31
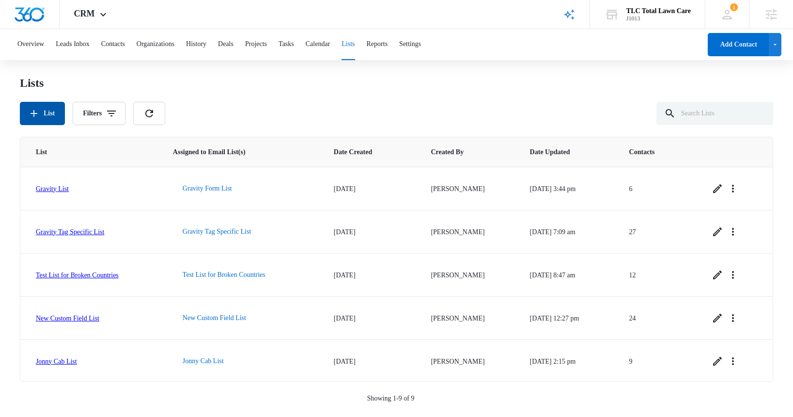
click at [47, 115] on button "List" at bounding box center [42, 113] width 45 height 23
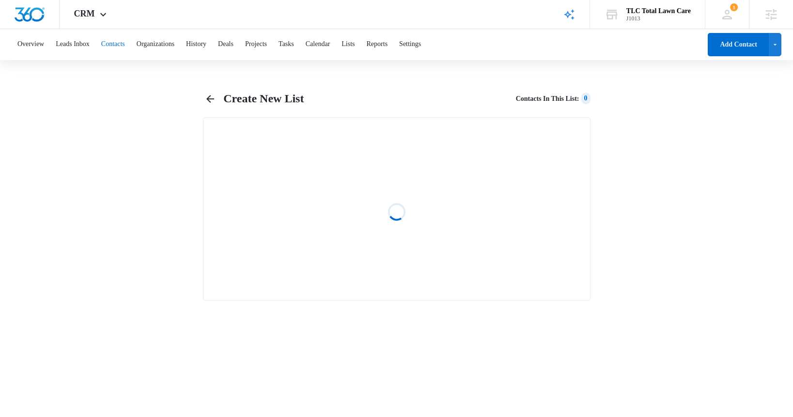
select select "31"
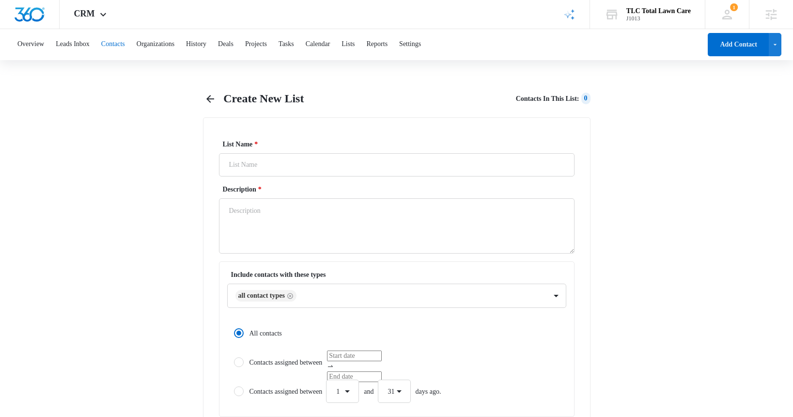
click at [124, 39] on button "Contacts" at bounding box center [113, 44] width 24 height 31
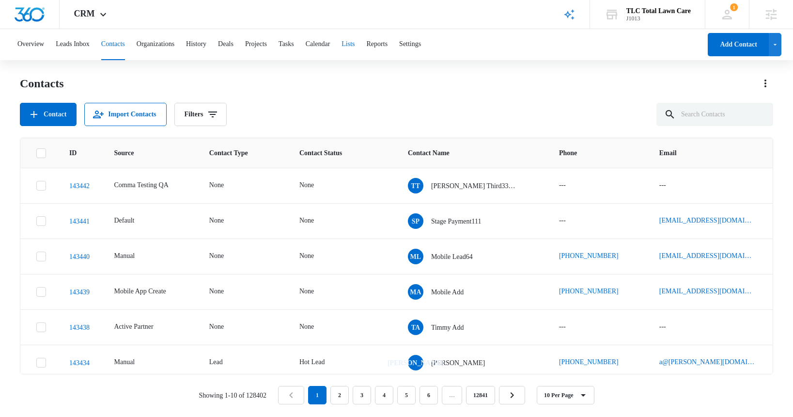
click at [355, 46] on button "Lists" at bounding box center [348, 44] width 13 height 31
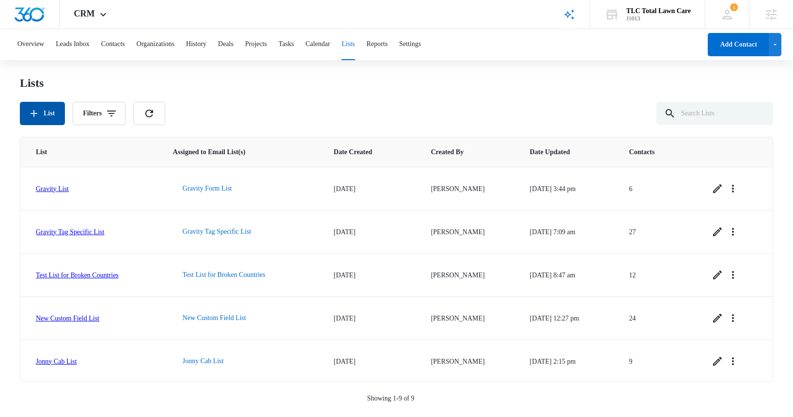
click at [47, 121] on button "List" at bounding box center [42, 113] width 45 height 23
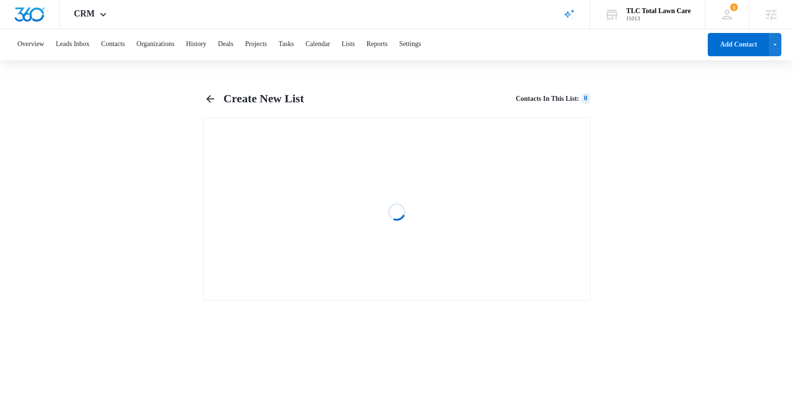
select select "31"
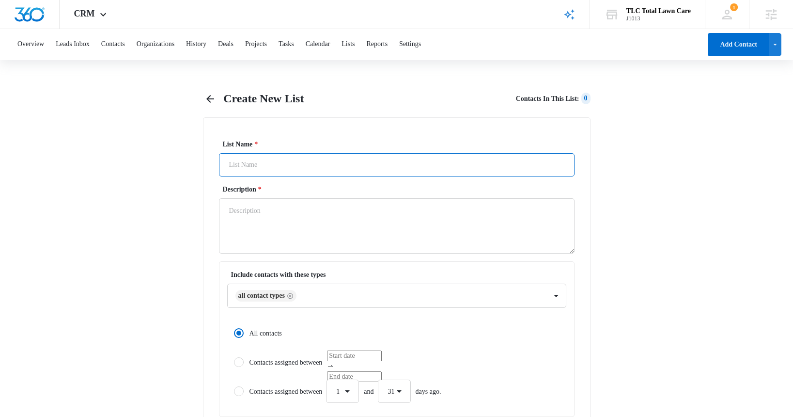
click at [258, 168] on input "List Name *" at bounding box center [397, 164] width 356 height 23
drag, startPoint x: 285, startPoint y: 166, endPoint x: 216, endPoint y: 167, distance: 69.3
type input "BIG LIST 2025"
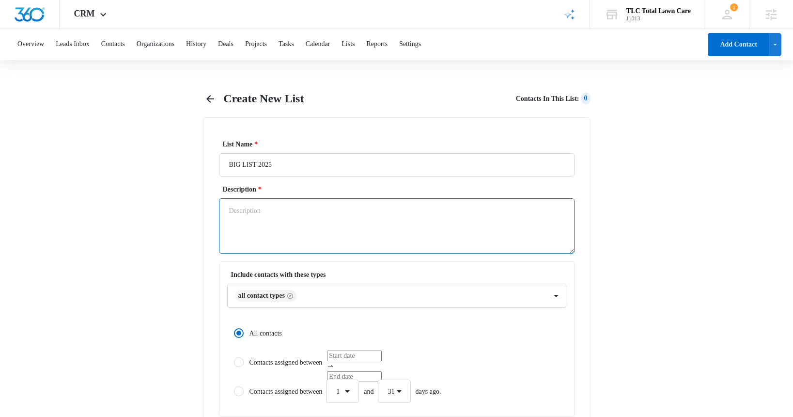
click at [258, 210] on textarea "Description *" at bounding box center [397, 225] width 356 height 55
paste textarea "BIG LIST 2025"
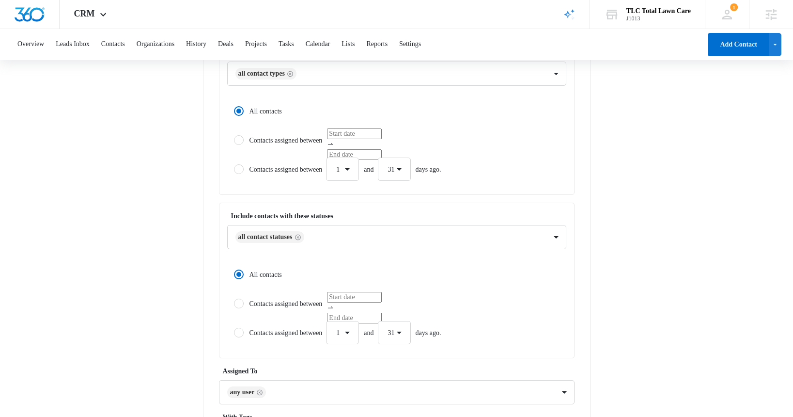
scroll to position [344, 0]
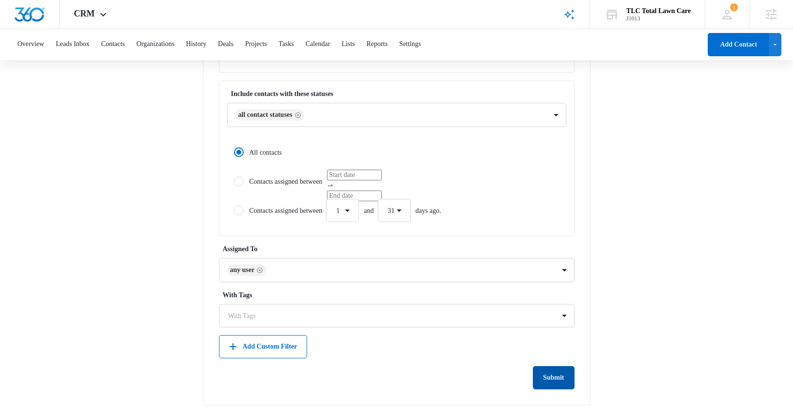
type textarea "BIG LIST 2025"
click at [550, 379] on button "Submit" at bounding box center [554, 377] width 42 height 23
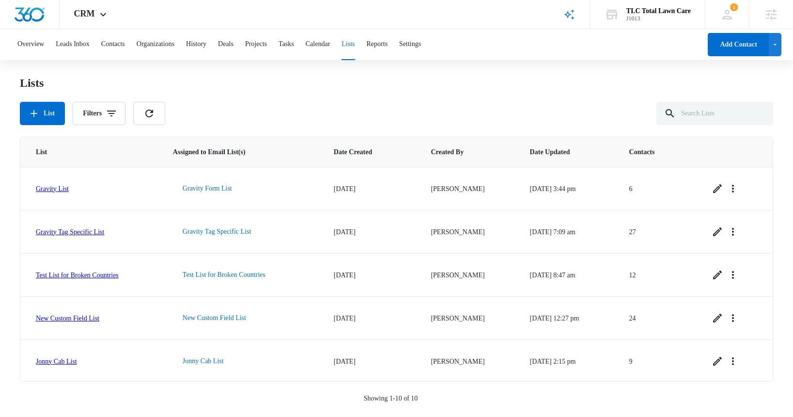
scroll to position [217, 0]
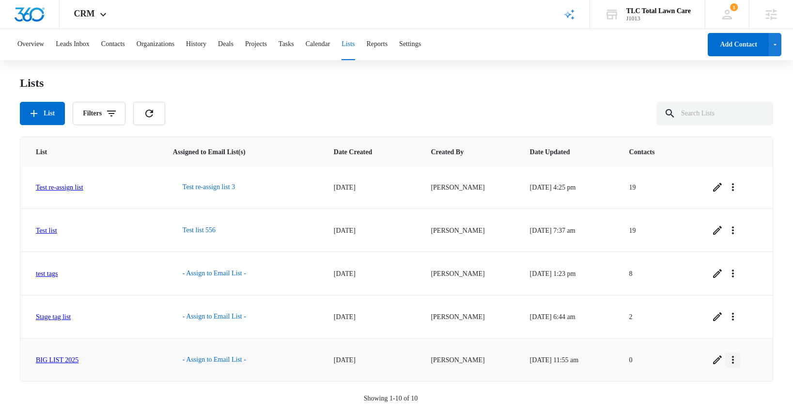
click at [739, 362] on icon "Overflow Menu" at bounding box center [733, 360] width 12 height 12
click at [717, 316] on div "View List Log" at bounding box center [703, 317] width 39 height 7
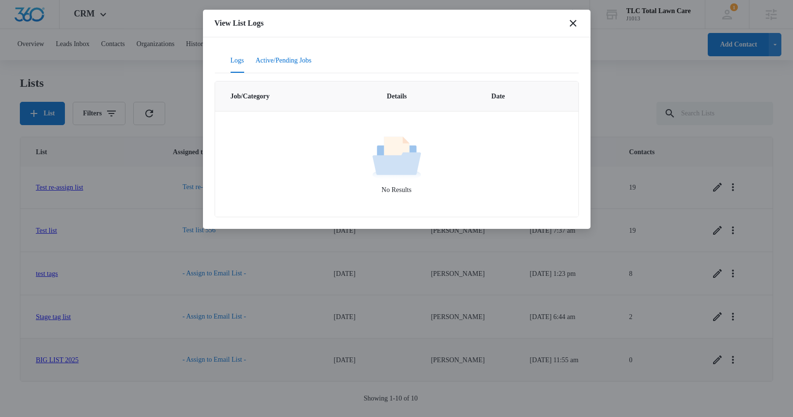
click at [291, 61] on button "Active/Pending Jobs" at bounding box center [284, 60] width 56 height 23
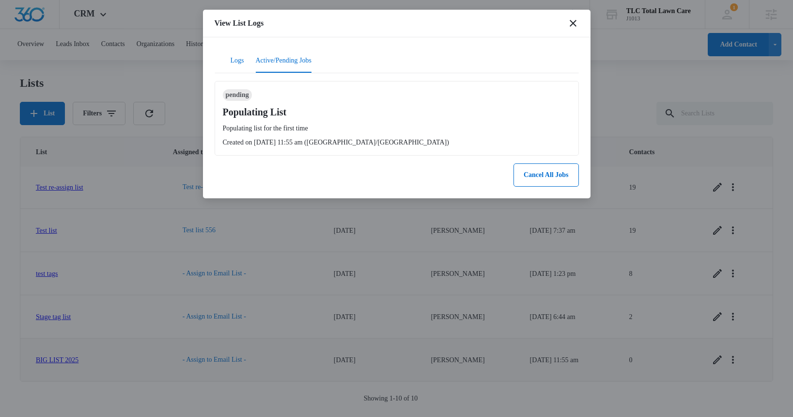
click at [242, 62] on button "Logs" at bounding box center [238, 60] width 14 height 23
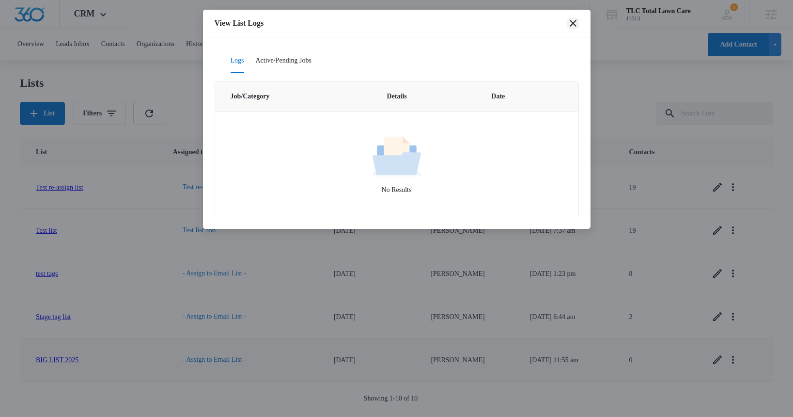
click at [575, 23] on icon "close" at bounding box center [573, 23] width 12 height 12
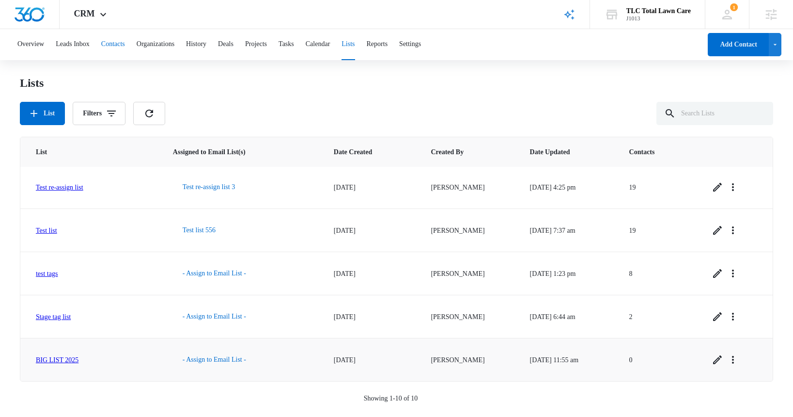
click at [125, 41] on button "Contacts" at bounding box center [113, 44] width 24 height 31
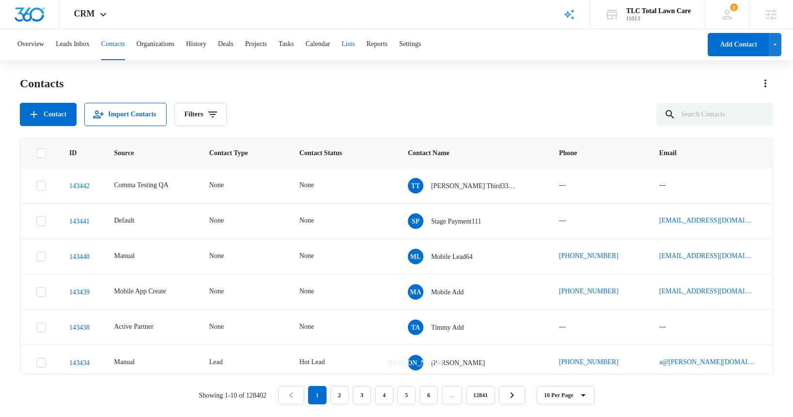
click at [355, 45] on button "Lists" at bounding box center [348, 44] width 13 height 31
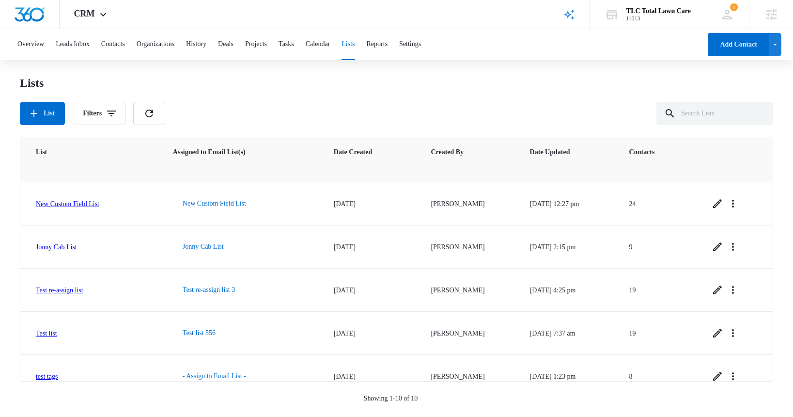
scroll to position [217, 0]
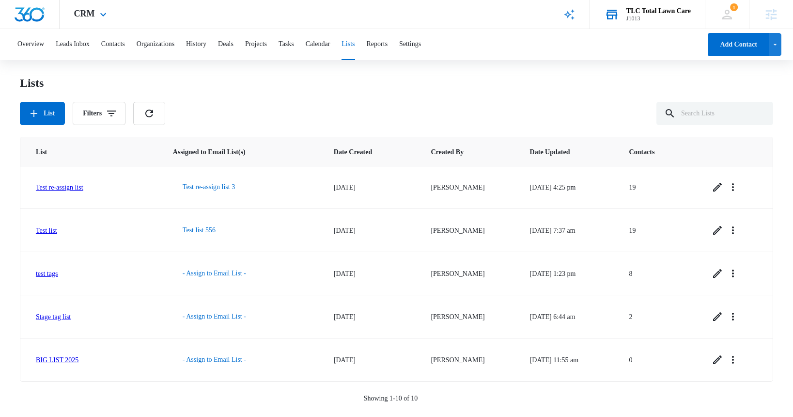
click at [646, 17] on div "J1013" at bounding box center [658, 18] width 64 height 7
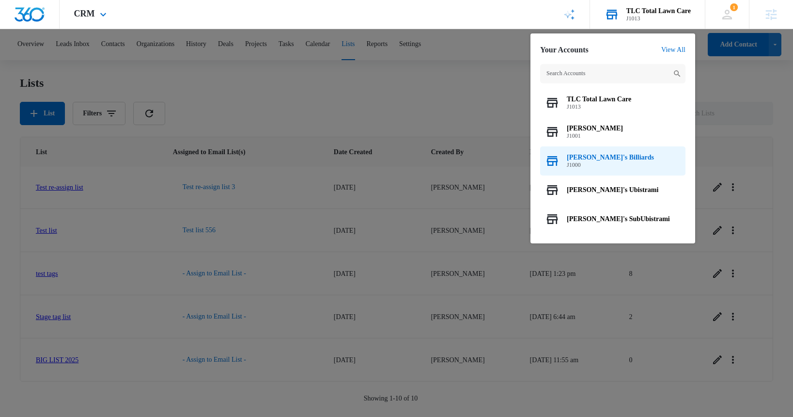
click at [597, 160] on span "[PERSON_NAME]'s Billiards" at bounding box center [610, 158] width 87 height 8
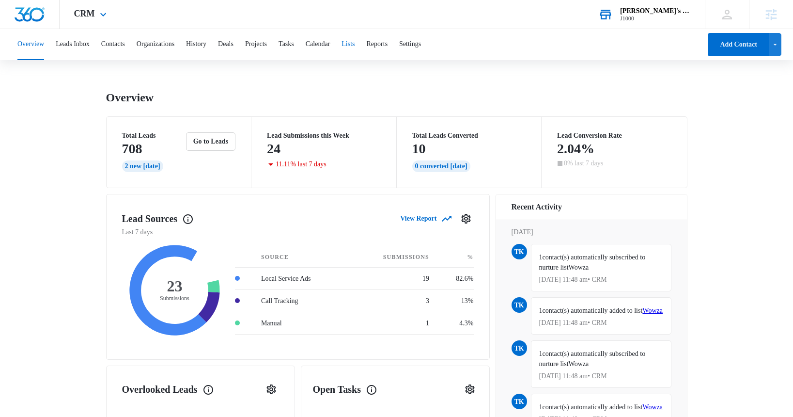
scroll to position [1, 0]
click at [355, 46] on button "Lists" at bounding box center [348, 44] width 13 height 31
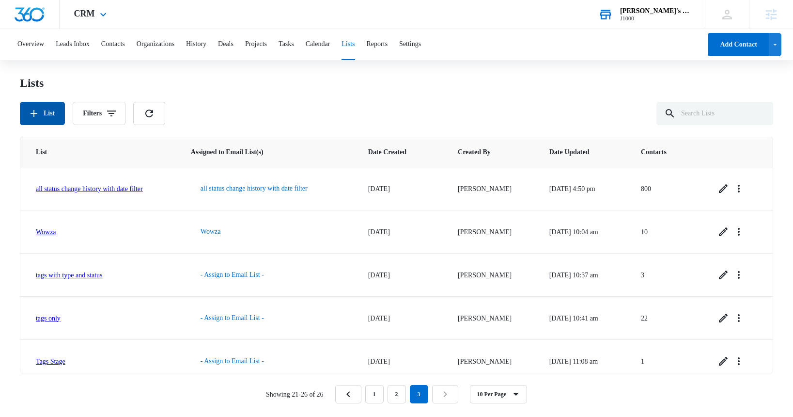
click at [38, 115] on icon "button" at bounding box center [34, 114] width 12 height 12
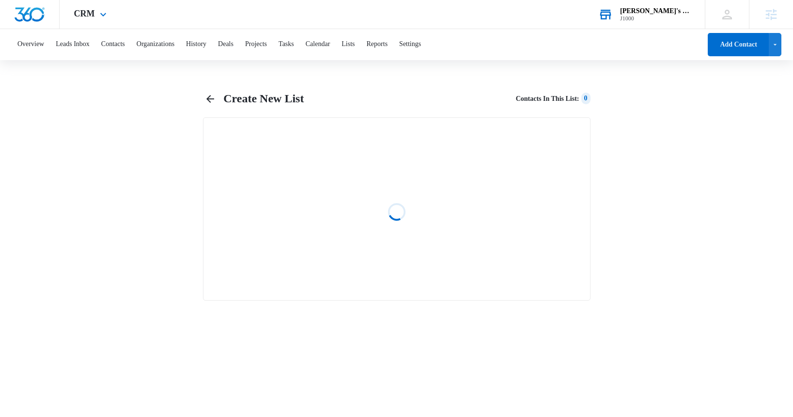
select select "31"
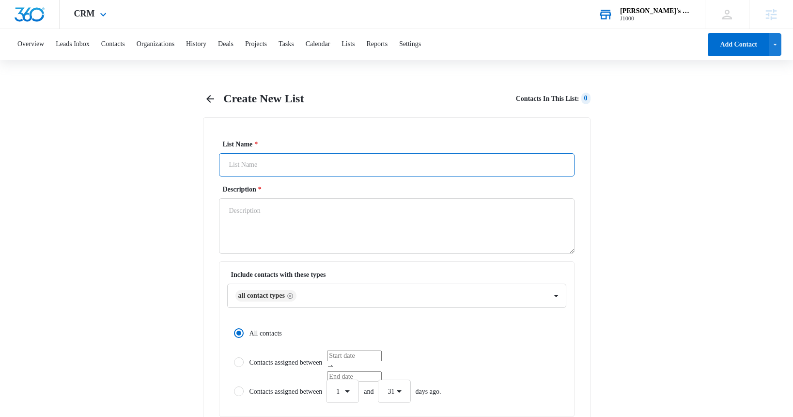
click at [311, 167] on input "List Name *" at bounding box center [397, 164] width 356 height 23
type input "ALL CONTACT NEW"
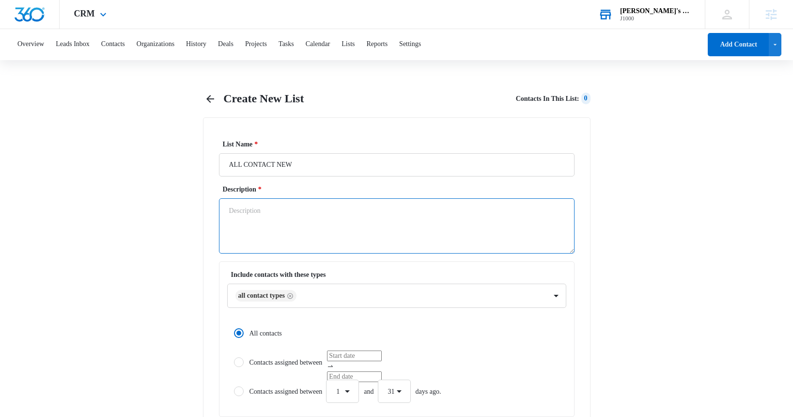
click at [286, 206] on textarea "Description *" at bounding box center [397, 225] width 356 height 55
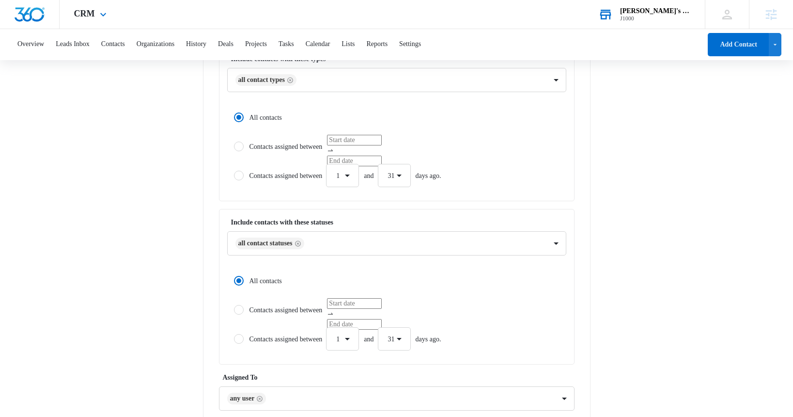
scroll to position [344, 0]
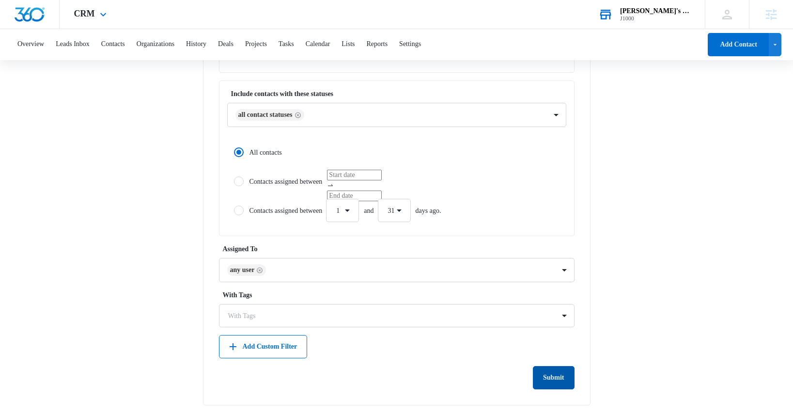
type textarea "a"
click at [547, 378] on button "Submit" at bounding box center [554, 377] width 42 height 23
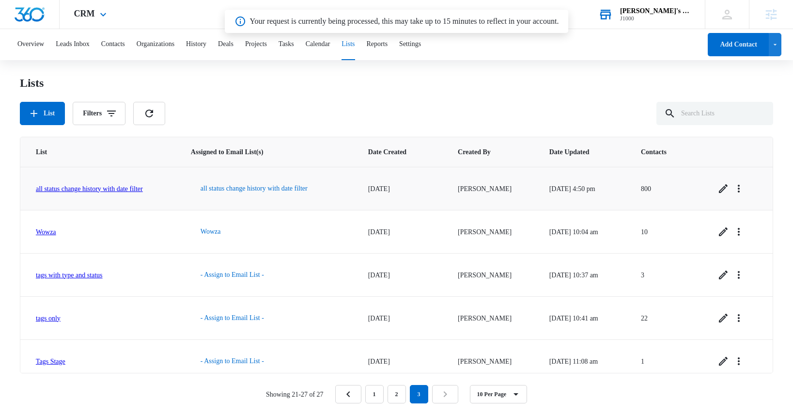
scroll to position [96, 0]
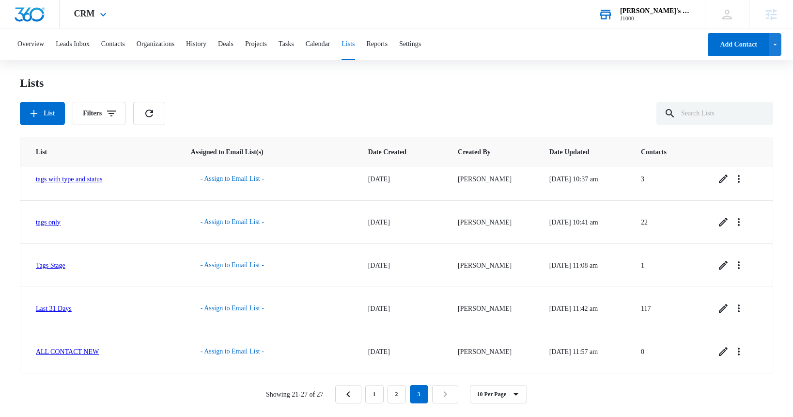
click at [659, 12] on div "[PERSON_NAME]'s Billiards" at bounding box center [655, 11] width 71 height 8
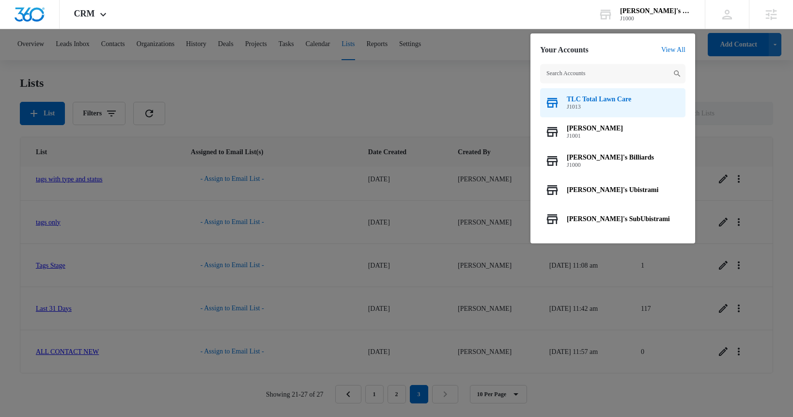
click at [601, 102] on span "TLC Total Lawn Care" at bounding box center [599, 99] width 64 height 8
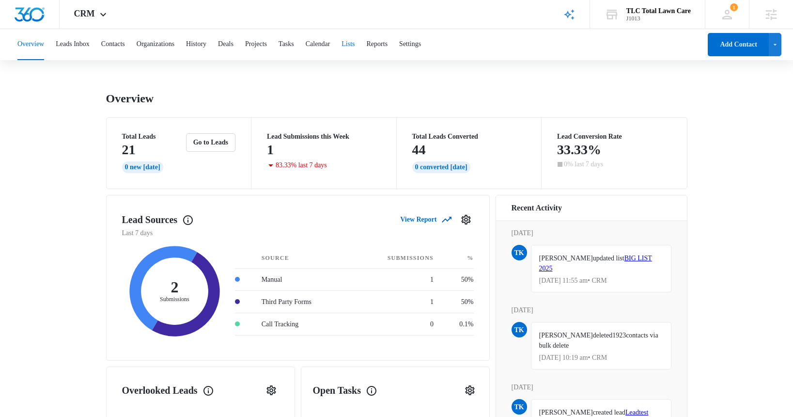
click at [355, 46] on button "Lists" at bounding box center [348, 44] width 13 height 31
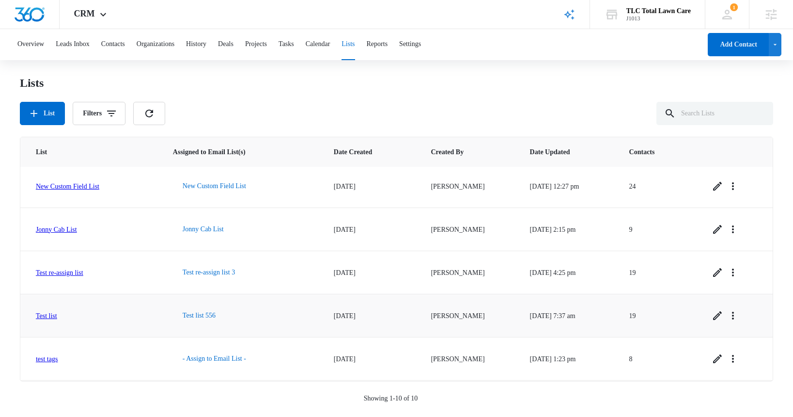
scroll to position [217, 0]
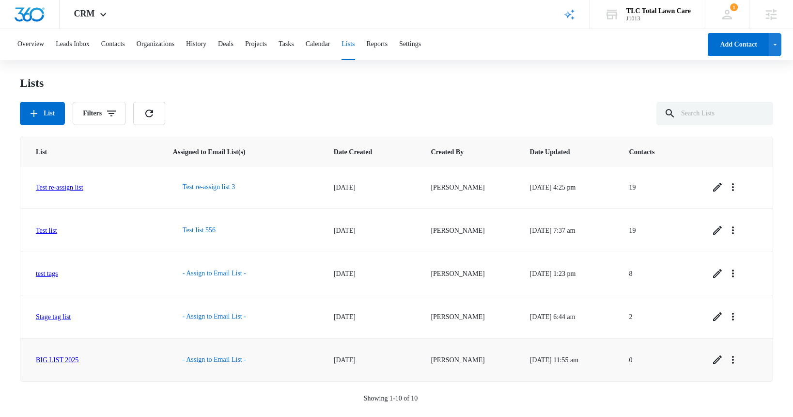
click at [52, 363] on link "BIG LIST 2025" at bounding box center [57, 359] width 43 height 7
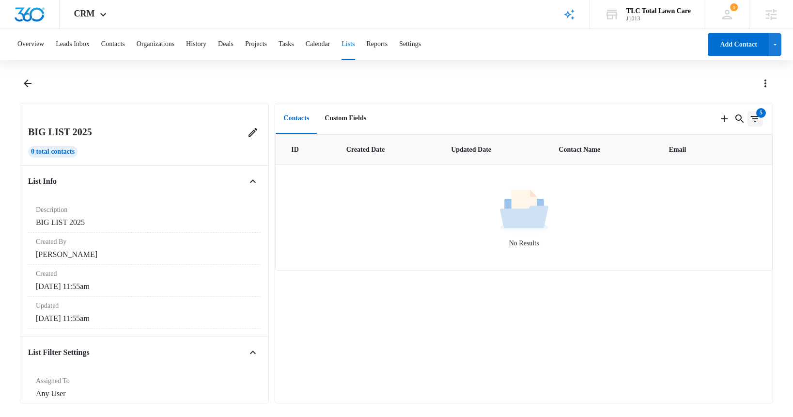
click at [755, 122] on icon "Filters" at bounding box center [755, 119] width 12 height 12
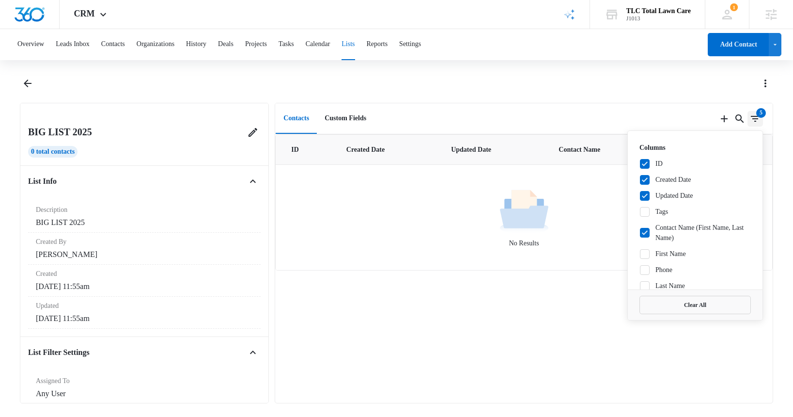
click at [755, 117] on icon "Filters" at bounding box center [755, 119] width 12 height 12
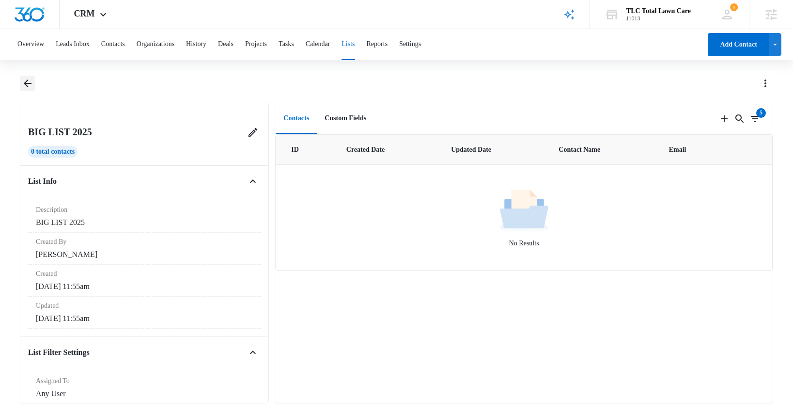
click at [27, 84] on icon "Back" at bounding box center [28, 84] width 12 height 12
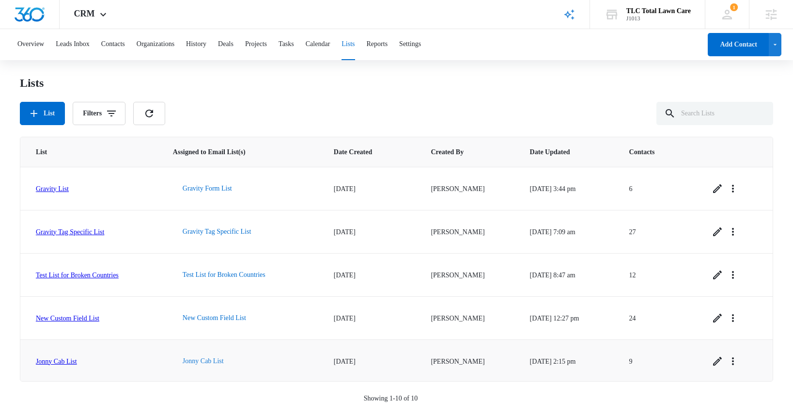
scroll to position [217, 0]
click at [739, 359] on icon "Overflow Menu" at bounding box center [733, 360] width 12 height 12
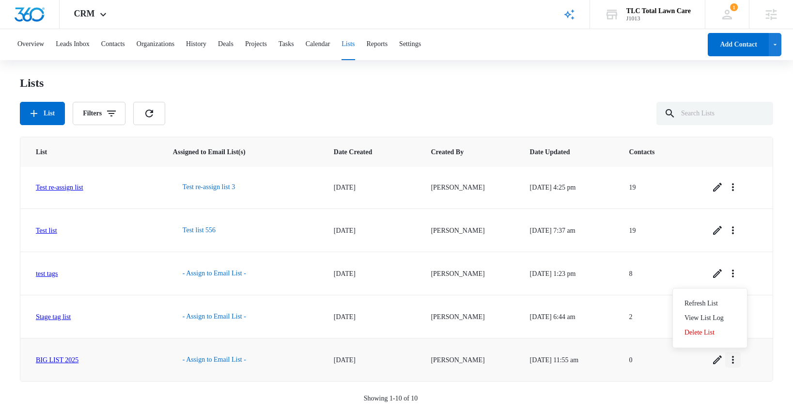
click at [739, 359] on icon "Overflow Menu" at bounding box center [733, 360] width 12 height 12
click at [734, 359] on icon "Overflow Menu" at bounding box center [733, 360] width 2 height 8
click at [724, 320] on div "View List Log" at bounding box center [703, 317] width 39 height 7
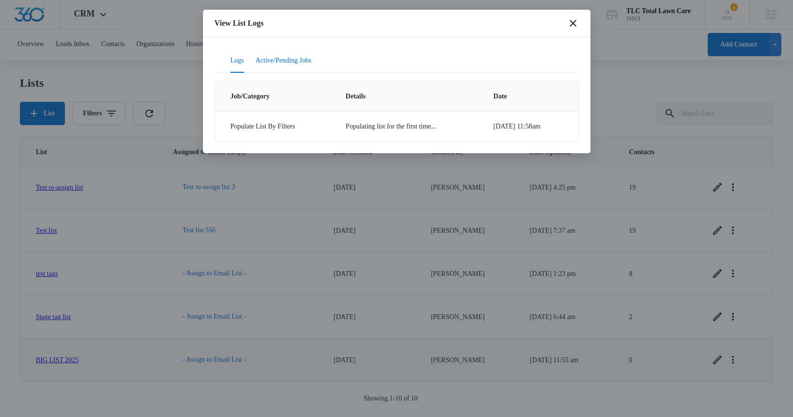
click at [302, 62] on button "Active/Pending Jobs" at bounding box center [284, 60] width 56 height 23
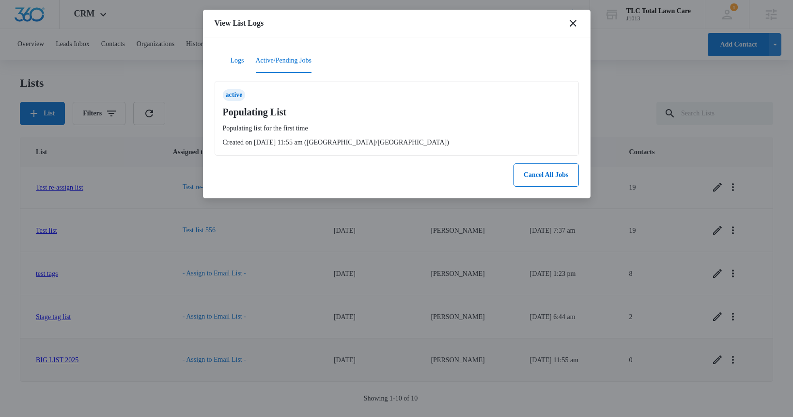
click at [238, 60] on button "Logs" at bounding box center [238, 60] width 14 height 23
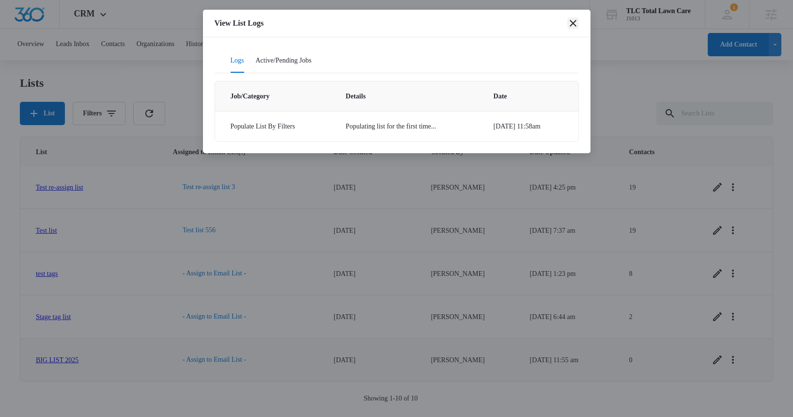
click at [571, 22] on icon "close" at bounding box center [573, 23] width 12 height 12
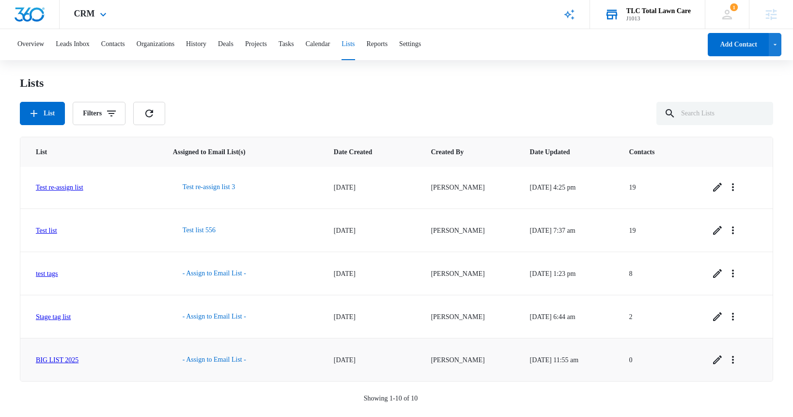
click at [646, 17] on div "J1013" at bounding box center [658, 18] width 64 height 7
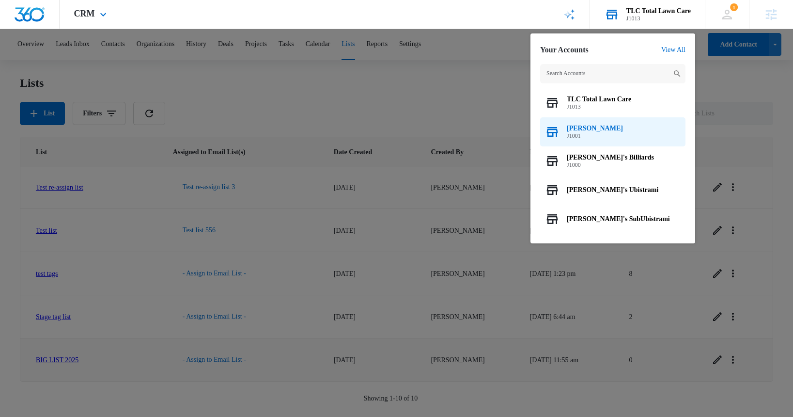
click at [614, 133] on div "Pacos Tacos J1001" at bounding box center [612, 131] width 145 height 29
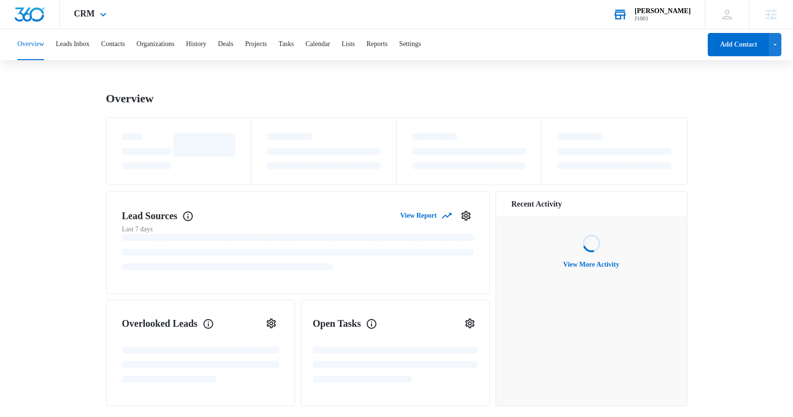
click at [657, 20] on div "J1001" at bounding box center [663, 18] width 56 height 7
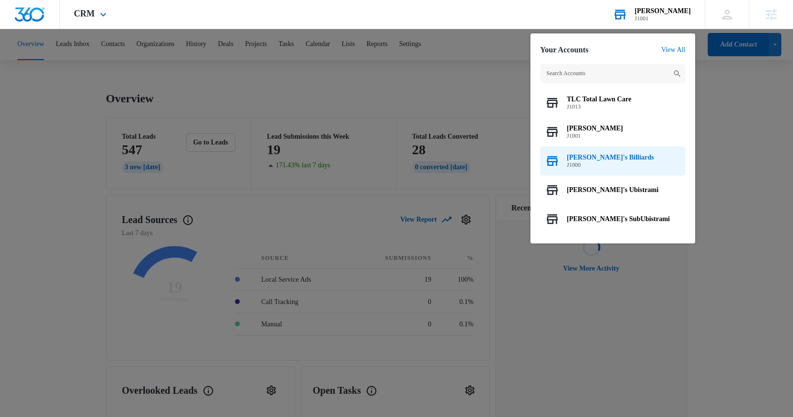
click at [618, 163] on div "Bill's Billiards J1000" at bounding box center [612, 160] width 145 height 29
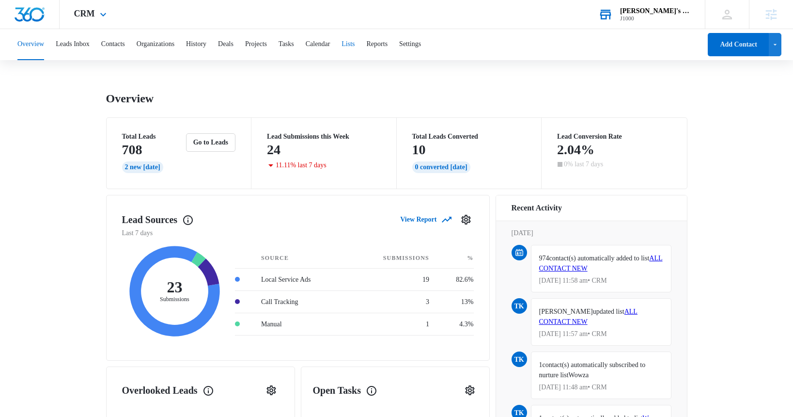
click at [355, 44] on button "Lists" at bounding box center [348, 44] width 13 height 31
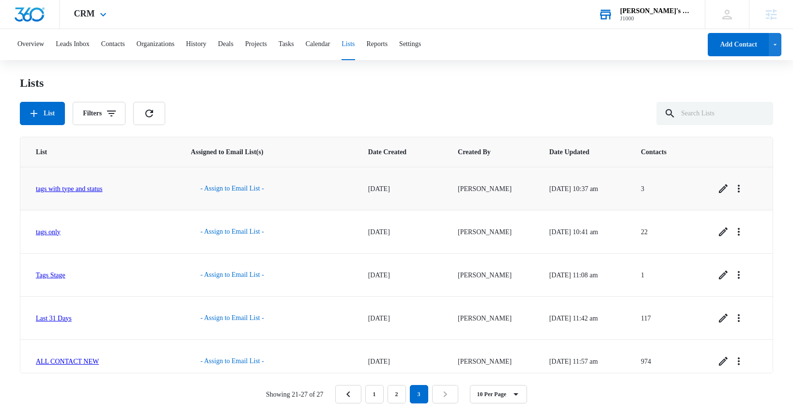
scroll to position [96, 0]
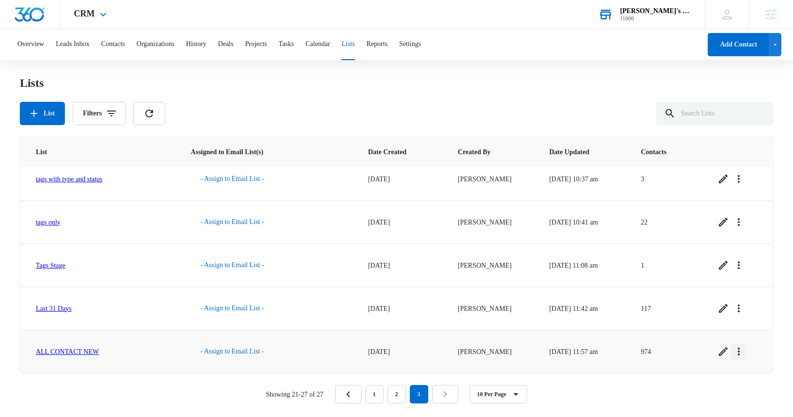
click at [745, 354] on icon "Overflow Menu" at bounding box center [739, 351] width 12 height 12
click at [745, 353] on icon "Overflow Menu" at bounding box center [739, 351] width 12 height 12
click at [745, 352] on icon "Overflow Menu" at bounding box center [739, 351] width 12 height 12
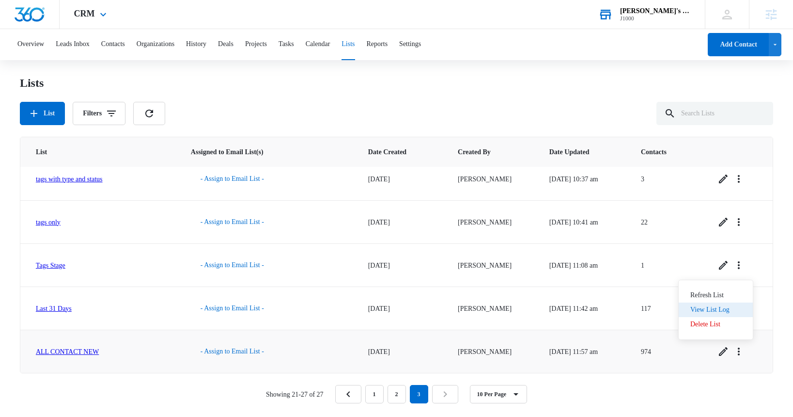
click at [726, 310] on div "View List Log" at bounding box center [709, 309] width 39 height 7
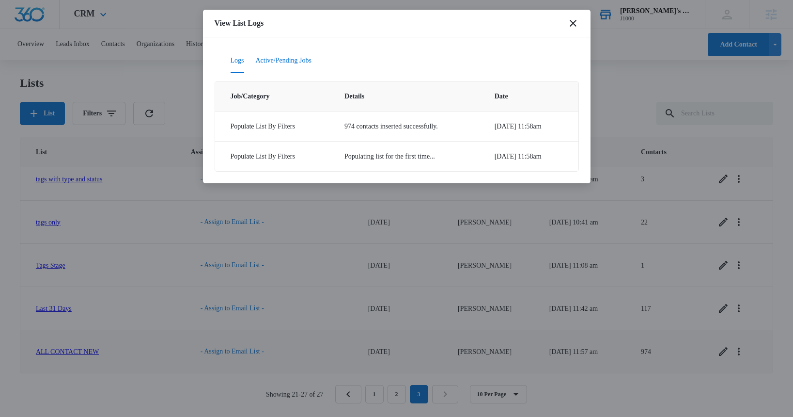
click at [307, 66] on button "Active/Pending Jobs" at bounding box center [284, 60] width 56 height 23
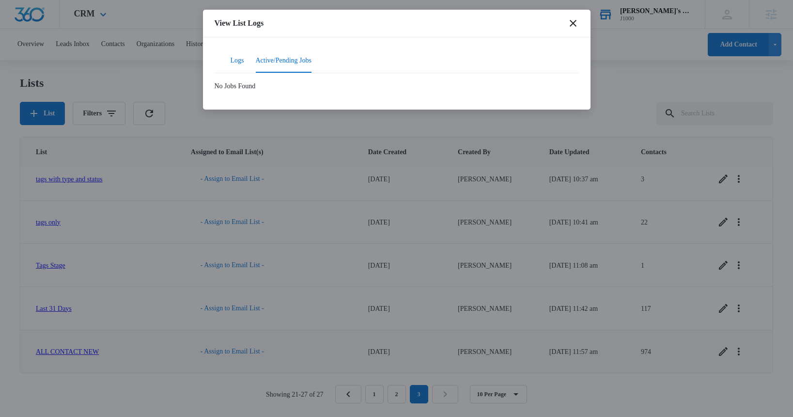
click at [241, 64] on button "Logs" at bounding box center [238, 60] width 14 height 23
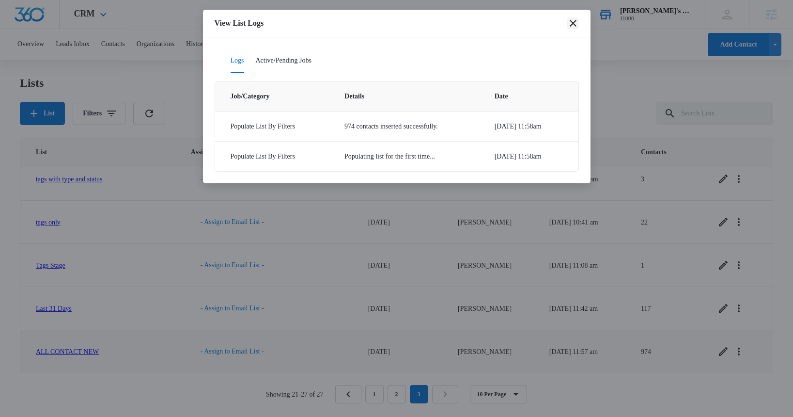
click at [574, 22] on icon "close" at bounding box center [573, 23] width 7 height 7
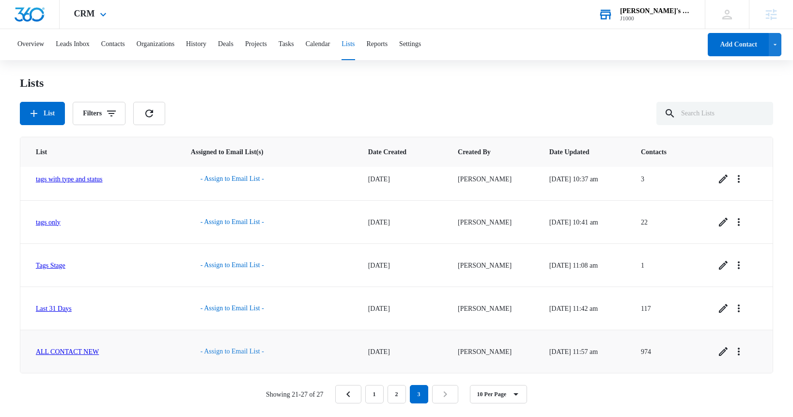
click at [226, 347] on button "- Assign to Email List -" at bounding box center [232, 351] width 83 height 23
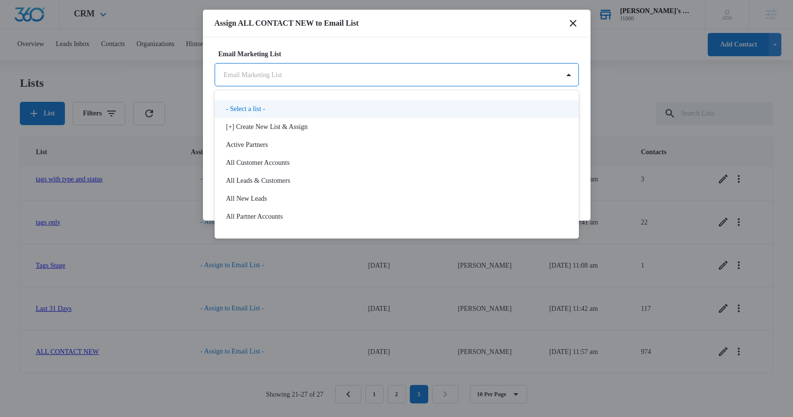
click at [289, 78] on body "CRM Apps Reputation Websites Forms CRM Email Social Shop Payments POS Content A…" at bounding box center [396, 207] width 793 height 415
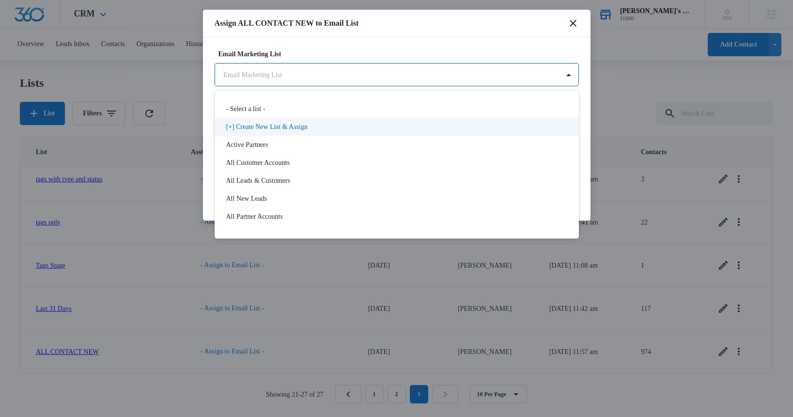
click at [280, 125] on p "[+] Create New List & Assign" at bounding box center [266, 127] width 81 height 10
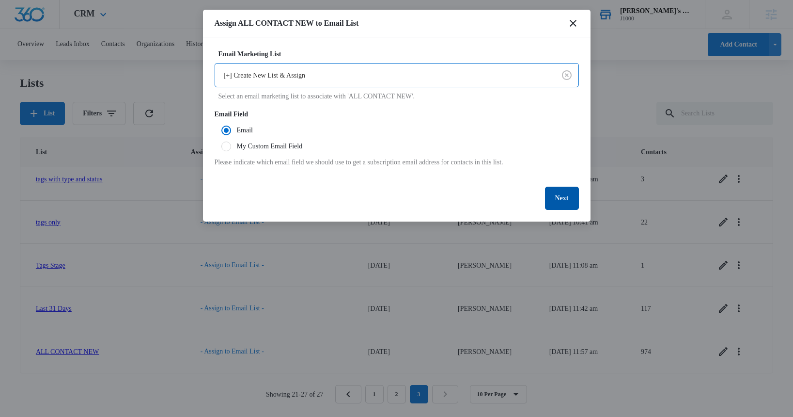
click at [555, 200] on button "Next" at bounding box center [562, 197] width 34 height 23
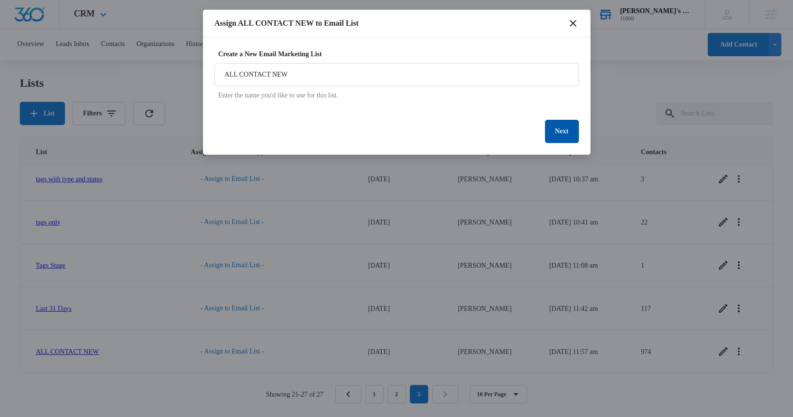
click at [561, 133] on button "Next" at bounding box center [562, 131] width 34 height 23
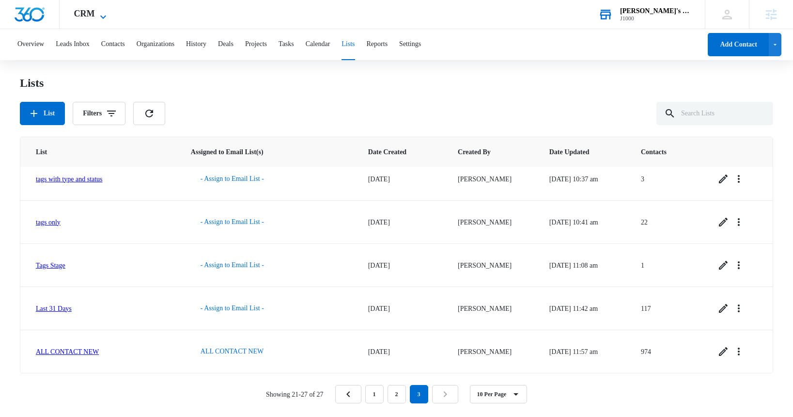
click at [98, 18] on icon at bounding box center [103, 17] width 12 height 12
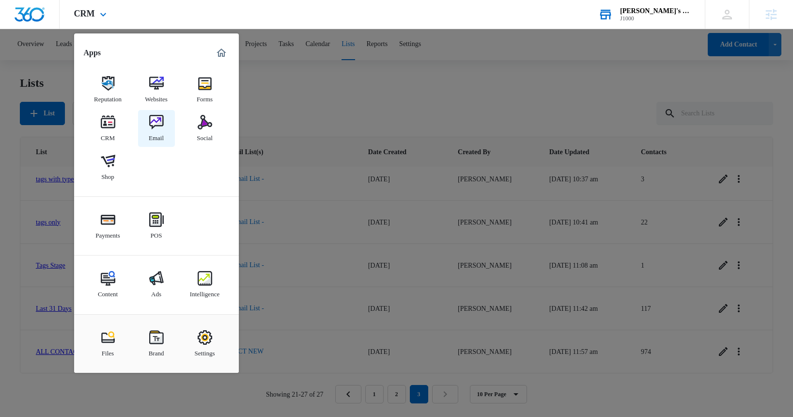
click at [153, 124] on img at bounding box center [156, 122] width 15 height 15
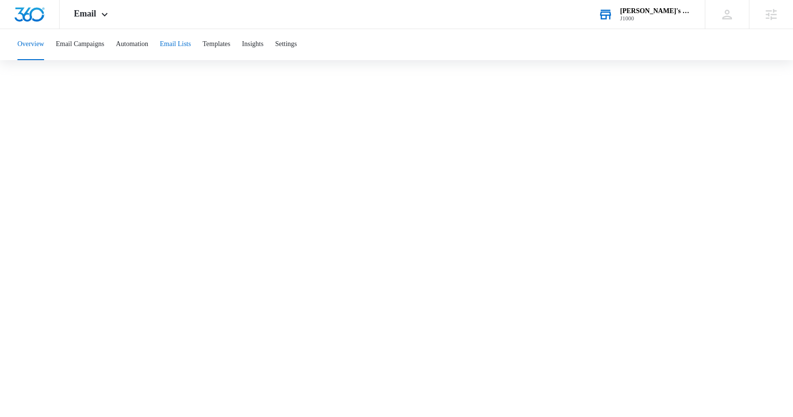
click at [191, 44] on button "Email Lists" at bounding box center [175, 44] width 31 height 31
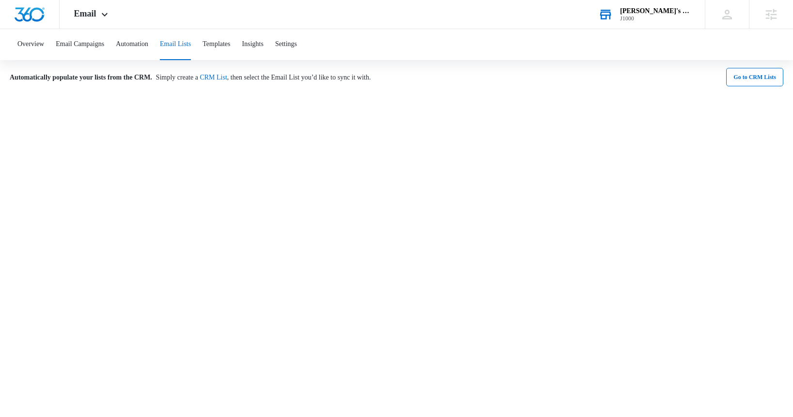
click at [660, 14] on div "Bill's Billiards" at bounding box center [655, 11] width 71 height 8
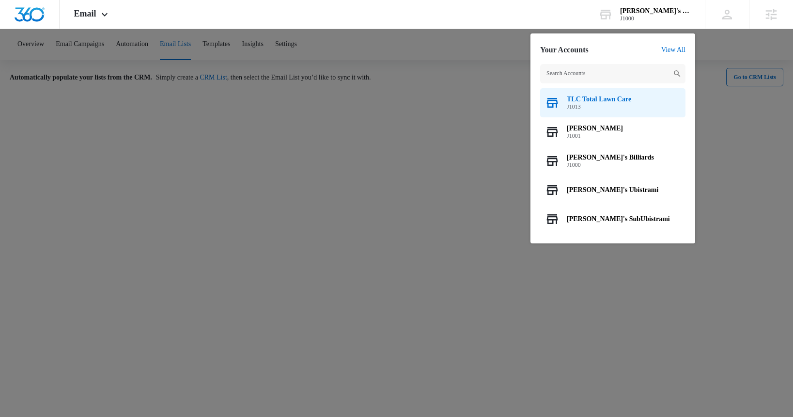
click at [597, 101] on span "TLC Total Lawn Care" at bounding box center [599, 99] width 64 height 8
click at [627, 104] on span "J1013" at bounding box center [599, 106] width 64 height 7
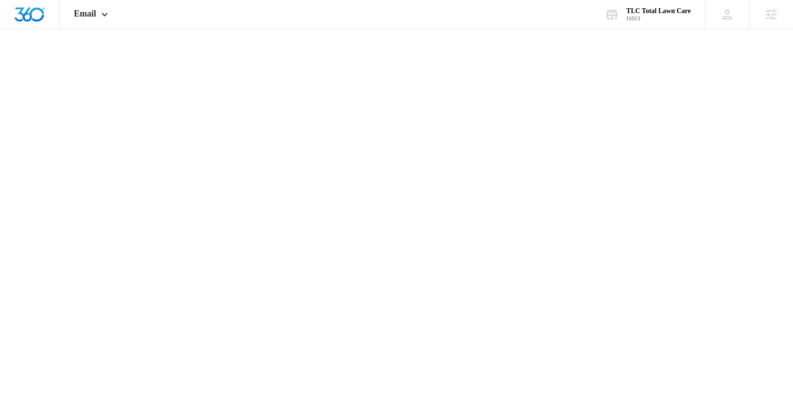
click at [573, 103] on div "J1000 Bill's Billiards J1013 TLC Total Lawn Care" at bounding box center [396, 208] width 793 height 417
click at [190, 43] on button "Email Lists" at bounding box center [175, 44] width 31 height 31
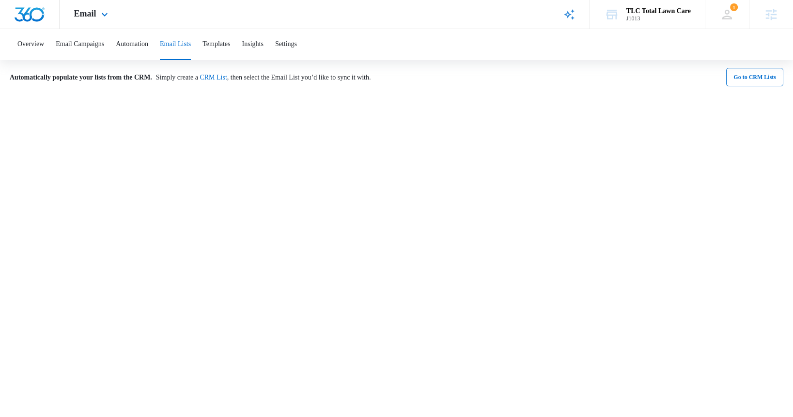
click at [98, 14] on div "Email Apps Reputation Websites Forms CRM Email Social Shop Payments POS Content…" at bounding box center [92, 14] width 65 height 29
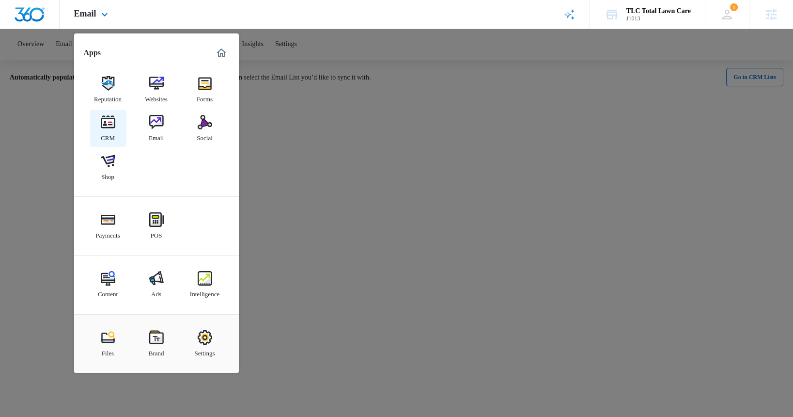
click at [107, 124] on img at bounding box center [108, 122] width 15 height 15
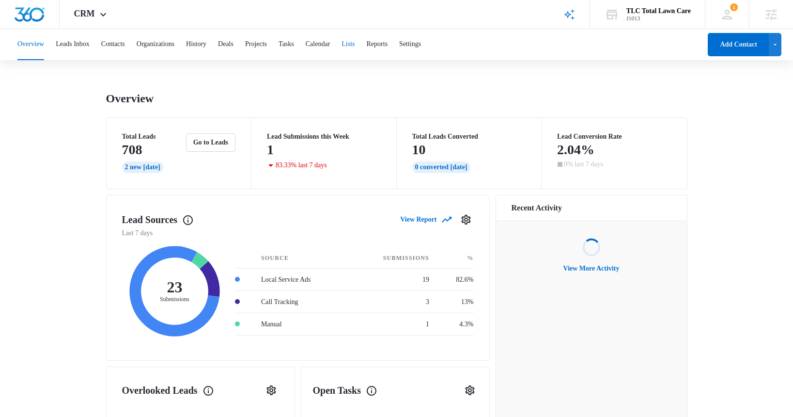
click at [355, 45] on button "Lists" at bounding box center [348, 44] width 13 height 31
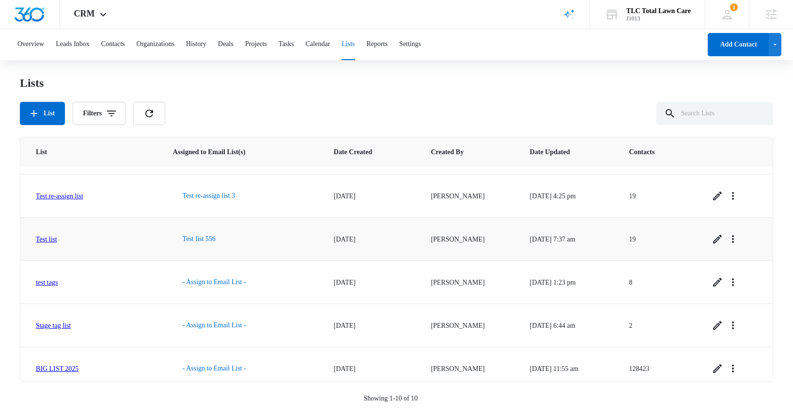
scroll to position [217, 0]
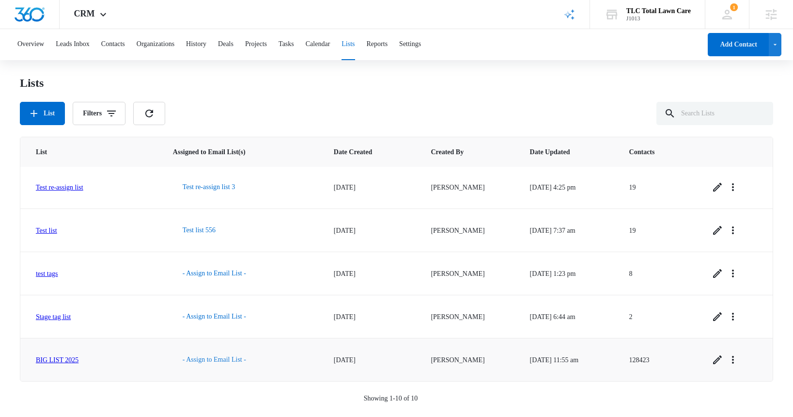
click at [228, 359] on button "- Assign to Email List -" at bounding box center [214, 359] width 83 height 23
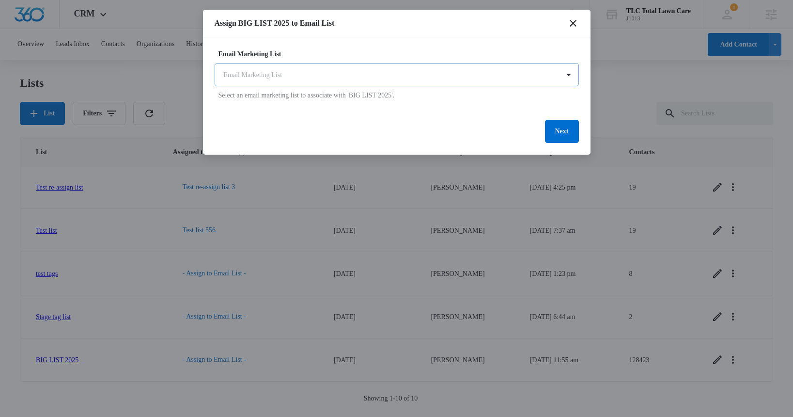
click at [308, 77] on body "CRM Apps Reputation Websites Forms CRM Email Social Shop Payments POS Content A…" at bounding box center [396, 207] width 793 height 415
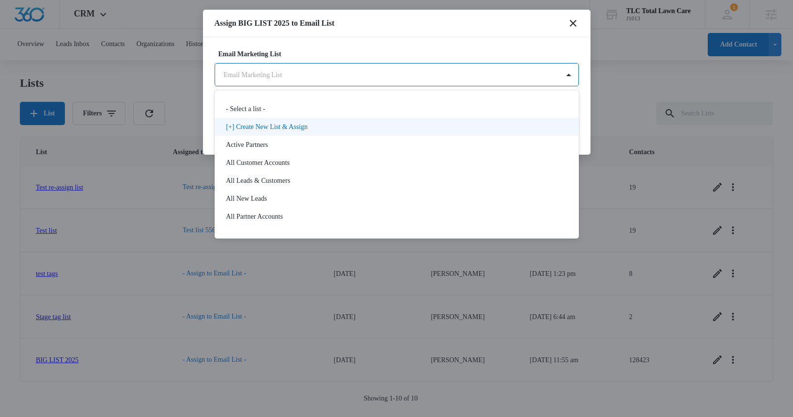
click at [291, 122] on p "[+] Create New List & Assign" at bounding box center [266, 127] width 81 height 10
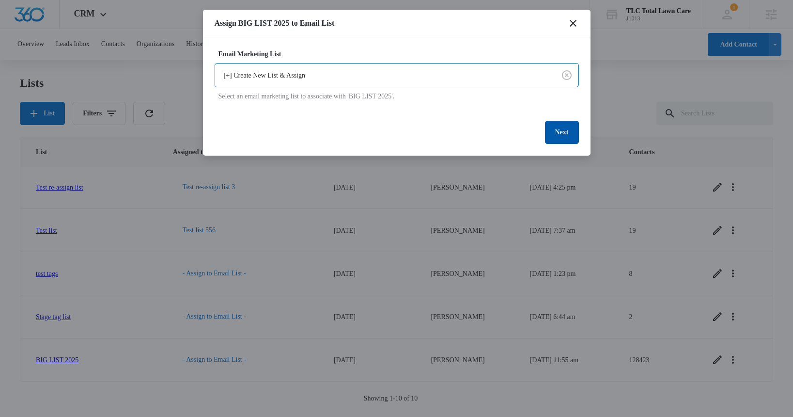
click at [559, 133] on button "Next" at bounding box center [562, 132] width 34 height 23
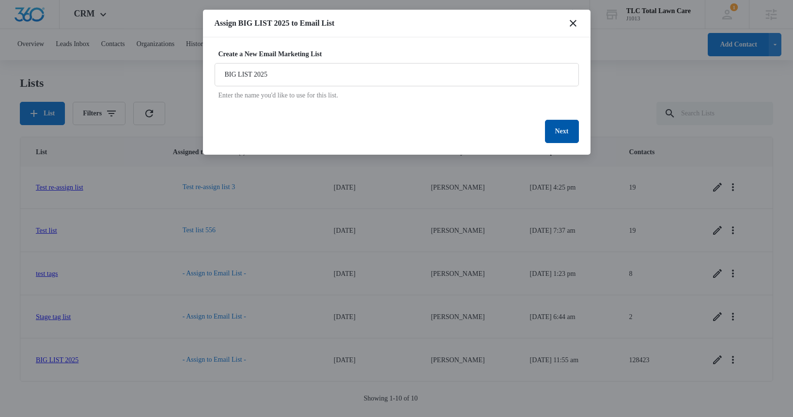
click at [561, 133] on button "Next" at bounding box center [562, 131] width 34 height 23
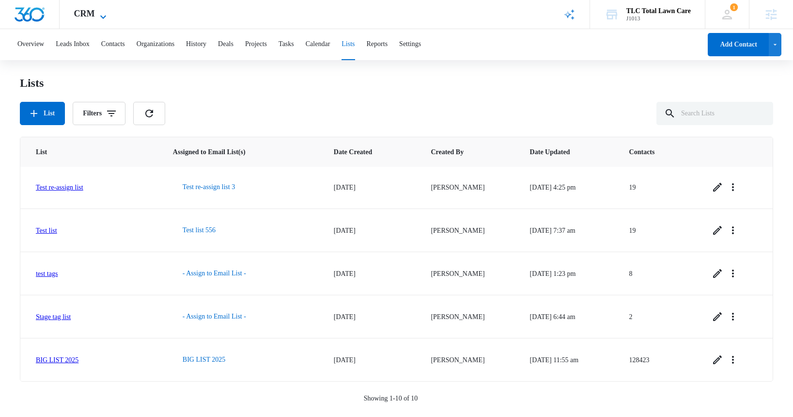
click at [102, 17] on icon at bounding box center [103, 16] width 6 height 3
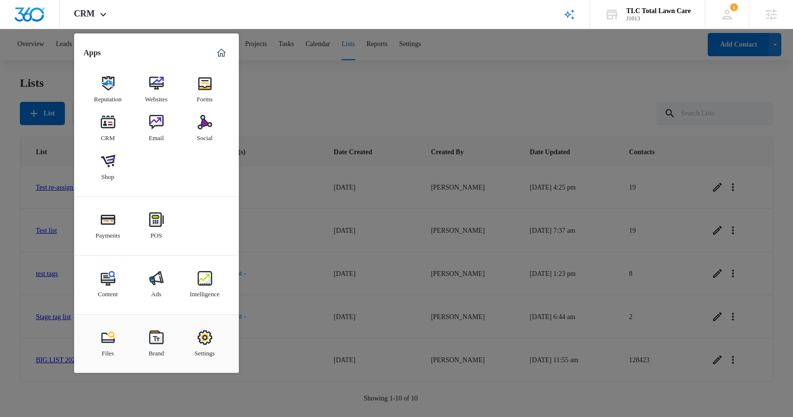
click at [157, 121] on img at bounding box center [156, 122] width 15 height 15
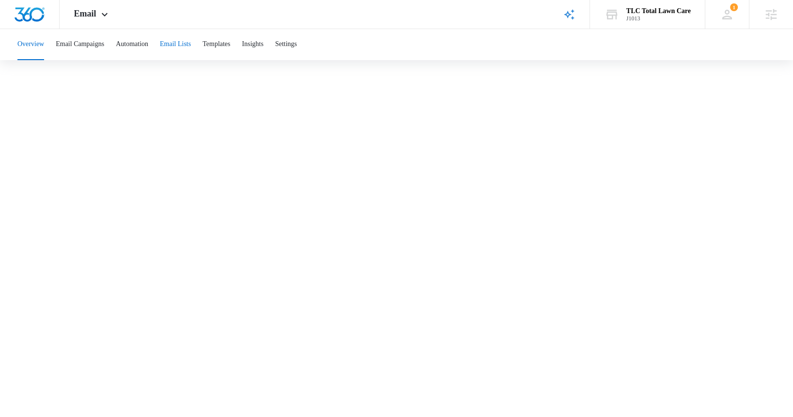
click at [191, 44] on button "Email Lists" at bounding box center [175, 44] width 31 height 31
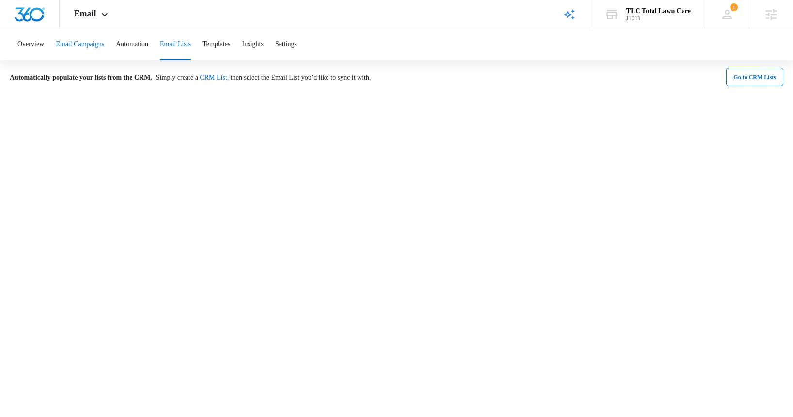
click at [93, 46] on button "Email Campaigns" at bounding box center [80, 44] width 48 height 31
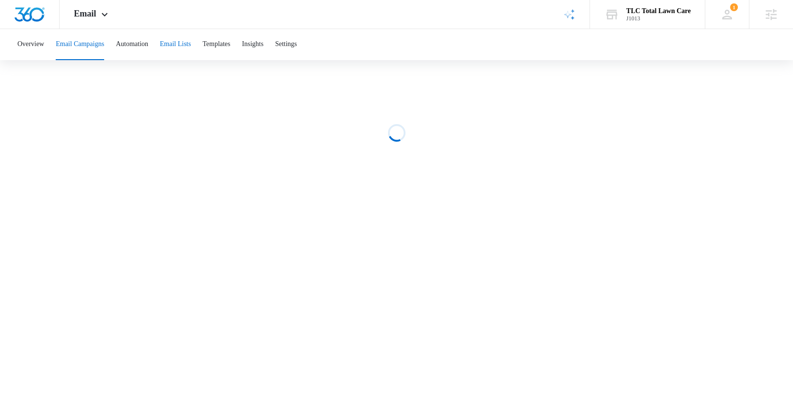
click at [191, 45] on button "Email Lists" at bounding box center [175, 44] width 31 height 31
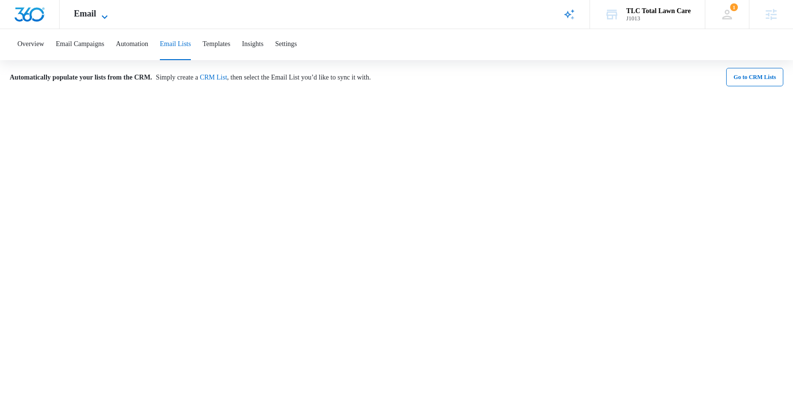
click at [93, 16] on span "Email" at bounding box center [85, 14] width 22 height 10
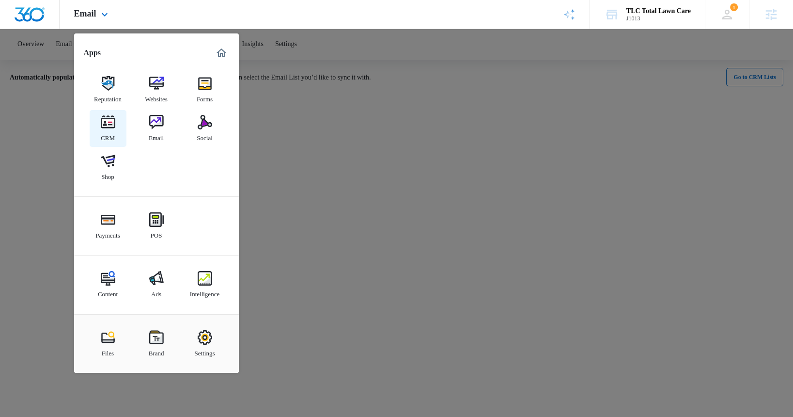
click at [104, 126] on img at bounding box center [108, 122] width 15 height 15
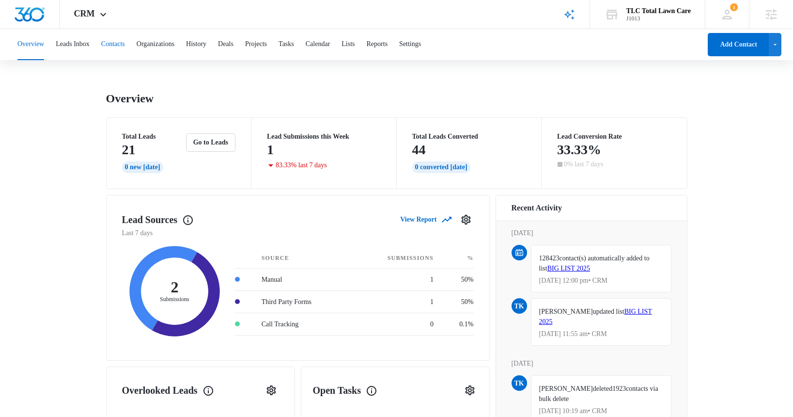
click at [123, 47] on button "Contacts" at bounding box center [113, 44] width 24 height 31
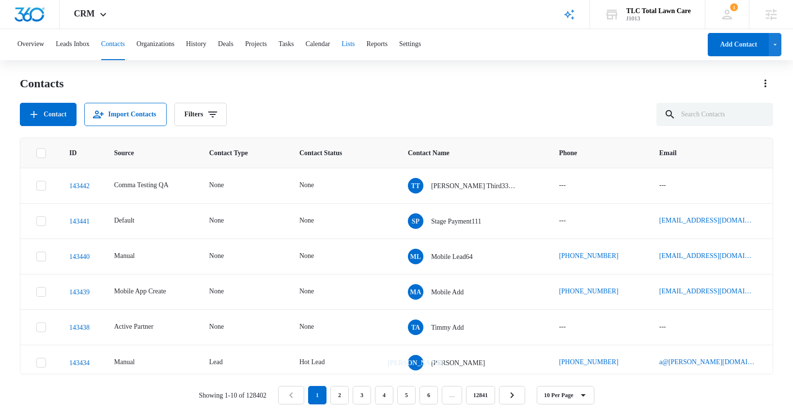
click at [355, 48] on button "Lists" at bounding box center [348, 44] width 13 height 31
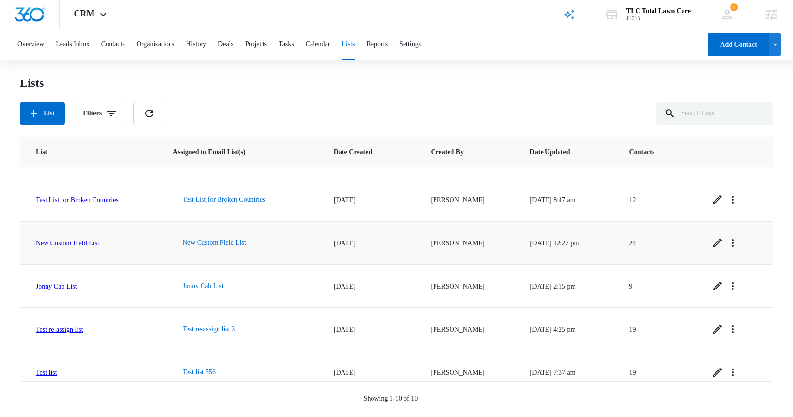
scroll to position [217, 0]
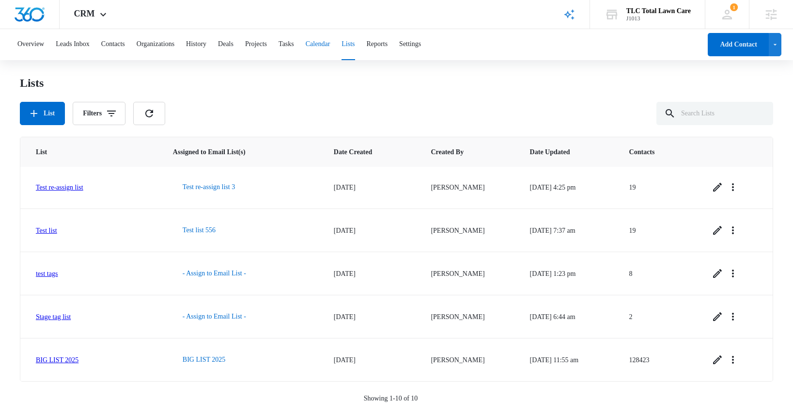
click at [330, 44] on button "Calendar" at bounding box center [318, 44] width 25 height 31
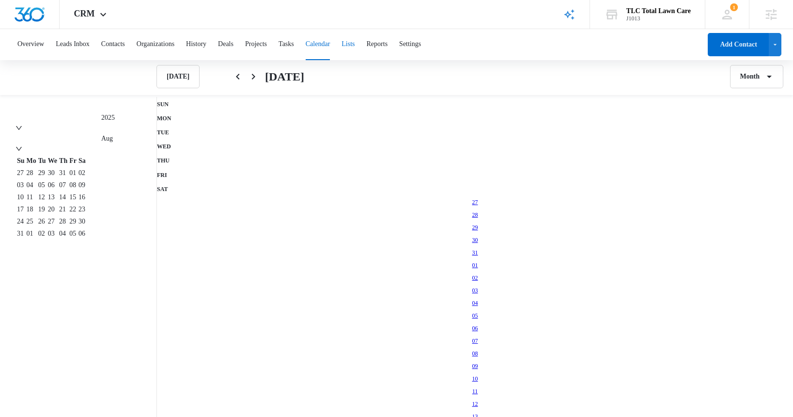
click at [355, 46] on button "Lists" at bounding box center [348, 44] width 13 height 31
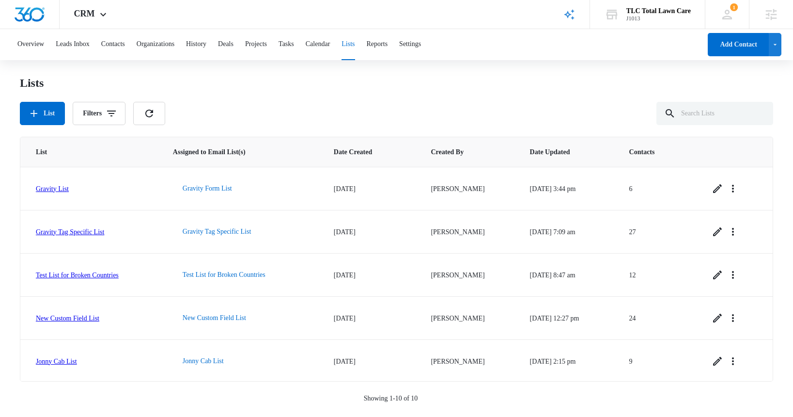
scroll to position [217, 0]
click at [118, 44] on button "Contacts" at bounding box center [113, 44] width 24 height 31
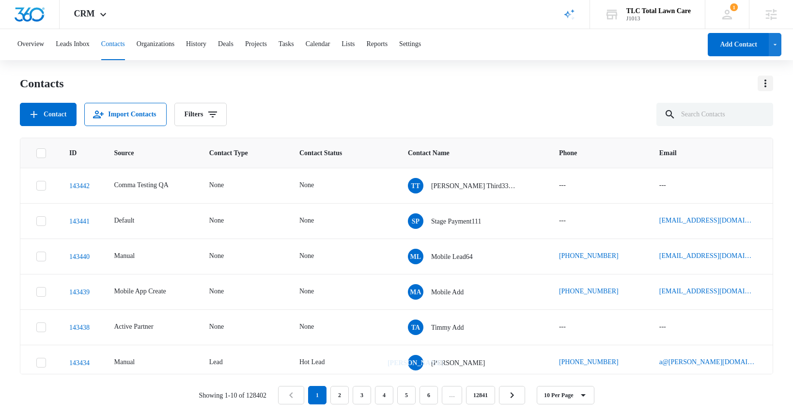
click at [763, 82] on icon "Actions" at bounding box center [766, 84] width 12 height 12
click at [727, 129] on button "Import Contacts" at bounding box center [728, 125] width 89 height 15
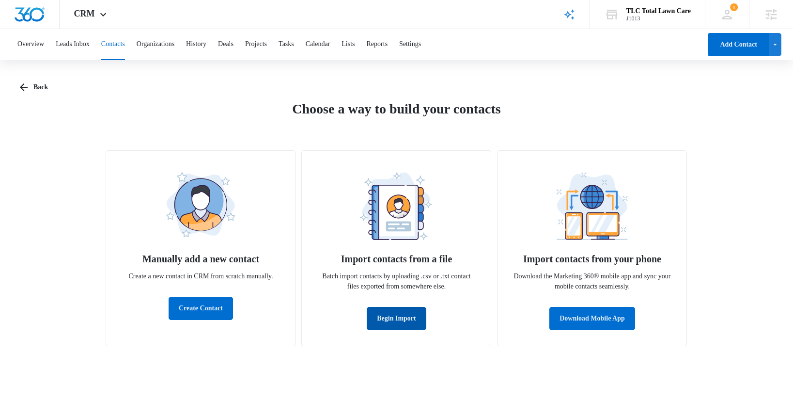
click at [405, 324] on button "Begin Import" at bounding box center [397, 318] width 60 height 23
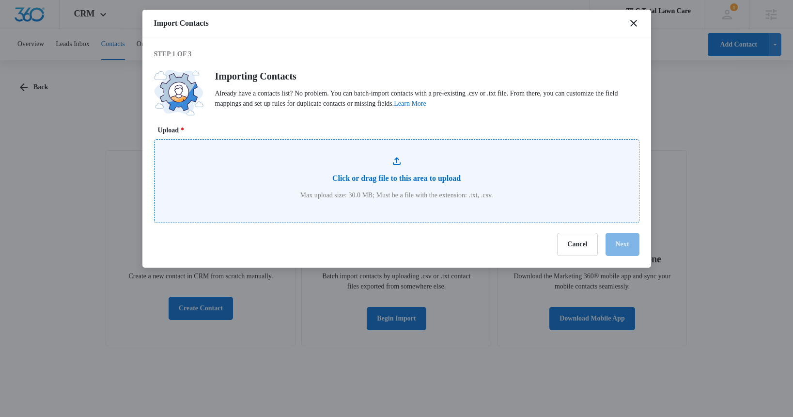
click at [400, 177] on input "Upload *" at bounding box center [397, 181] width 484 height 83
type input "C:\fakepath\contacts-20240731212753.csv"
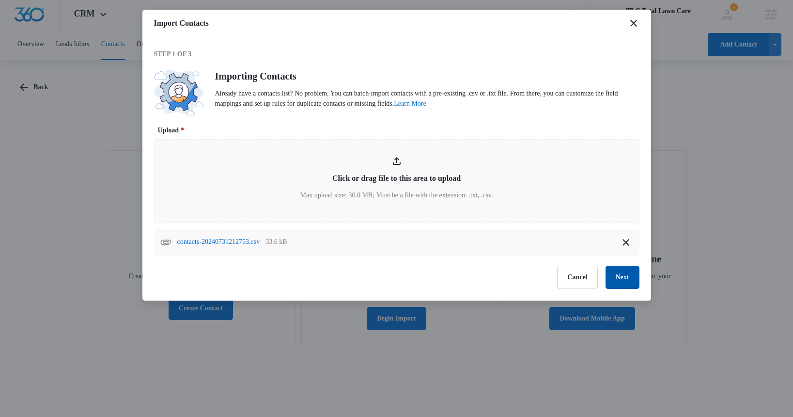
click at [626, 280] on button "Next" at bounding box center [623, 276] width 34 height 23
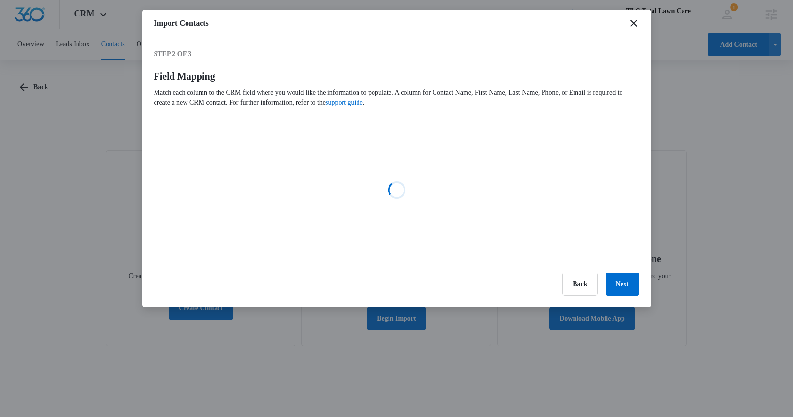
select select "id"
select select "followup"
select select "tags"
select select "type"
select select "status"
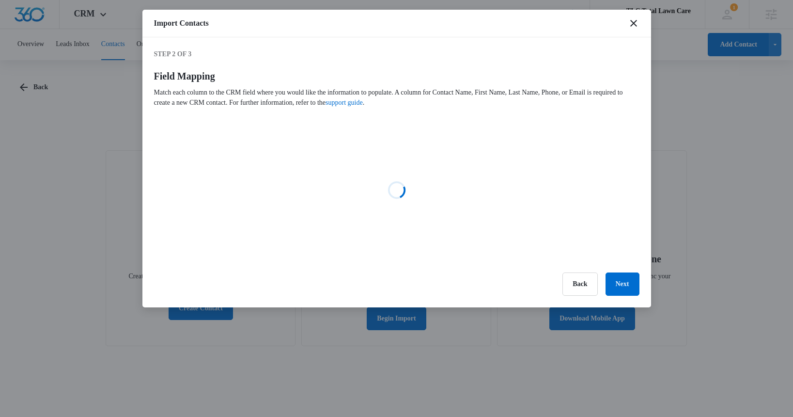
select select "assignedto"
select select "78"
select select "79"
select select "217"
select select "185"
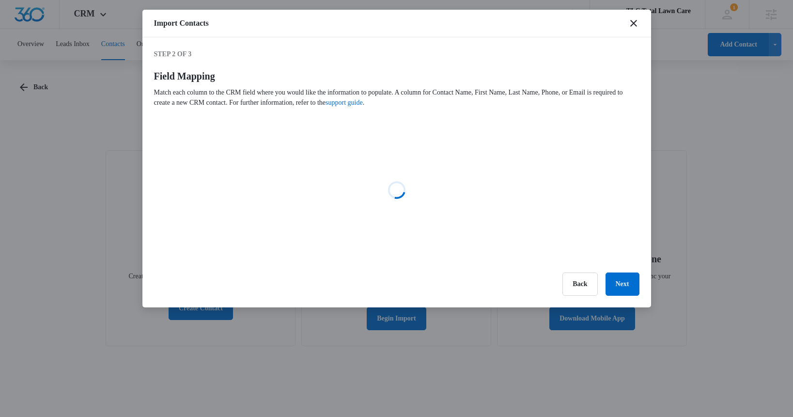
select select "184"
select select "187"
select select "188"
select select "190"
select select "72"
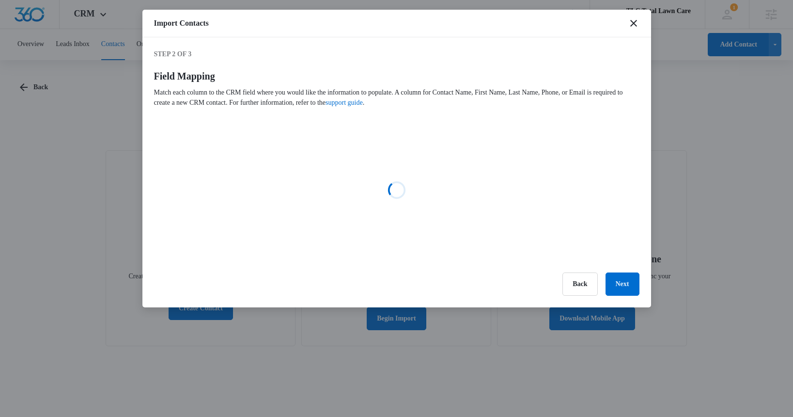
select select "302"
select select "303"
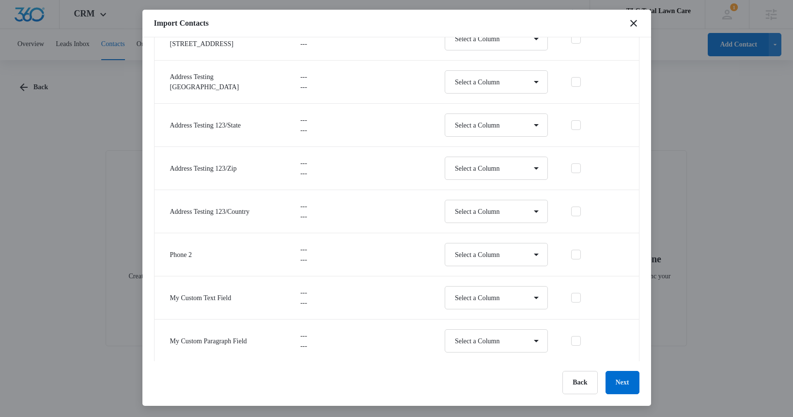
scroll to position [2082, 0]
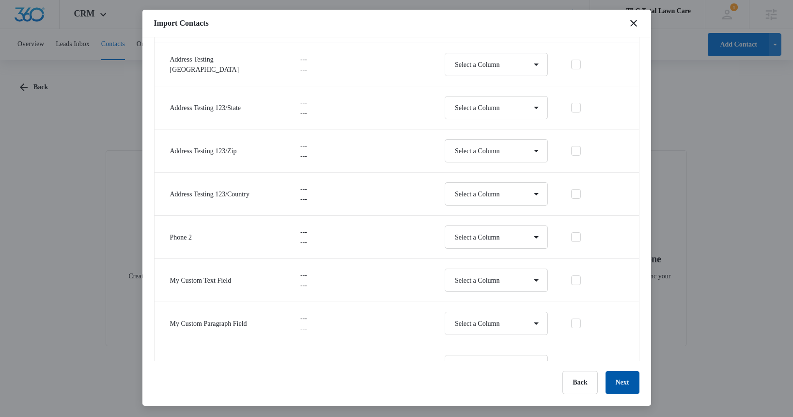
click at [627, 381] on button "Next" at bounding box center [623, 382] width 34 height 23
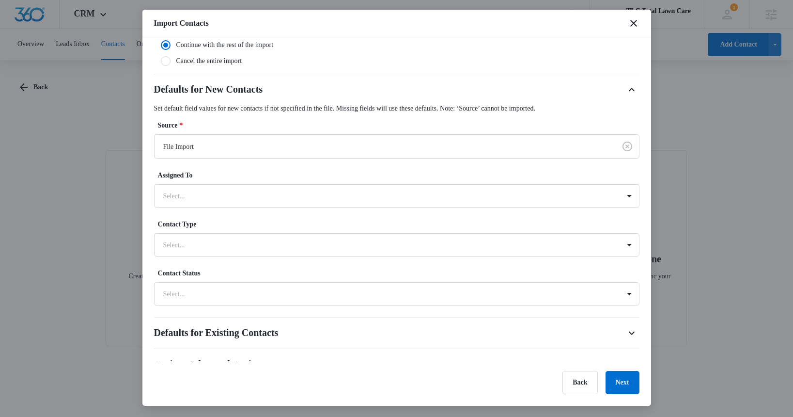
scroll to position [254, 0]
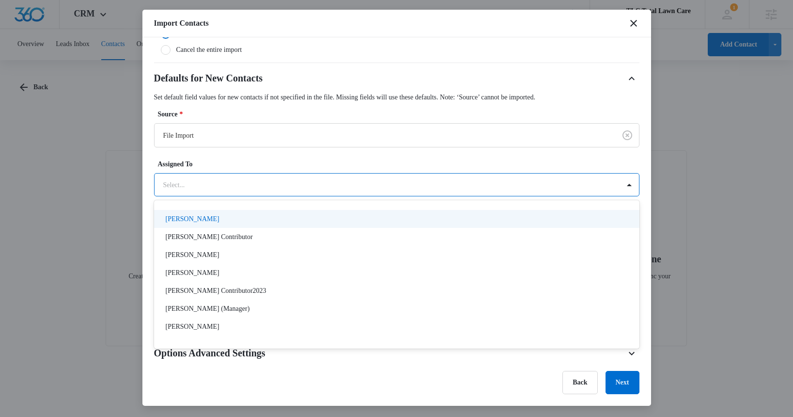
click at [240, 185] on div at bounding box center [385, 185] width 444 height 12
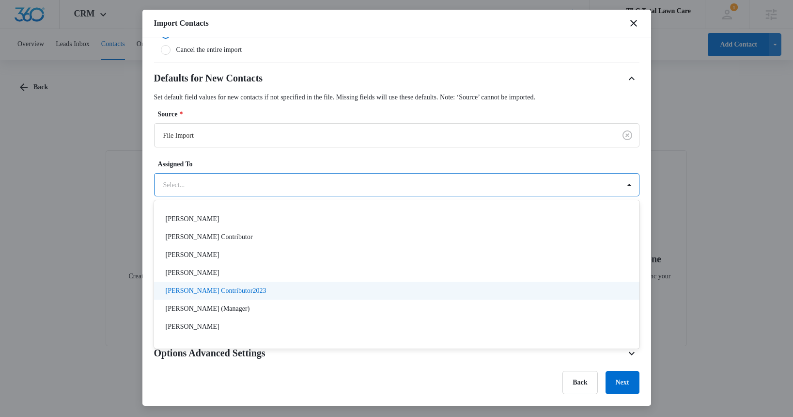
click at [242, 289] on p "Tommy Contributor2023" at bounding box center [216, 290] width 101 height 10
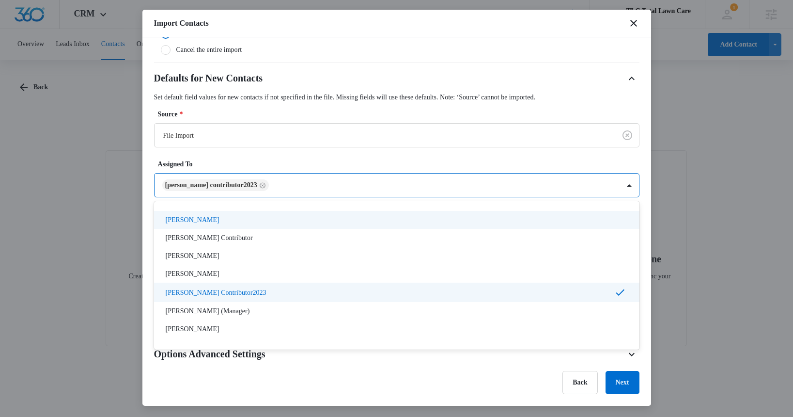
click at [268, 155] on div "Defaults for New Contacts Set default field values for new contacts if not spec…" at bounding box center [396, 183] width 485 height 224
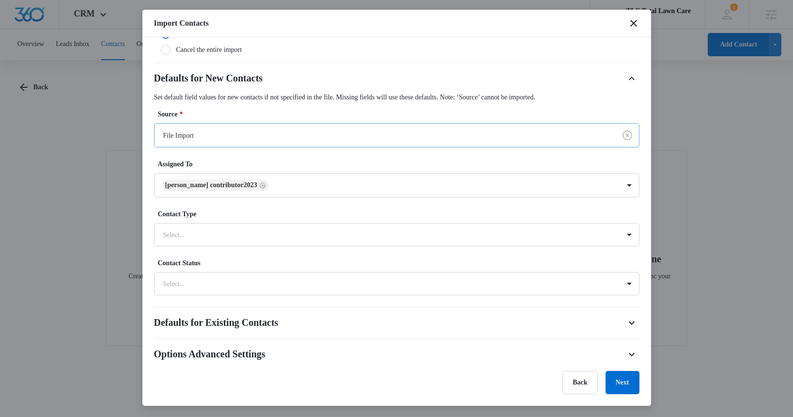
click at [374, 133] on div at bounding box center [383, 135] width 440 height 12
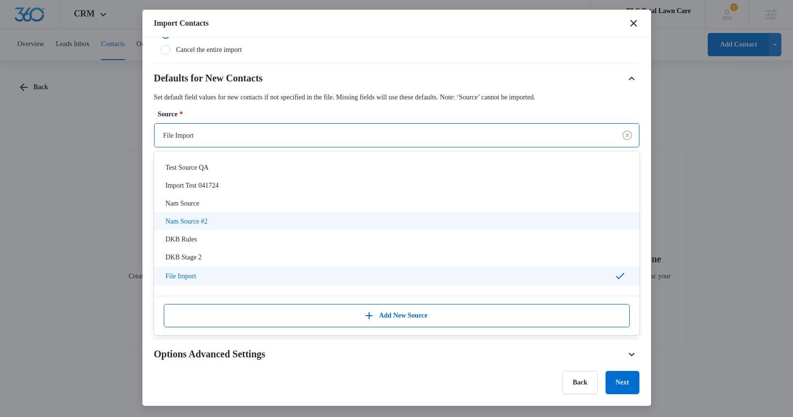
scroll to position [392, 0]
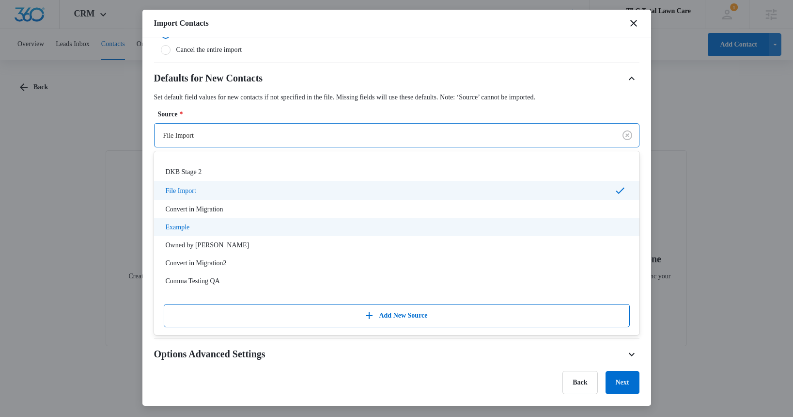
click at [281, 232] on div "Example" at bounding box center [396, 227] width 460 height 10
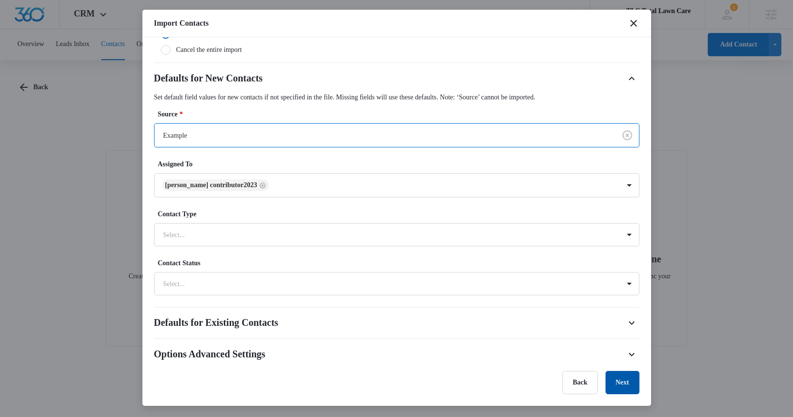
click at [624, 381] on button "Next" at bounding box center [623, 382] width 34 height 23
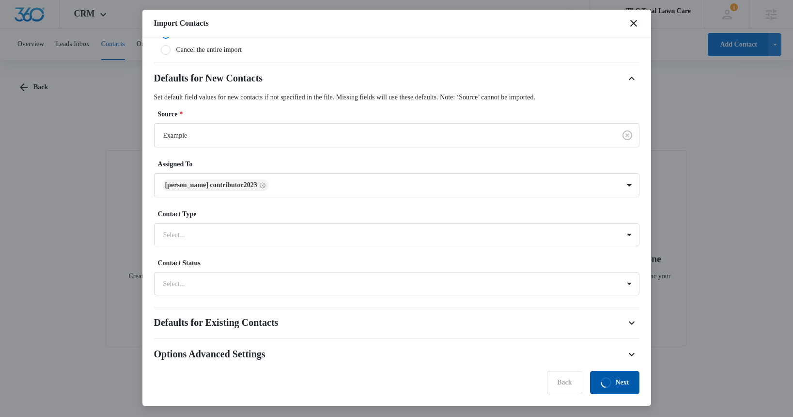
scroll to position [0, 0]
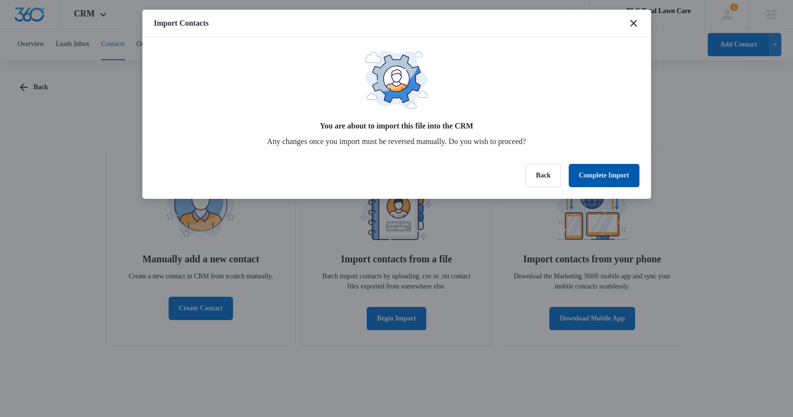
click at [601, 172] on button "Complete Import" at bounding box center [604, 175] width 71 height 23
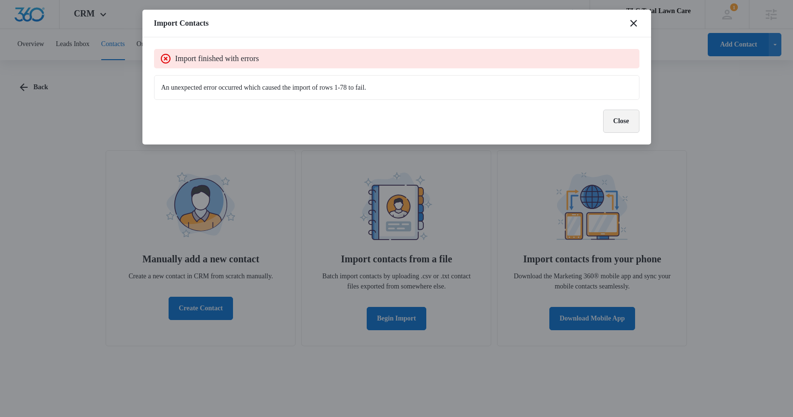
click at [624, 121] on button "Close" at bounding box center [621, 120] width 36 height 23
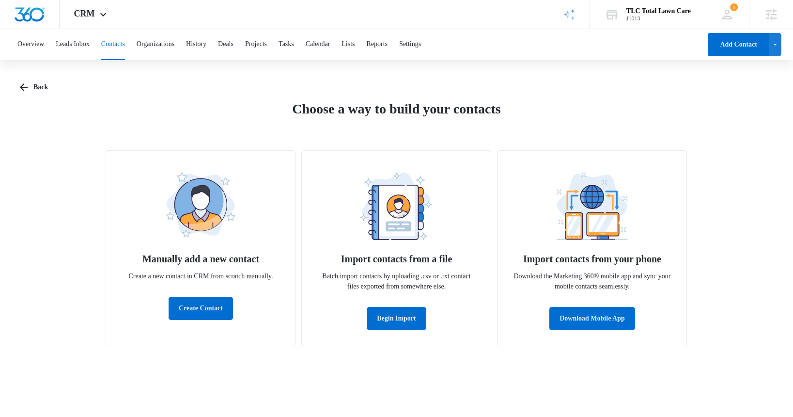
click at [121, 44] on button "Contacts" at bounding box center [113, 44] width 24 height 31
click at [174, 45] on button "Organizations" at bounding box center [156, 44] width 38 height 31
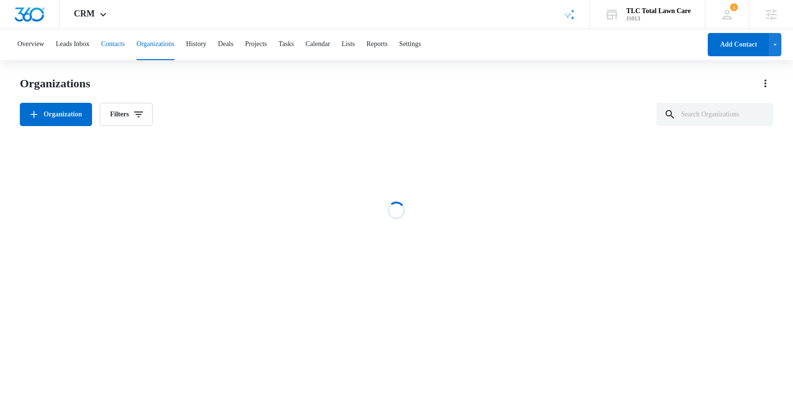
click at [118, 45] on button "Contacts" at bounding box center [113, 44] width 24 height 31
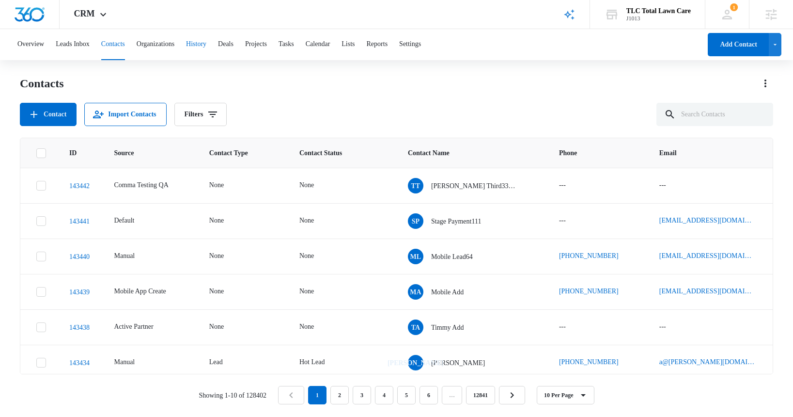
click at [206, 46] on button "History" at bounding box center [196, 44] width 20 height 31
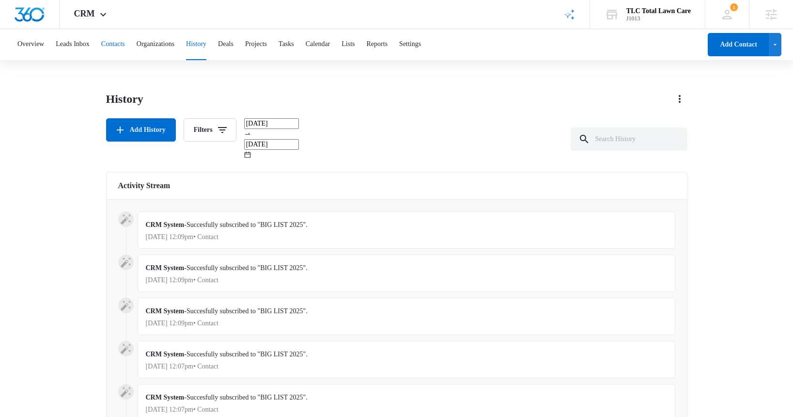
click at [125, 42] on button "Contacts" at bounding box center [113, 44] width 24 height 31
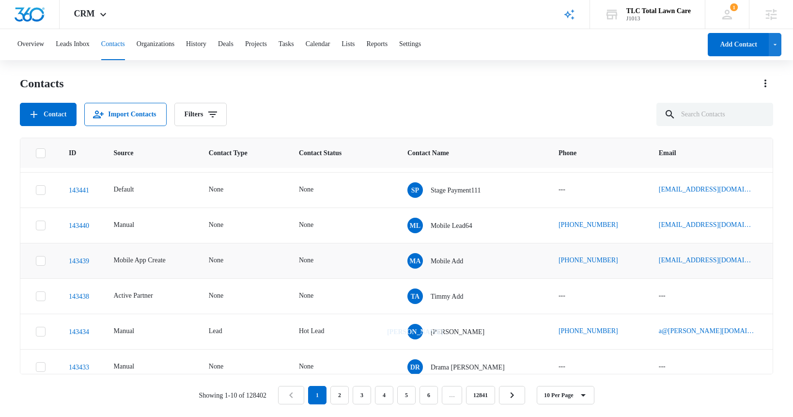
scroll to position [0, 0]
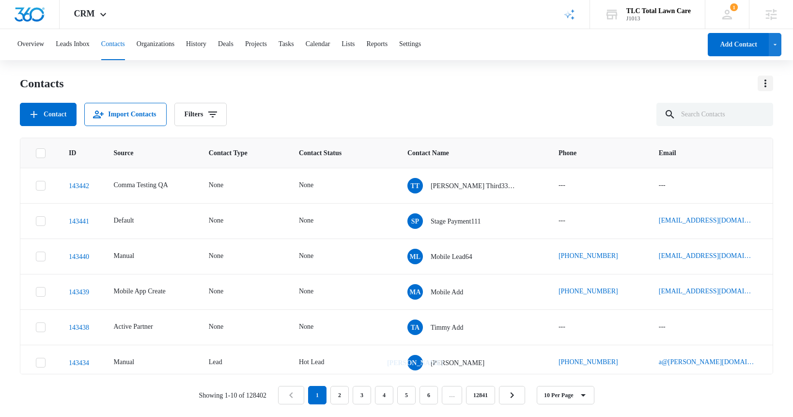
click at [767, 85] on icon "Actions" at bounding box center [766, 84] width 12 height 12
click at [730, 125] on div "Import Contacts" at bounding box center [722, 125] width 54 height 7
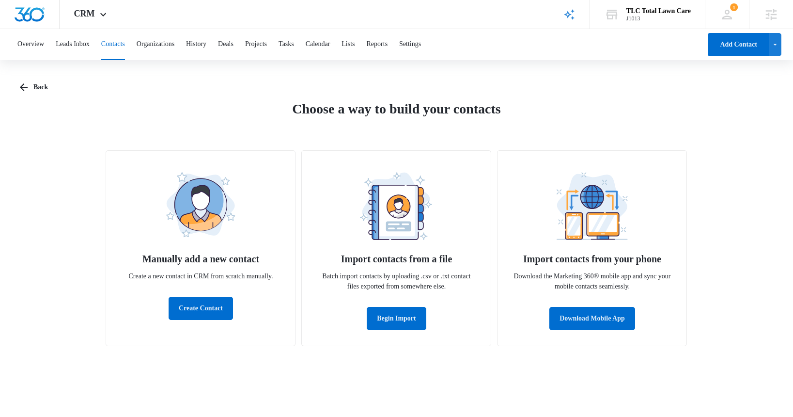
click at [400, 226] on img at bounding box center [396, 206] width 73 height 68
click at [402, 317] on button "Begin Import" at bounding box center [397, 318] width 60 height 23
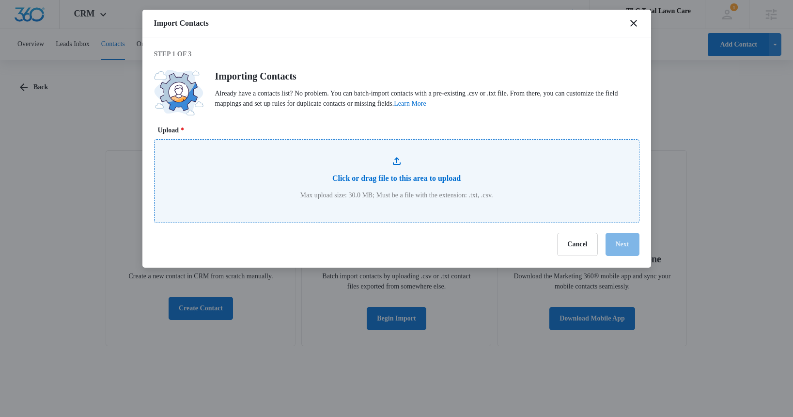
click at [394, 172] on input "Upload *" at bounding box center [397, 181] width 484 height 83
type input "C:\fakepath\contacts11k.csv"
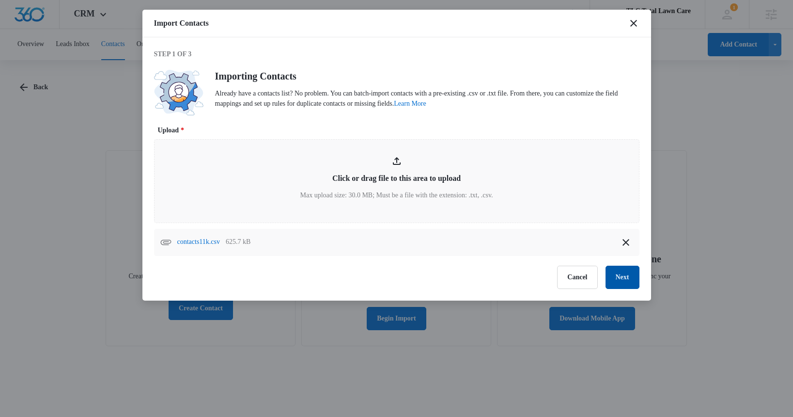
click at [622, 280] on button "Next" at bounding box center [623, 276] width 34 height 23
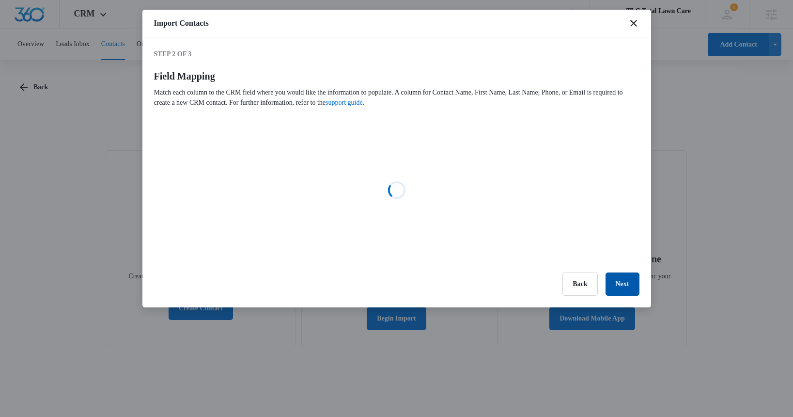
select select "name"
select select "185"
select select "184"
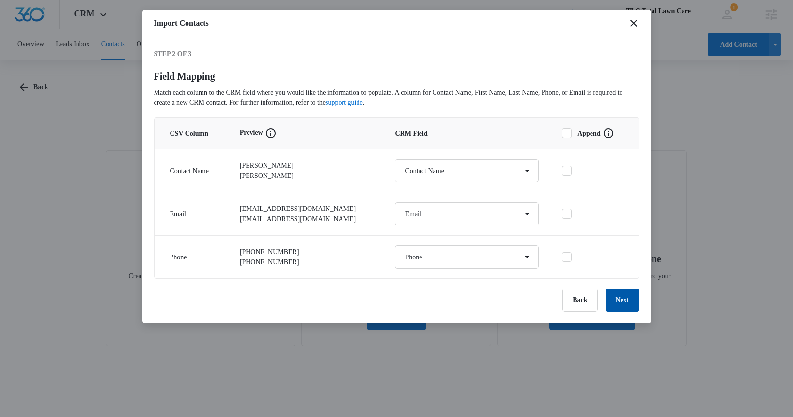
click at [624, 300] on button "Next" at bounding box center [623, 299] width 34 height 23
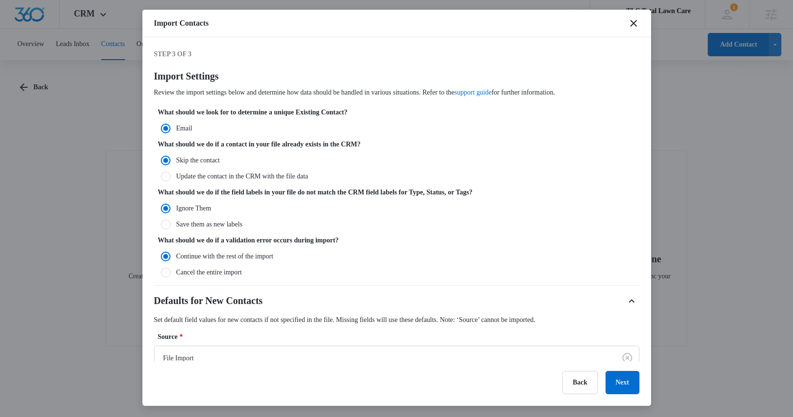
click at [183, 127] on label "Email" at bounding box center [396, 128] width 485 height 10
click at [161, 127] on input "Email" at bounding box center [157, 128] width 7 height 7
click at [621, 385] on button "Next" at bounding box center [623, 382] width 34 height 23
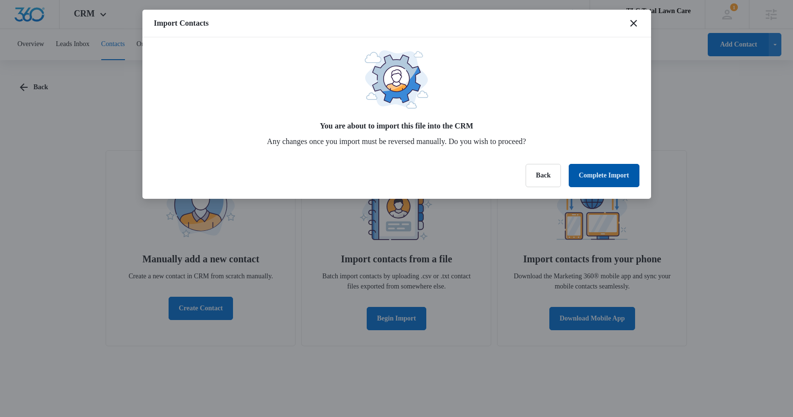
click at [592, 174] on button "Complete Import" at bounding box center [604, 175] width 71 height 23
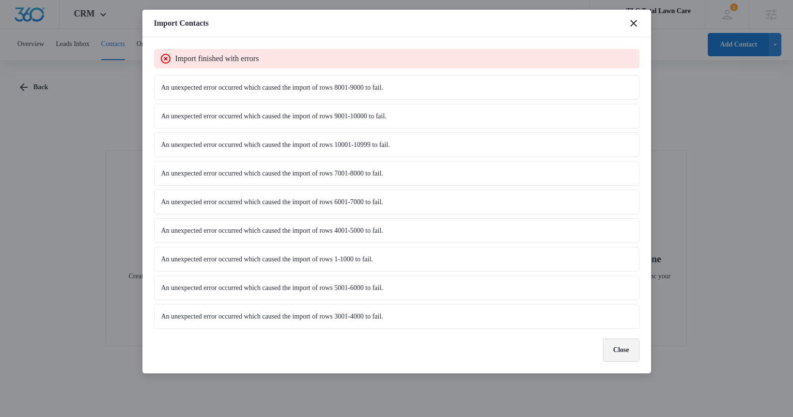
click at [616, 352] on button "Close" at bounding box center [621, 349] width 36 height 23
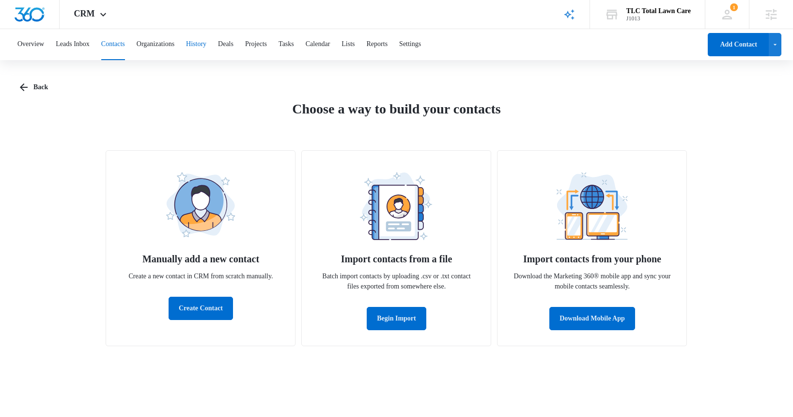
click at [206, 44] on button "History" at bounding box center [196, 44] width 20 height 31
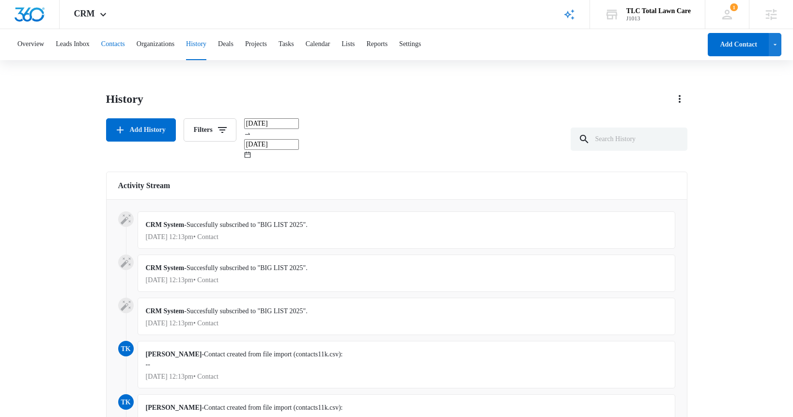
click at [125, 45] on button "Contacts" at bounding box center [113, 44] width 24 height 31
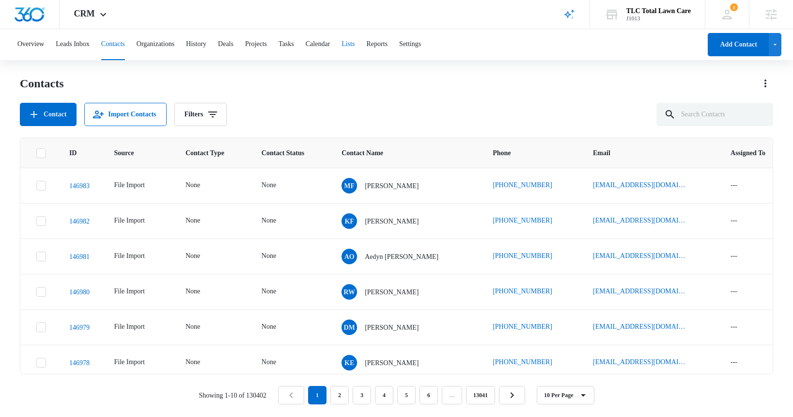
click at [355, 46] on button "Lists" at bounding box center [348, 44] width 13 height 31
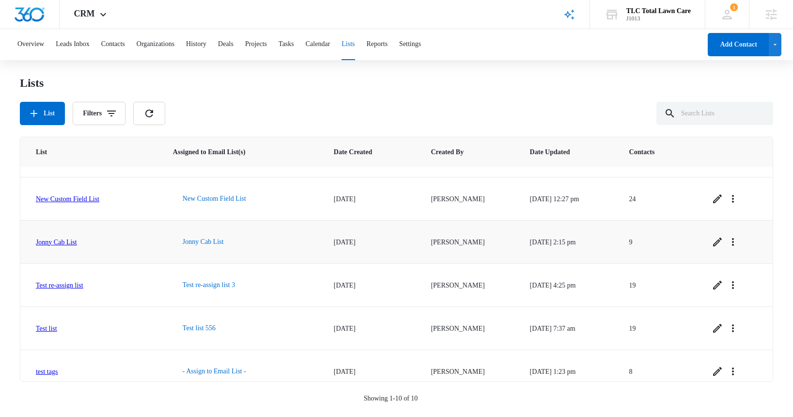
scroll to position [217, 0]
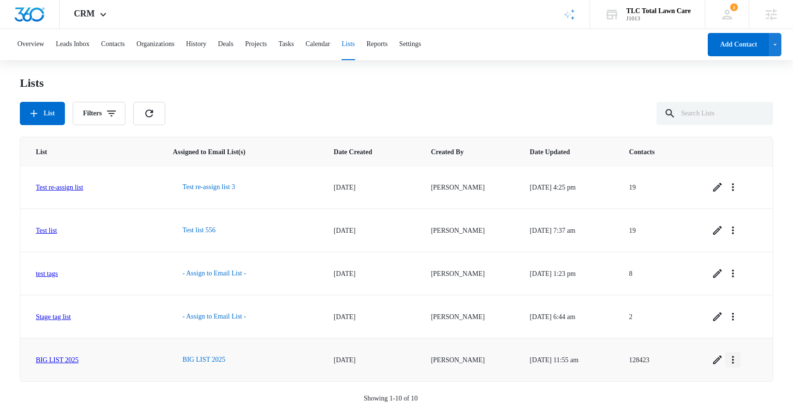
click at [739, 360] on icon "Overflow Menu" at bounding box center [733, 360] width 12 height 12
click at [723, 320] on div "View List Log" at bounding box center [703, 317] width 39 height 7
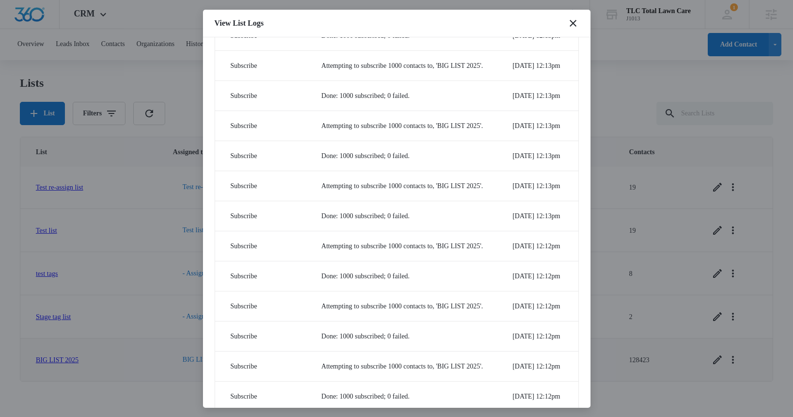
scroll to position [0, 0]
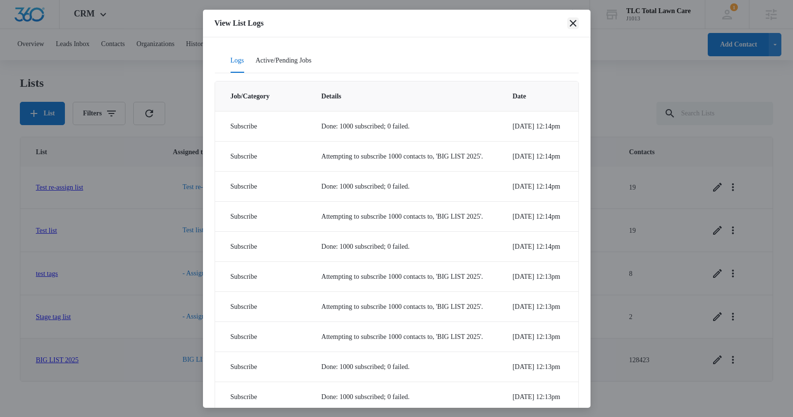
click at [576, 25] on icon "close" at bounding box center [573, 23] width 12 height 12
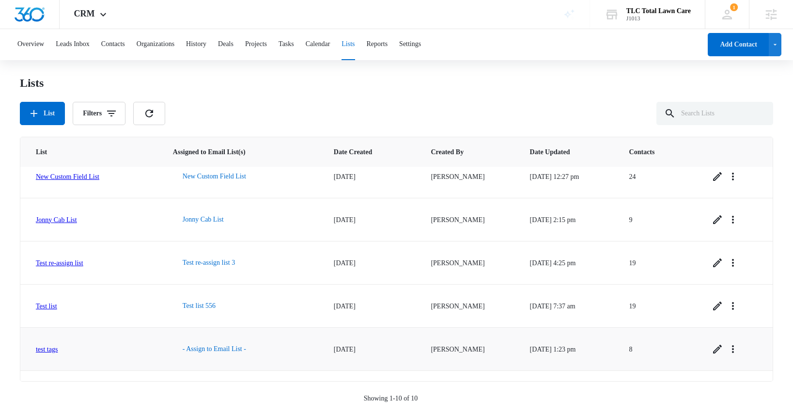
scroll to position [217, 0]
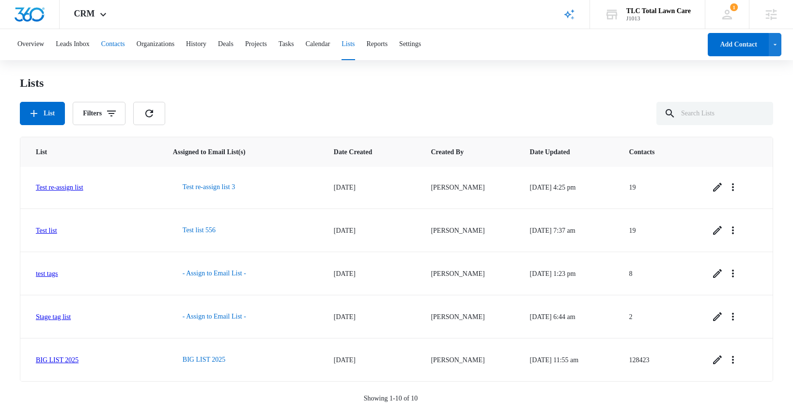
click at [125, 43] on button "Contacts" at bounding box center [113, 44] width 24 height 31
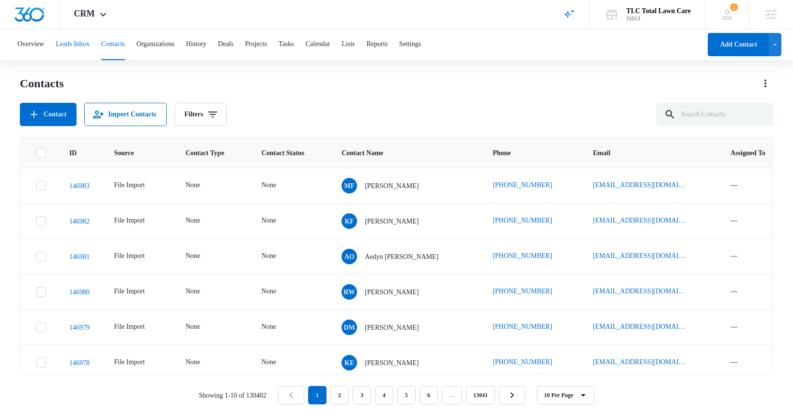
click at [72, 42] on button "Leads Inbox" at bounding box center [73, 44] width 34 height 31
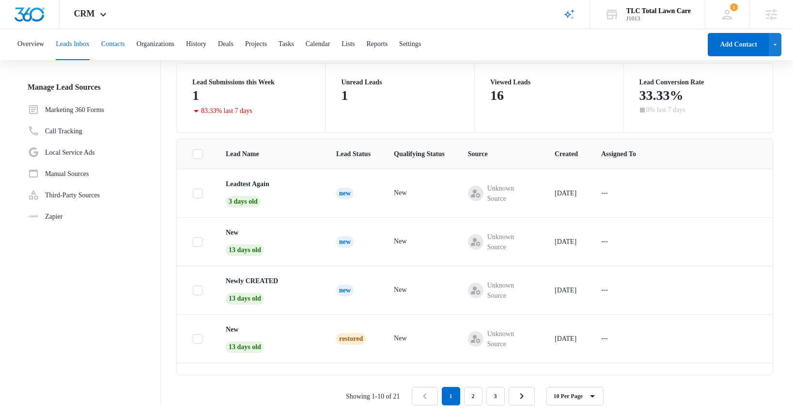
click at [121, 43] on button "Contacts" at bounding box center [113, 44] width 24 height 31
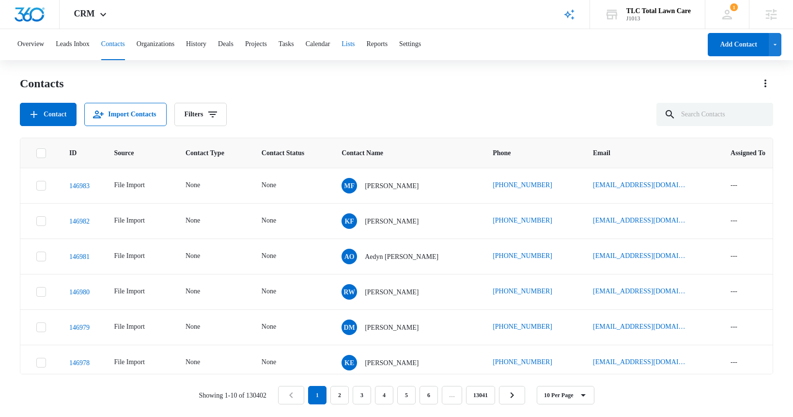
click at [355, 44] on button "Lists" at bounding box center [348, 44] width 13 height 31
